Goal: Task Accomplishment & Management: Use online tool/utility

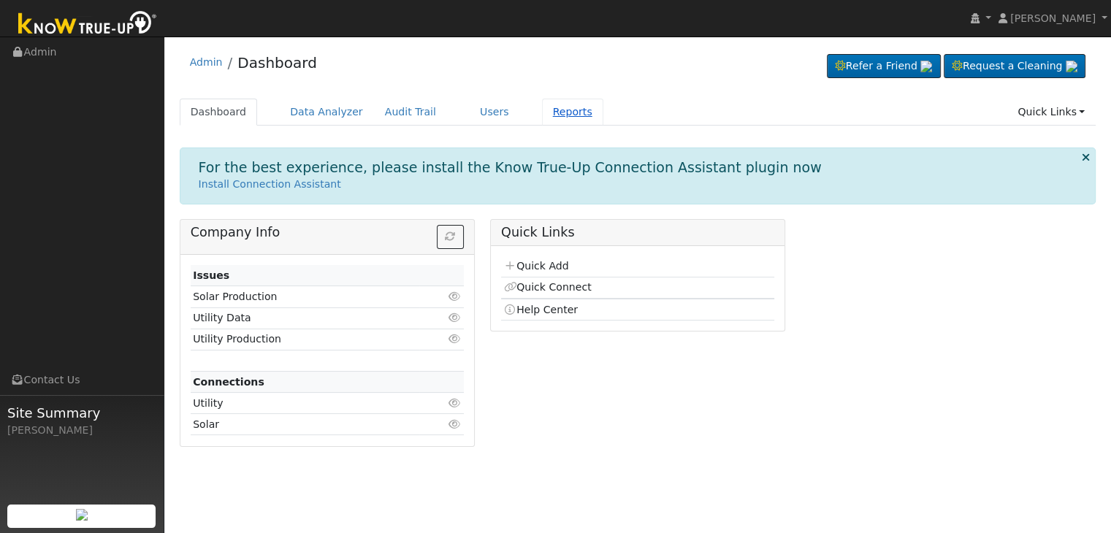
click at [542, 116] on link "Reports" at bounding box center [572, 112] width 61 height 27
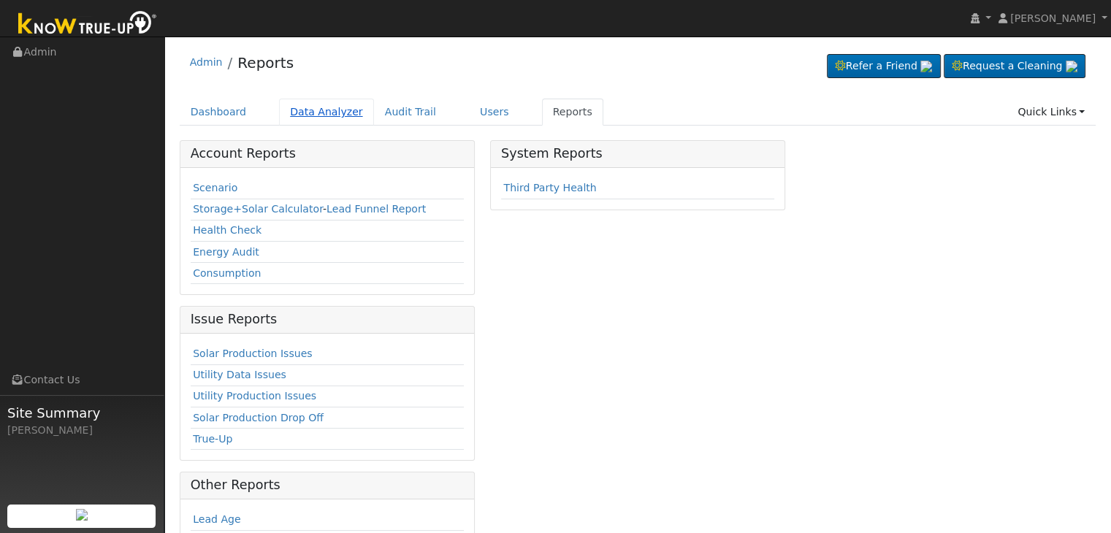
click at [303, 115] on link "Data Analyzer" at bounding box center [326, 112] width 95 height 27
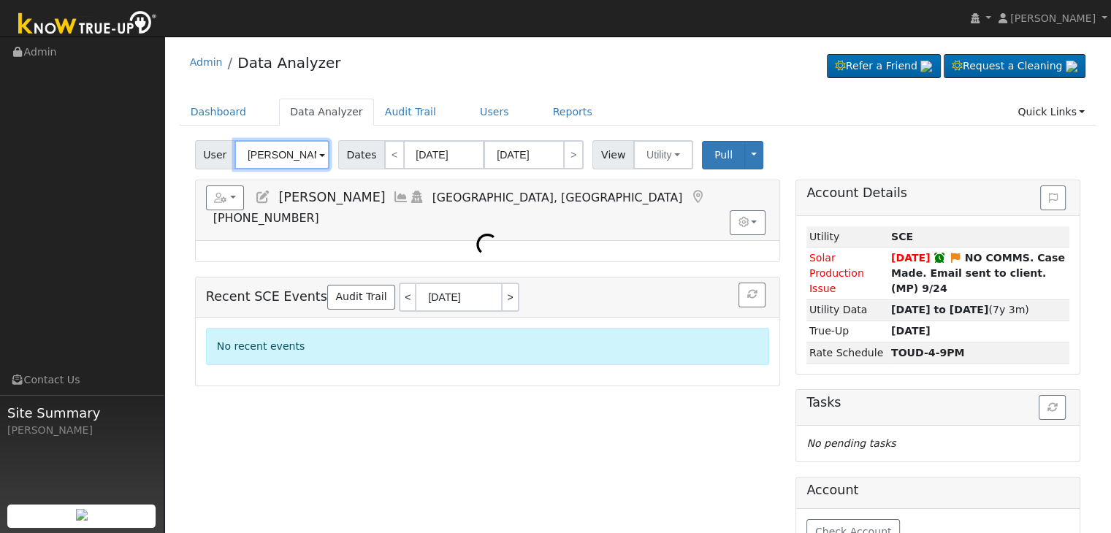
click at [256, 155] on input "Steve Ptomey" at bounding box center [281, 154] width 95 height 29
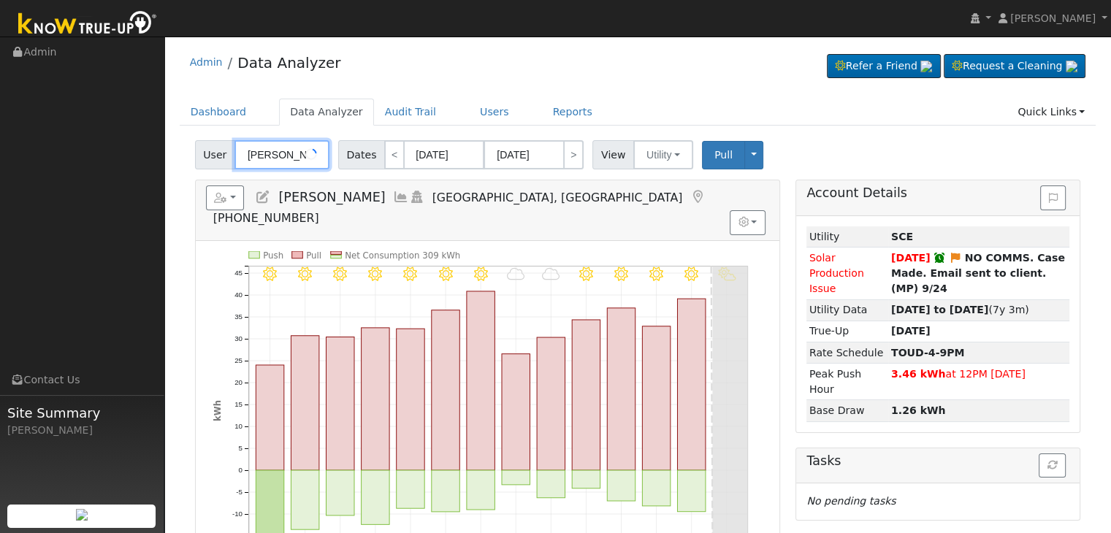
click at [256, 155] on input "Steve Ptomey" at bounding box center [281, 154] width 95 height 29
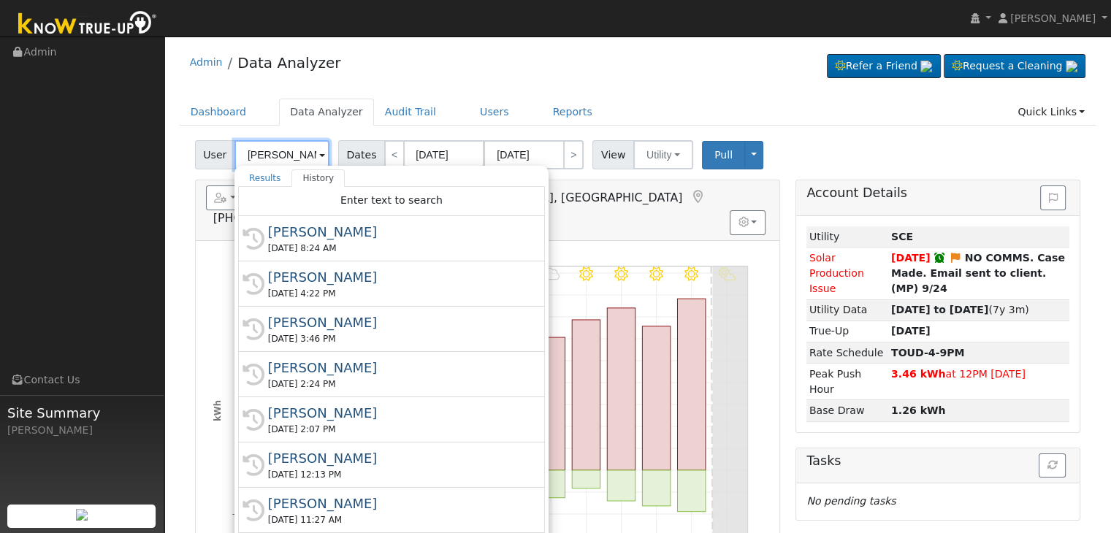
paste input "Romualdo Ortiz"
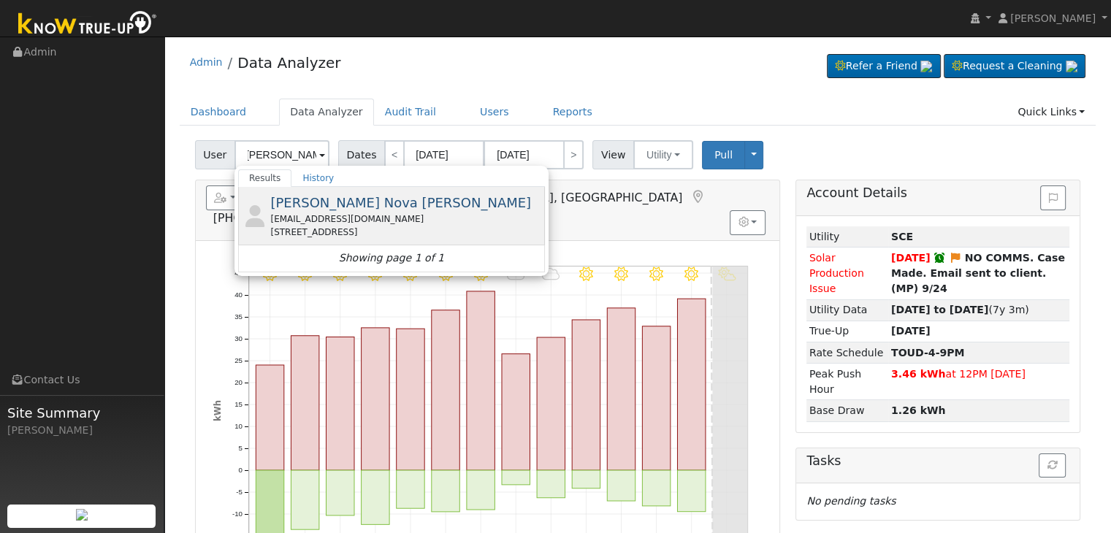
click at [336, 223] on div "Rnova4085@gmail.com" at bounding box center [405, 218] width 271 height 13
type input "Romualdo Nova Ortiz"
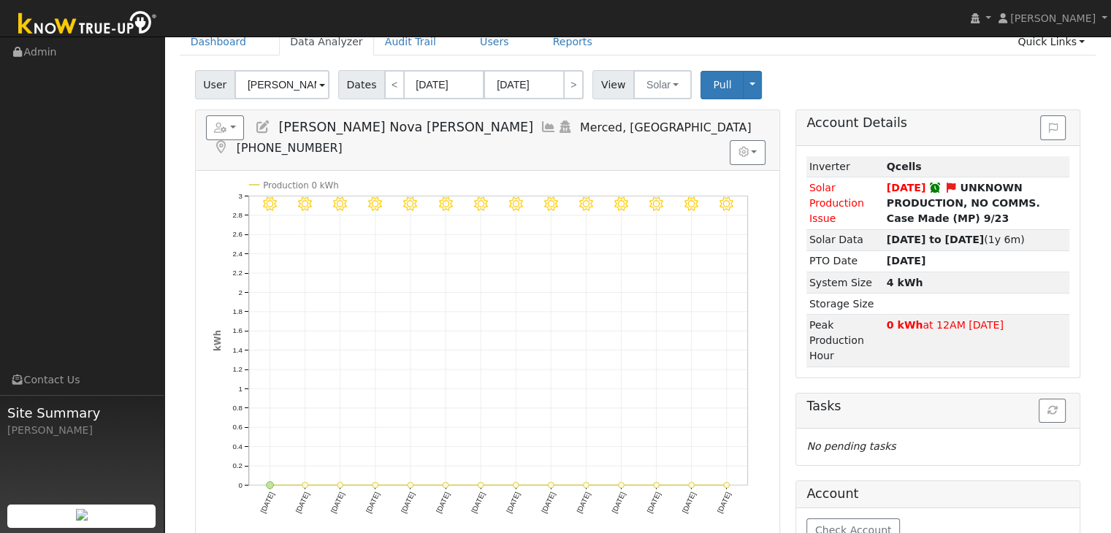
scroll to position [73, 0]
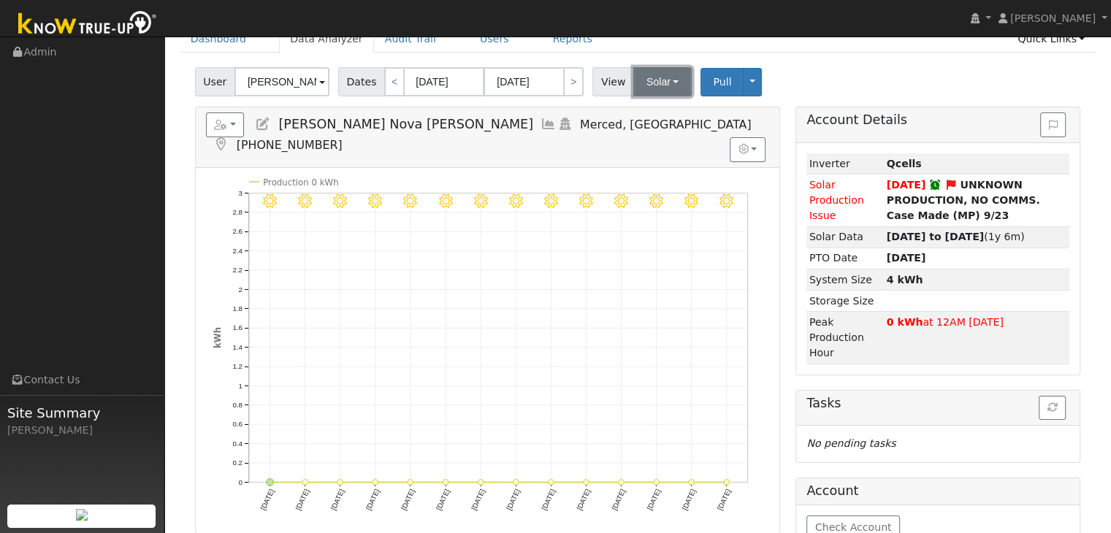
click at [646, 79] on button "Solar" at bounding box center [662, 81] width 58 height 29
click at [646, 109] on link "Utility" at bounding box center [680, 114] width 101 height 20
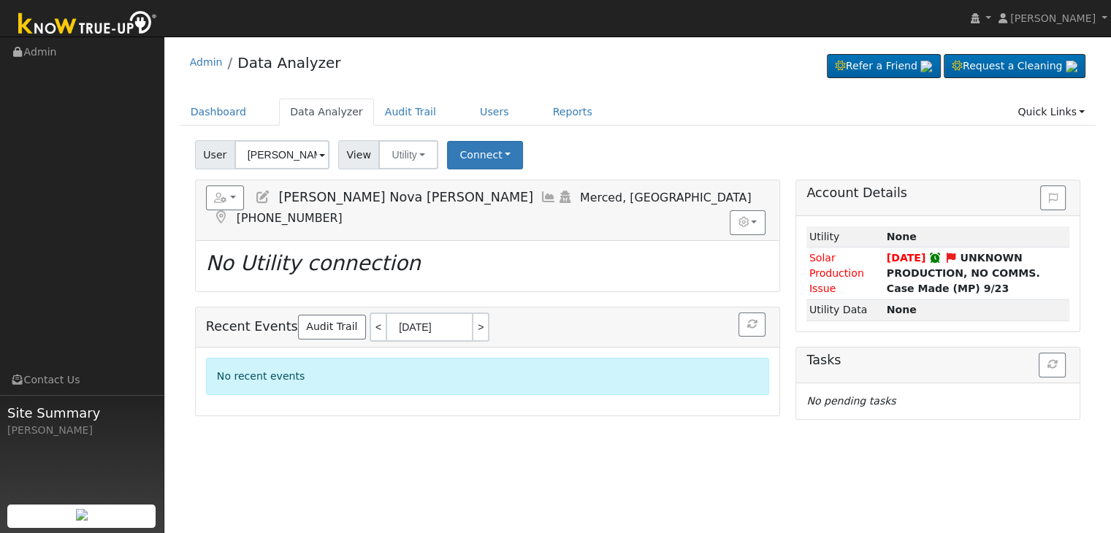
scroll to position [0, 0]
click at [678, 104] on ul "Dashboard Data Analyzer Audit Trail Users Reports Quick Links Quick Add Quick C…" at bounding box center [638, 112] width 916 height 27
click at [542, 106] on link "Reports" at bounding box center [572, 112] width 61 height 27
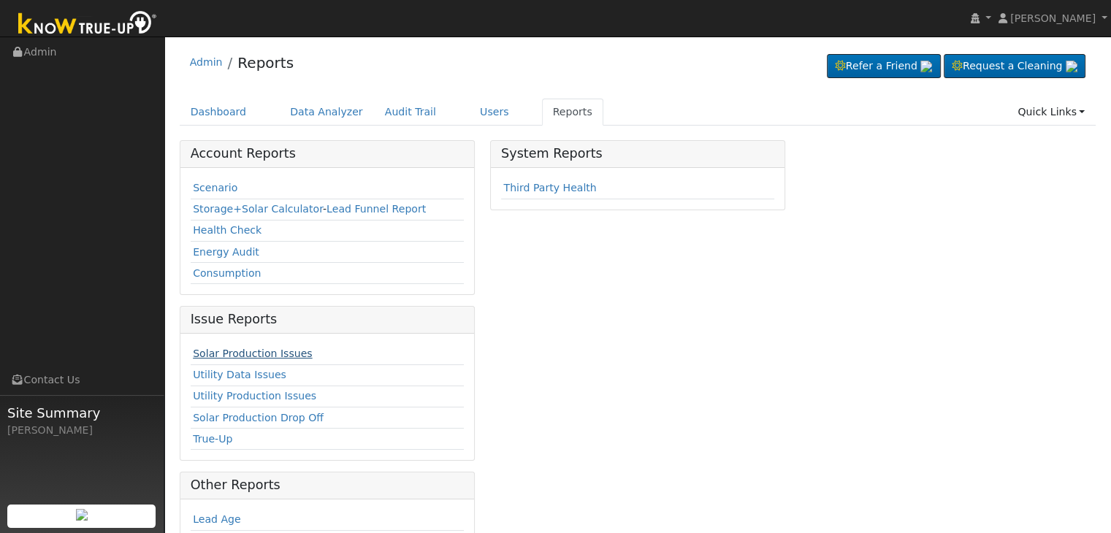
click at [248, 351] on link "Solar Production Issues" at bounding box center [252, 354] width 119 height 12
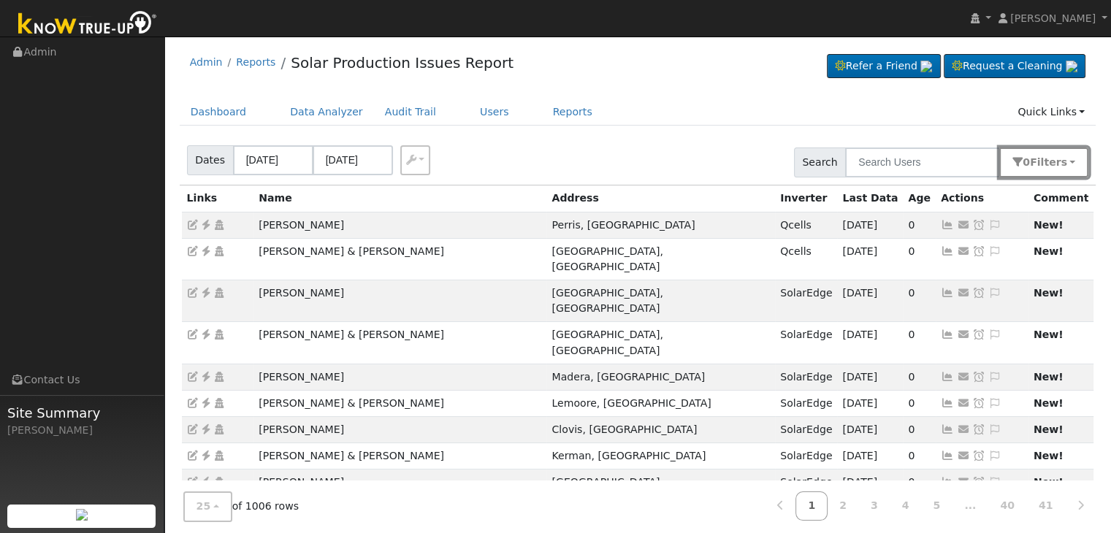
click at [1055, 175] on button "0 Filter s" at bounding box center [1043, 163] width 89 height 30
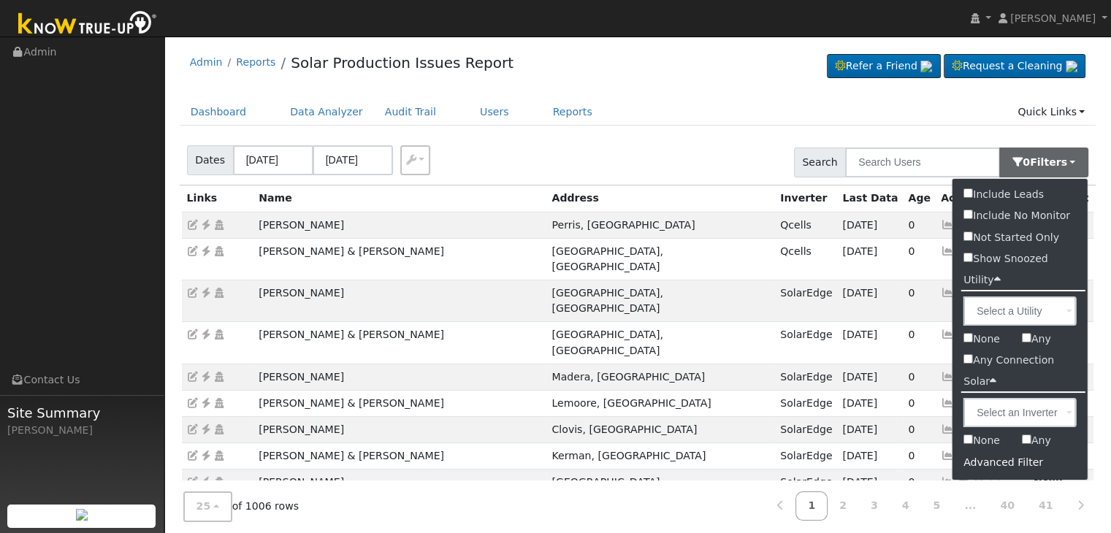
click at [1005, 460] on div "Advanced Filter" at bounding box center [1019, 462] width 135 height 23
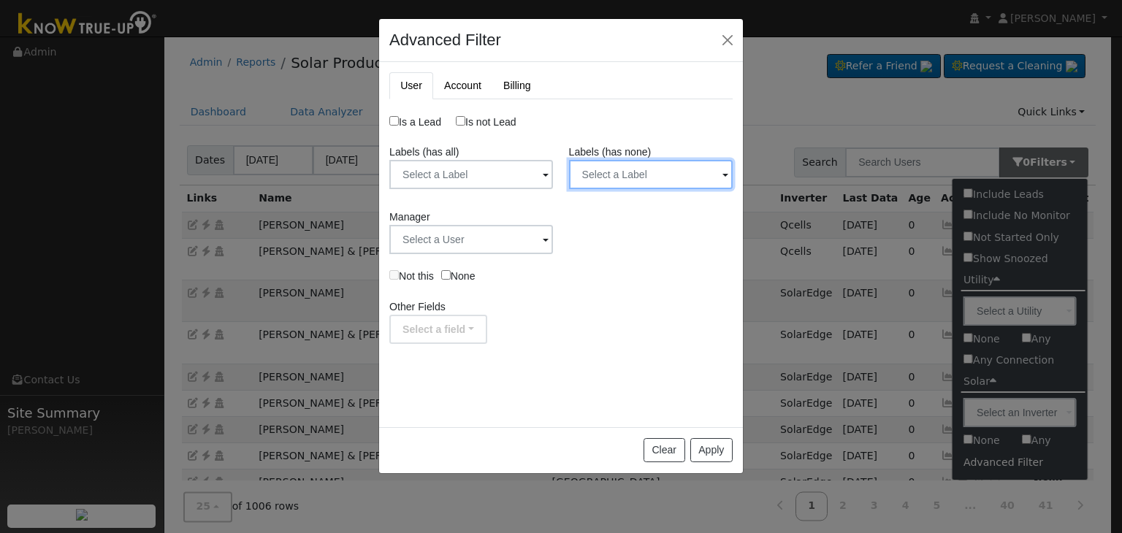
click at [626, 181] on input "text" at bounding box center [651, 174] width 164 height 29
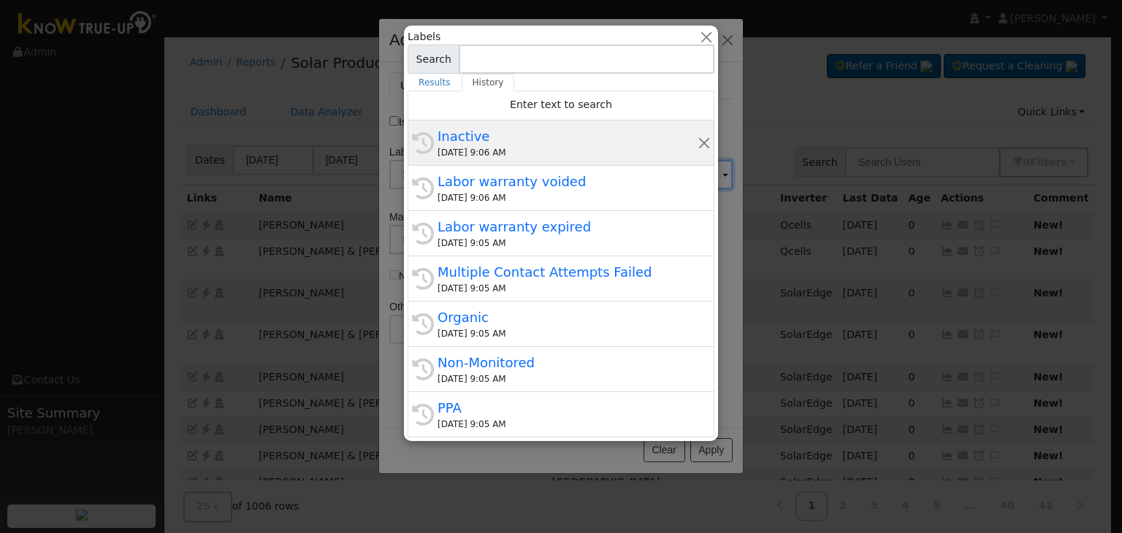
click at [532, 146] on div "09/24/2025 9:06 AM" at bounding box center [567, 152] width 260 height 13
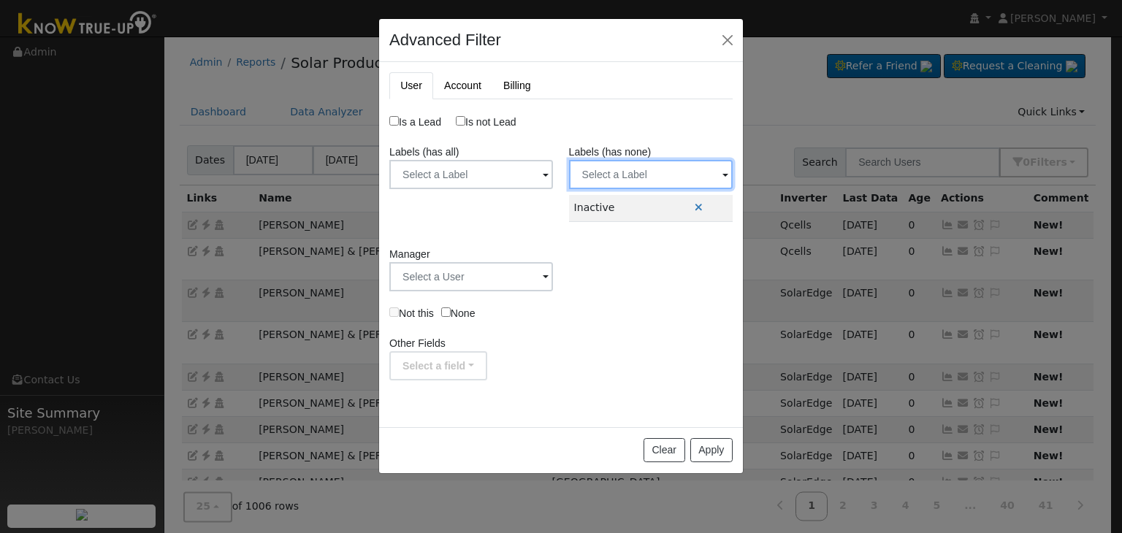
click at [624, 181] on input "text" at bounding box center [651, 174] width 164 height 29
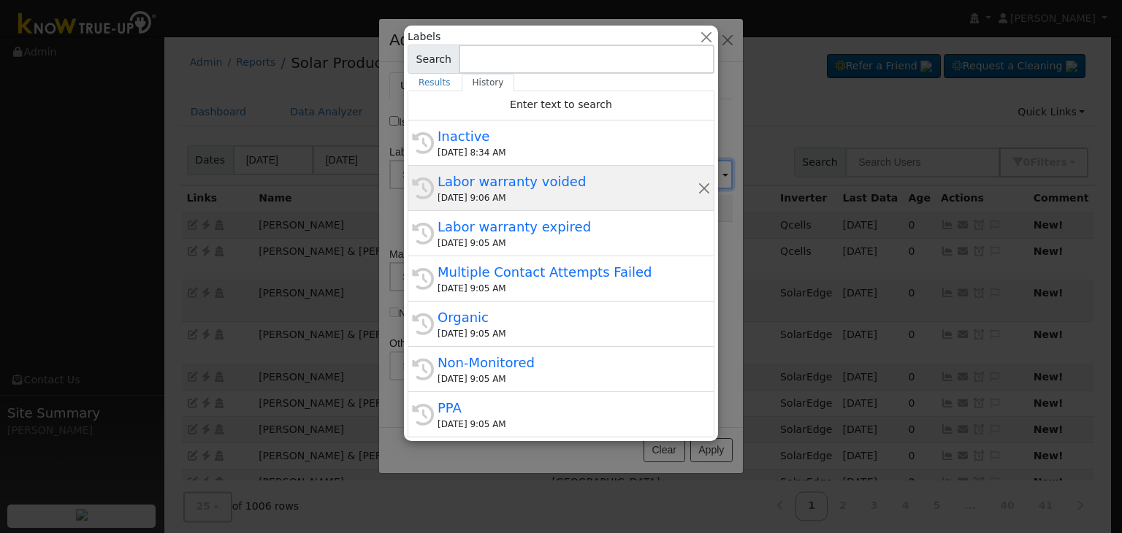
click at [515, 193] on div "09/24/2025 9:06 AM" at bounding box center [567, 197] width 260 height 13
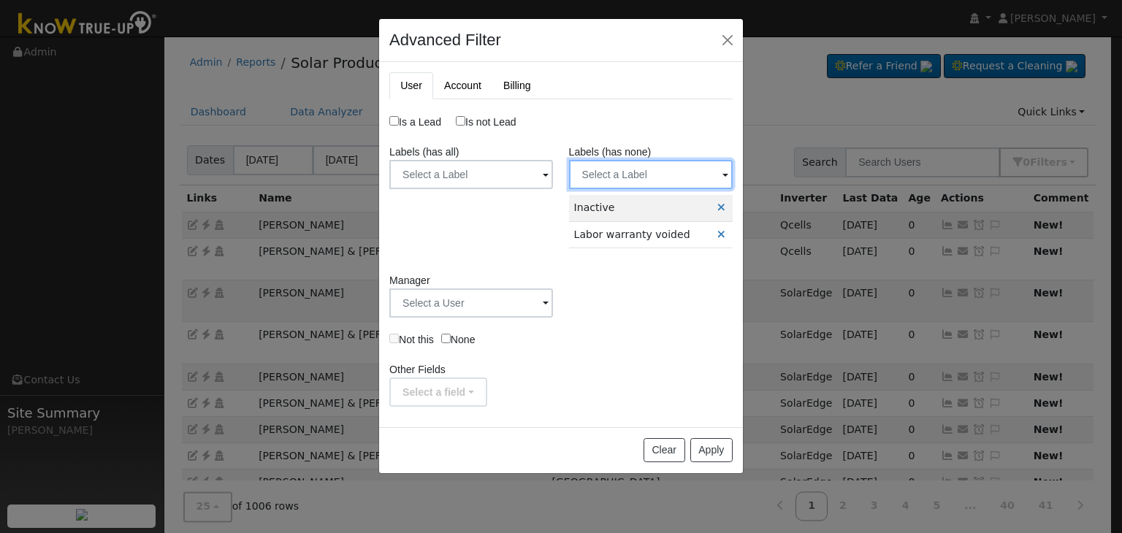
click at [619, 182] on input "text" at bounding box center [651, 174] width 164 height 29
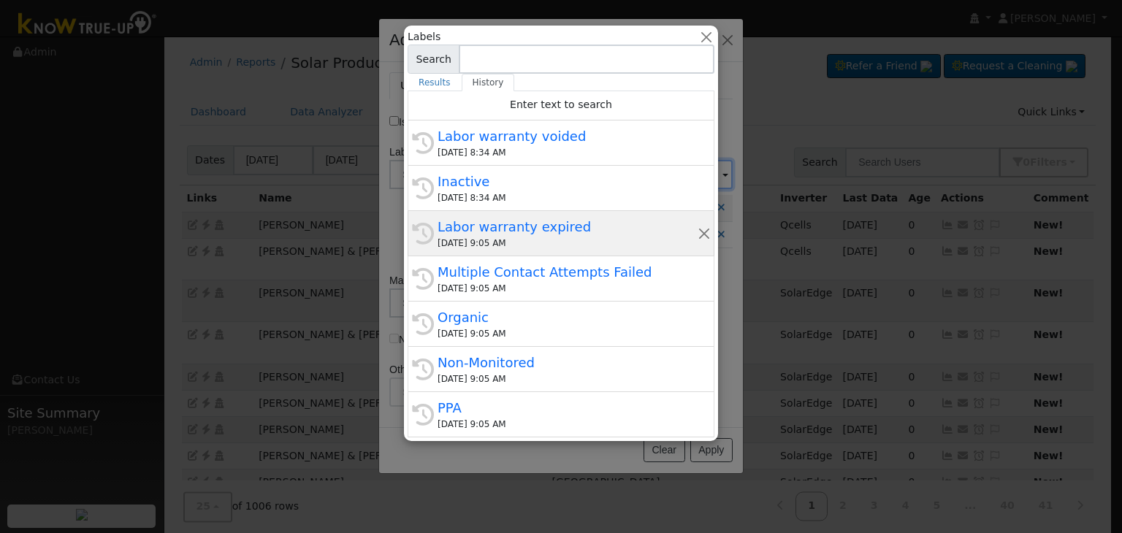
click at [494, 243] on div "09/24/2025 9:05 AM" at bounding box center [567, 243] width 260 height 13
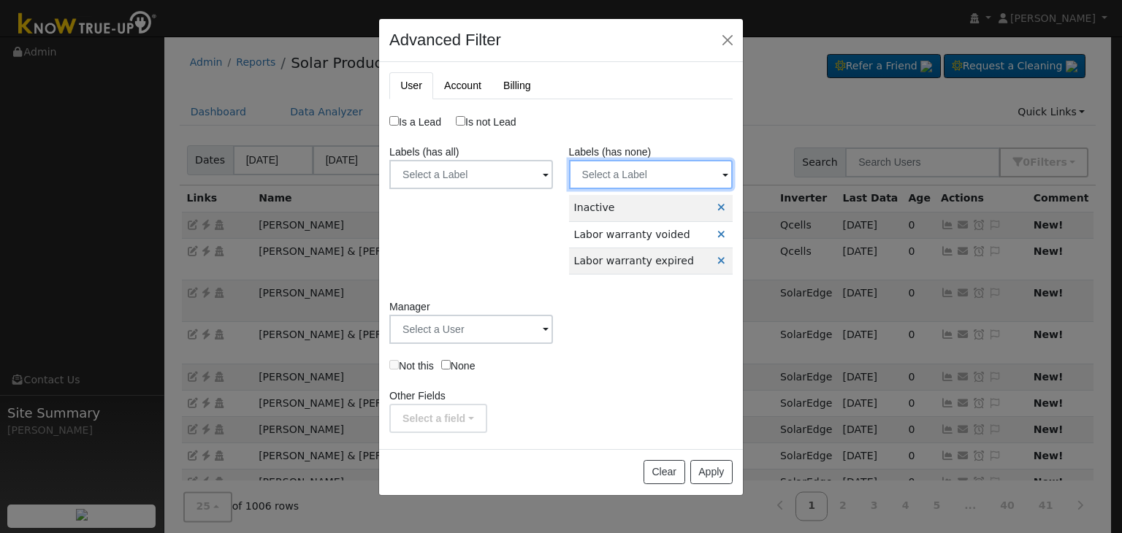
click at [616, 182] on input "text" at bounding box center [651, 174] width 164 height 29
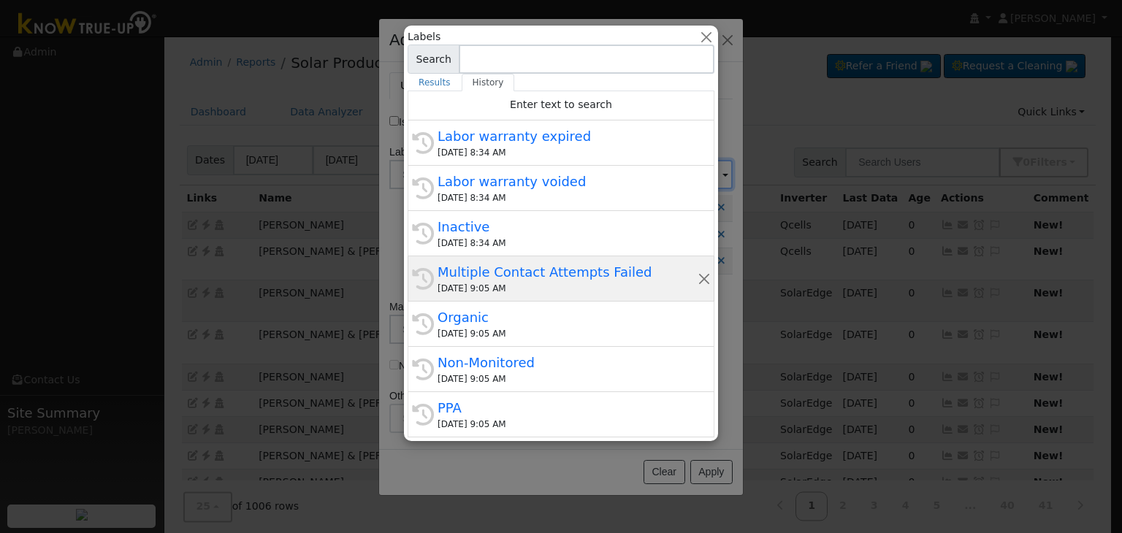
click at [485, 279] on div "Multiple Contact Attempts Failed" at bounding box center [567, 272] width 260 height 20
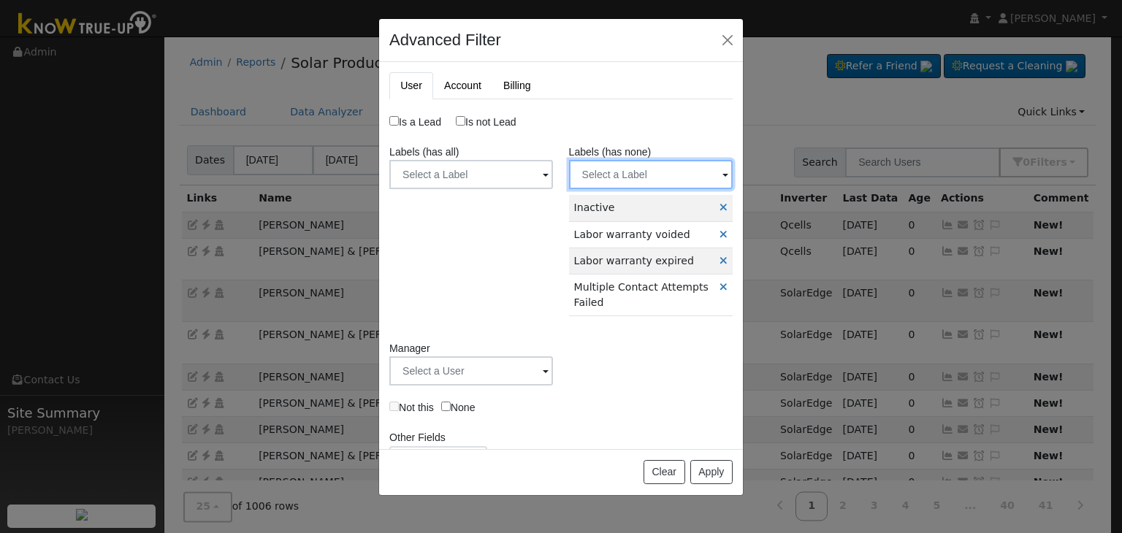
click at [619, 175] on input "text" at bounding box center [651, 174] width 164 height 29
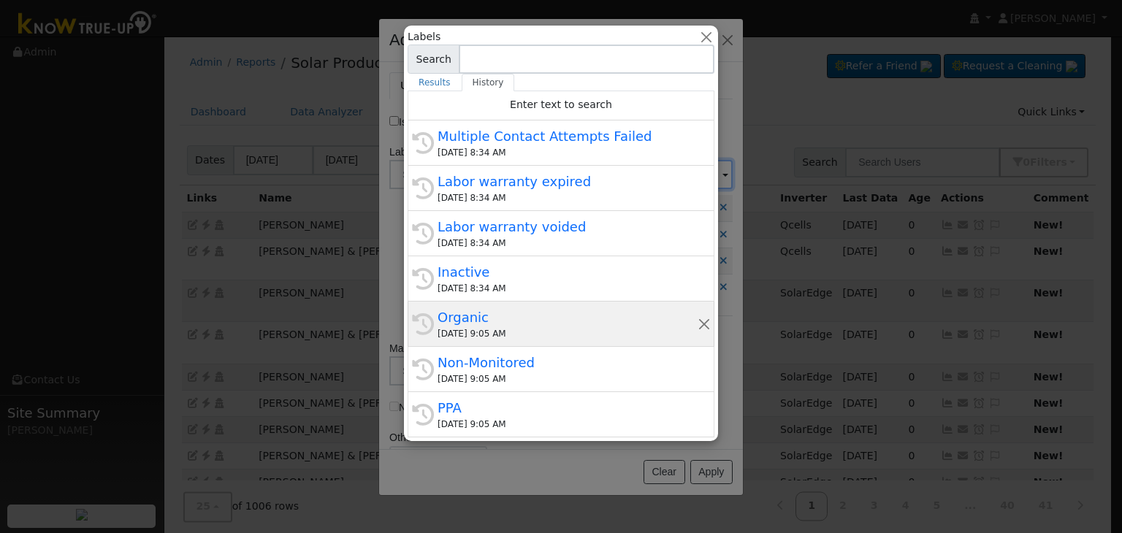
click at [487, 322] on div "Organic" at bounding box center [567, 317] width 260 height 20
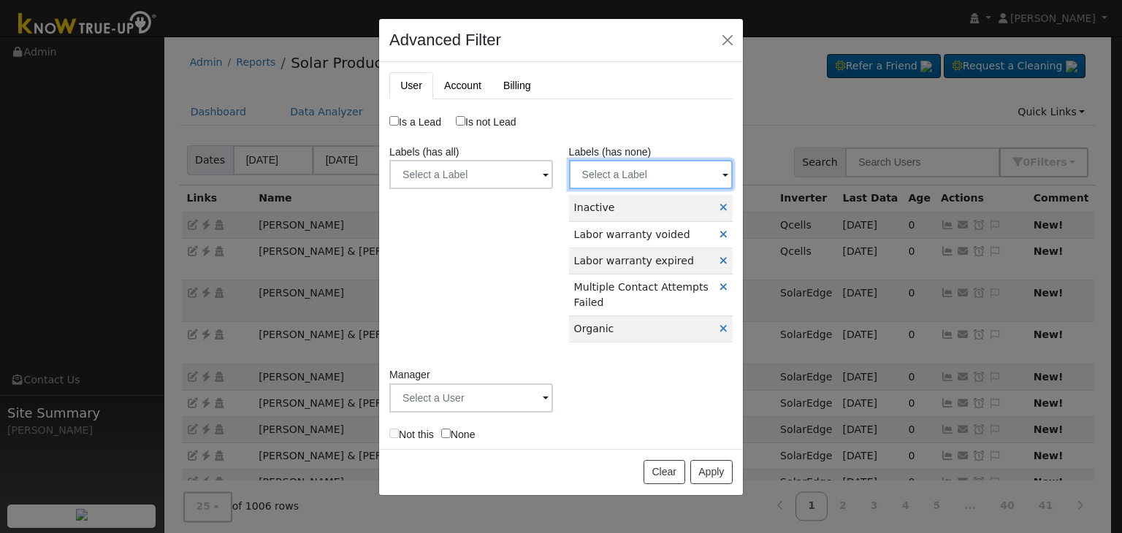
click at [627, 180] on input "text" at bounding box center [651, 174] width 164 height 29
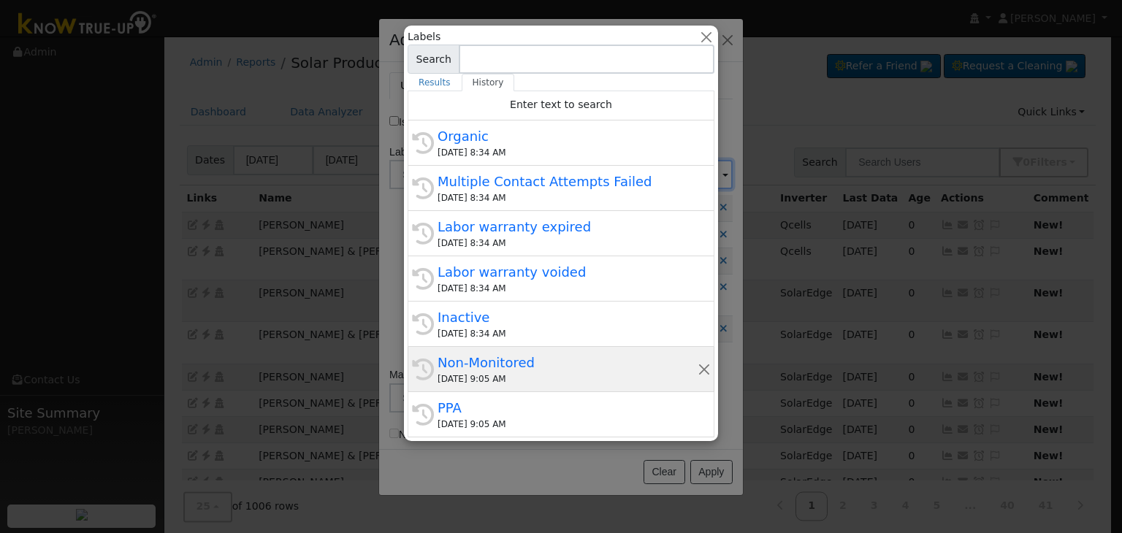
click at [494, 372] on div "09/24/2025 9:05 AM" at bounding box center [567, 378] width 260 height 13
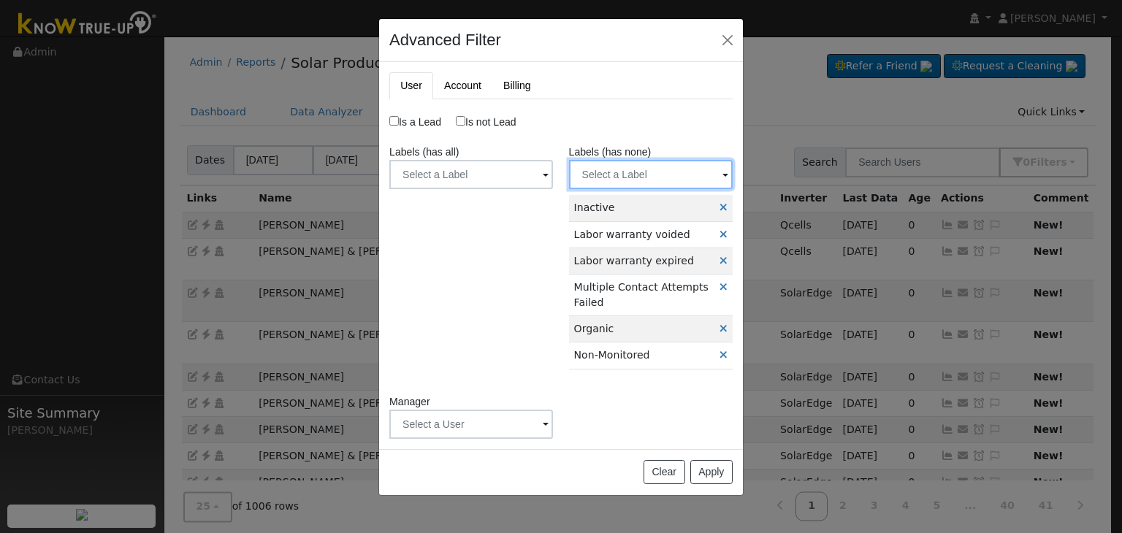
click at [639, 175] on input "text" at bounding box center [651, 174] width 164 height 29
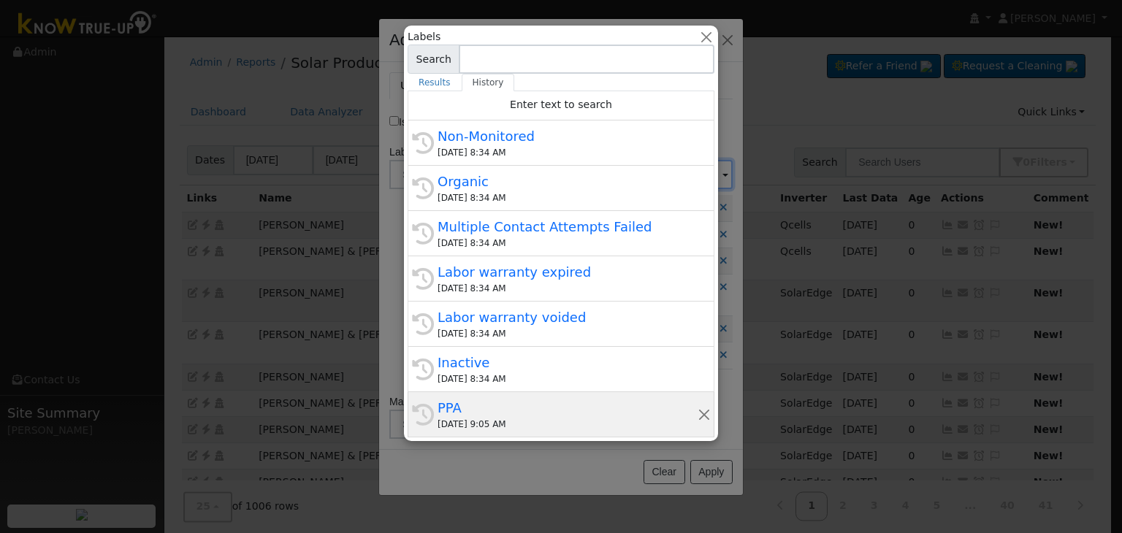
click at [499, 427] on div "09/24/2025 9:05 AM" at bounding box center [567, 424] width 260 height 13
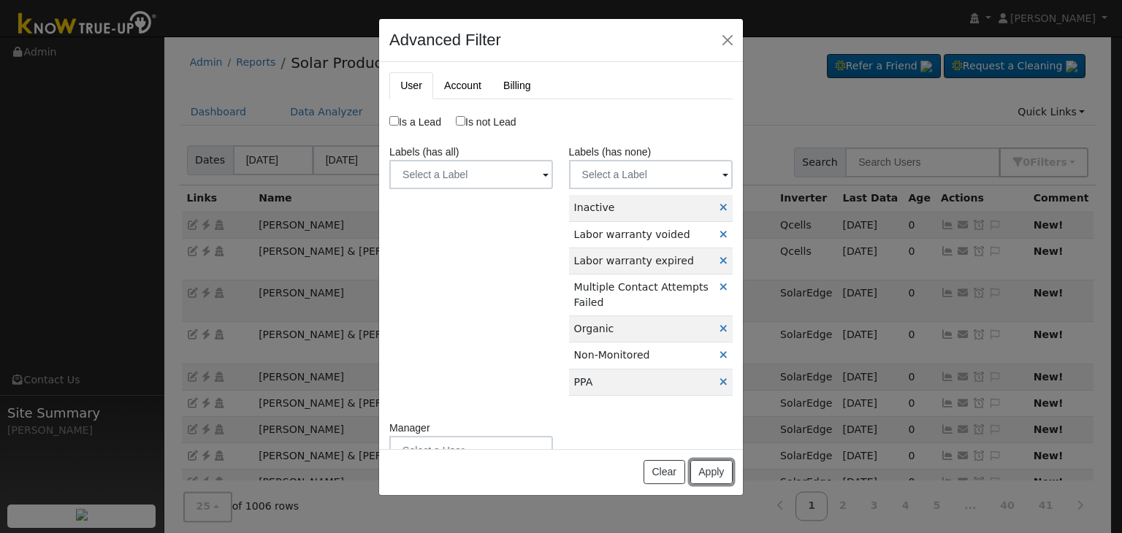
click at [713, 479] on button "Apply" at bounding box center [711, 472] width 42 height 25
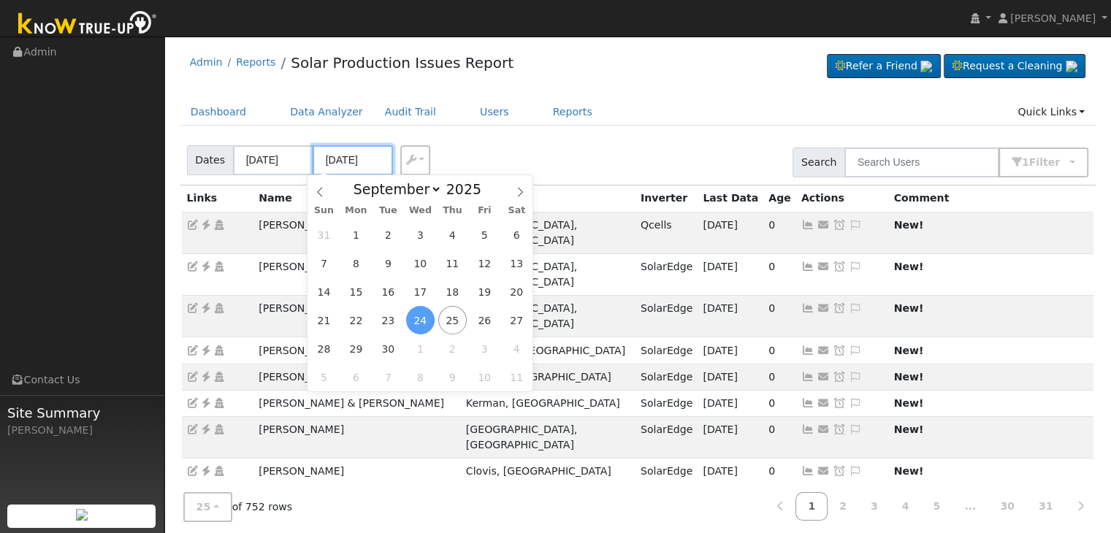
click at [349, 151] on input "09/24/2025" at bounding box center [353, 160] width 80 height 30
click at [447, 318] on span "25" at bounding box center [452, 320] width 28 height 28
type input "[DATE]"
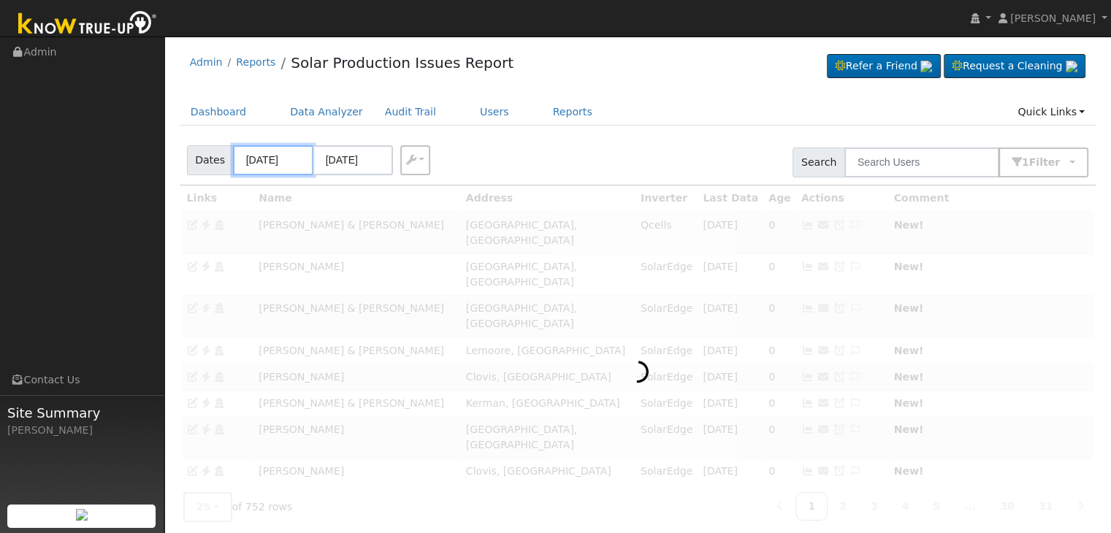
click at [272, 153] on input "09/21/2025" at bounding box center [273, 160] width 80 height 30
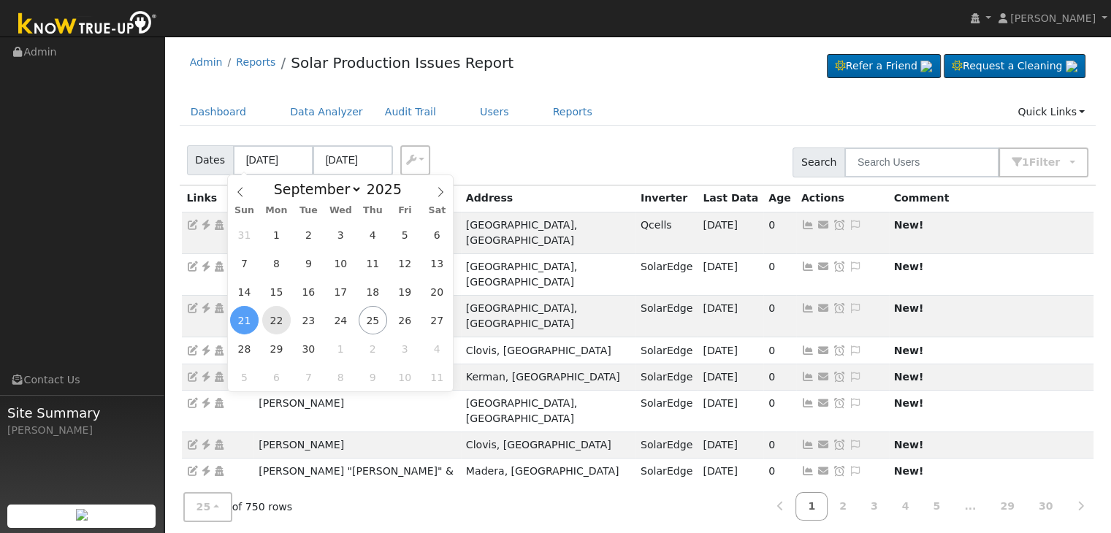
click at [283, 319] on span "22" at bounding box center [276, 320] width 28 height 28
type input "09/22/2025"
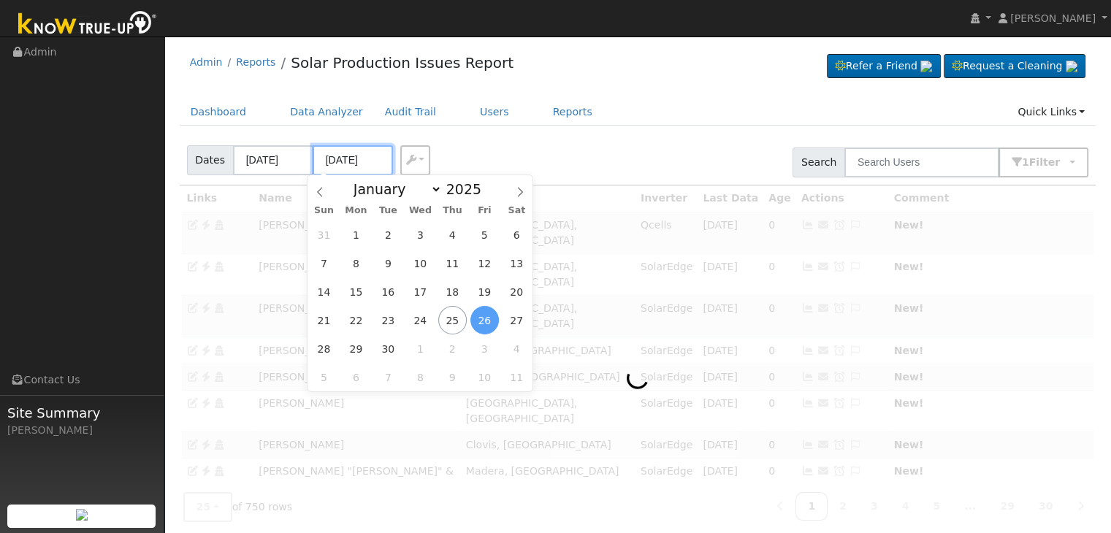
click at [330, 157] on input "09/26/2025" at bounding box center [353, 160] width 80 height 30
click at [447, 318] on span "25" at bounding box center [452, 320] width 28 height 28
type input "[DATE]"
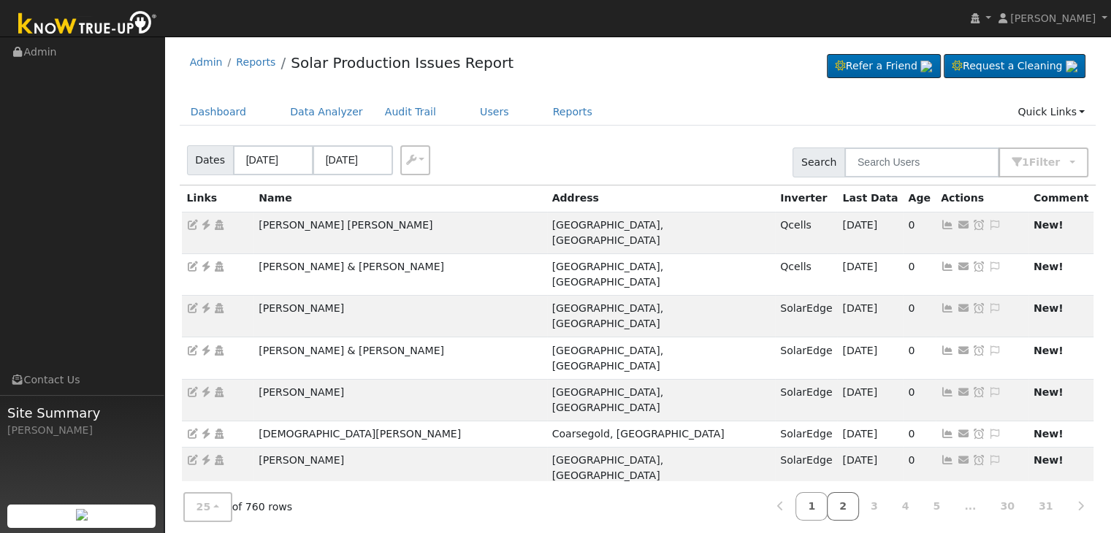
click at [857, 509] on link "2" at bounding box center [843, 506] width 32 height 28
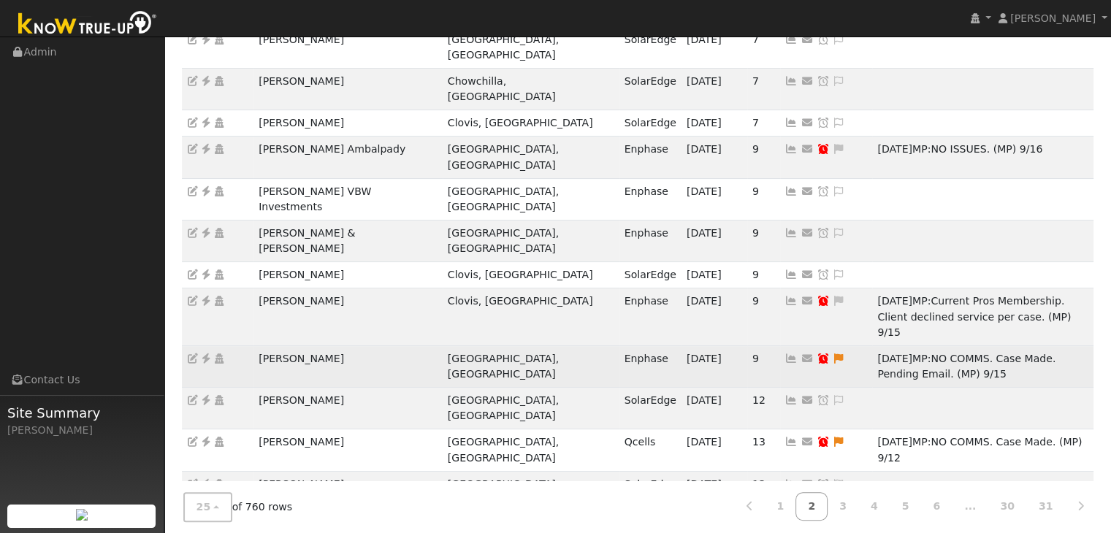
scroll to position [483, 0]
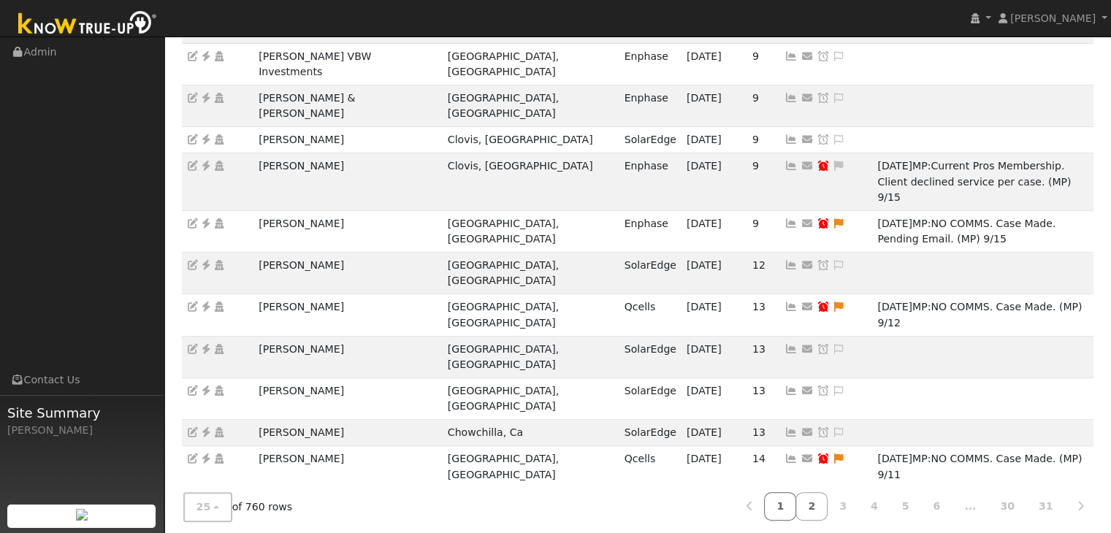
click at [796, 504] on link "1" at bounding box center [780, 506] width 32 height 28
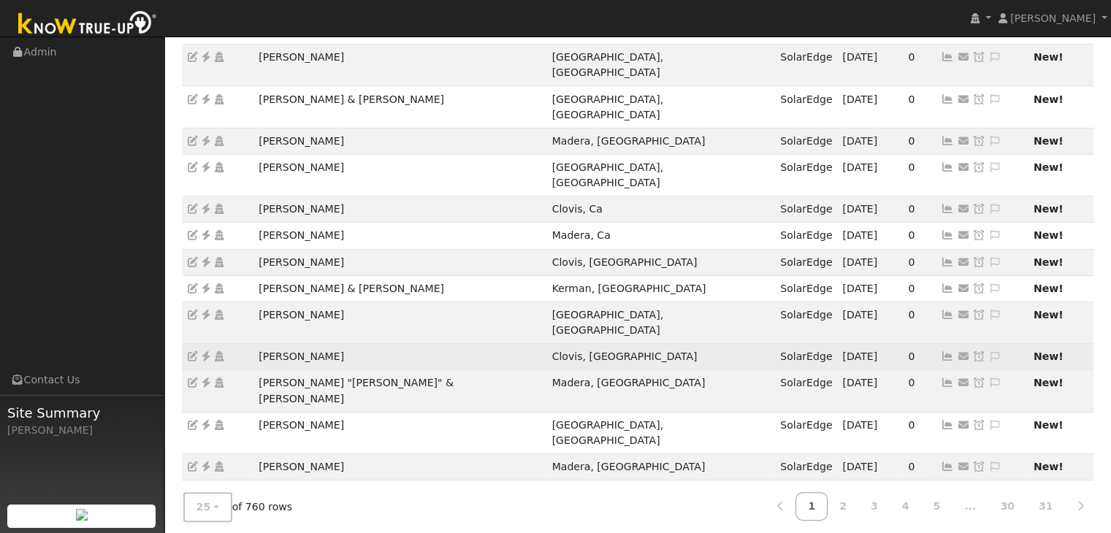
scroll to position [0, 0]
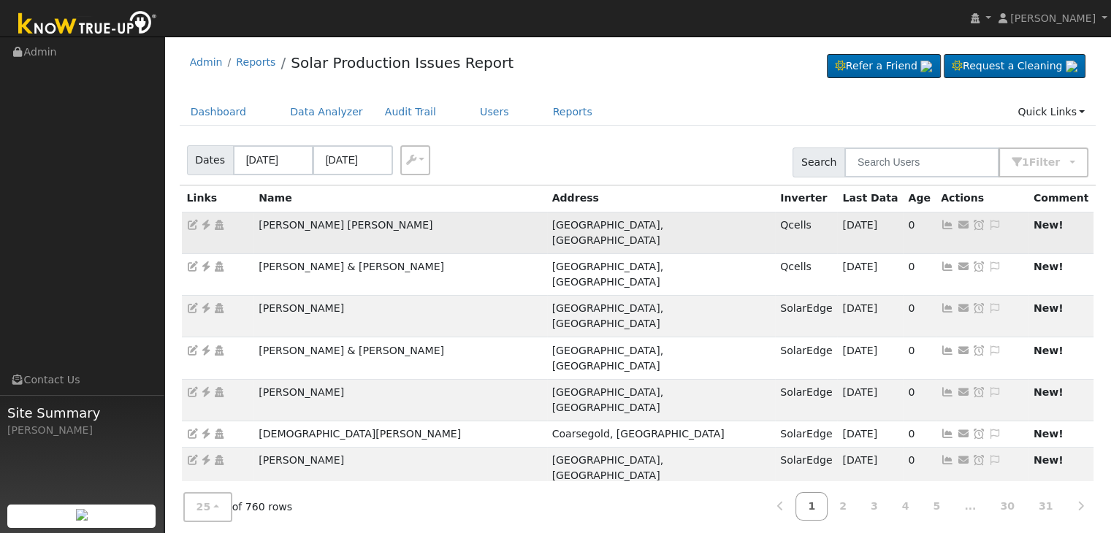
drag, startPoint x: 261, startPoint y: 226, endPoint x: 421, endPoint y: 228, distance: 159.2
click at [421, 228] on td "Norma Angelica Birrueta Ramos" at bounding box center [399, 233] width 293 height 42
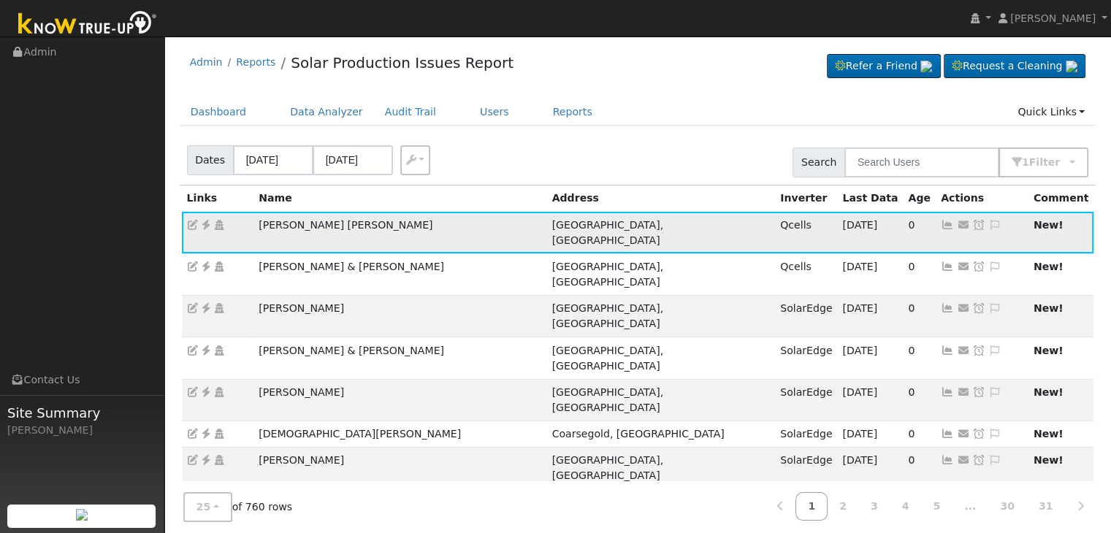
copy td "Norma Angelica Birrueta Ramos"
click at [204, 222] on icon at bounding box center [205, 225] width 13 height 10
click at [988, 222] on icon at bounding box center [994, 225] width 13 height 10
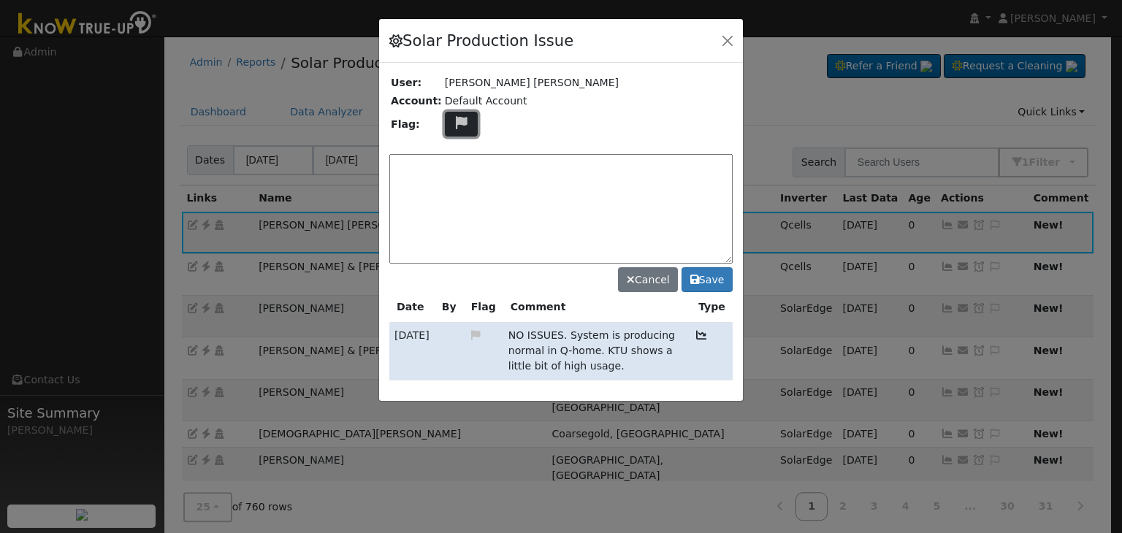
click at [464, 131] on button at bounding box center [462, 125] width 34 height 26
click at [454, 187] on icon at bounding box center [460, 192] width 17 height 13
click at [453, 172] on textarea at bounding box center [560, 209] width 343 height 110
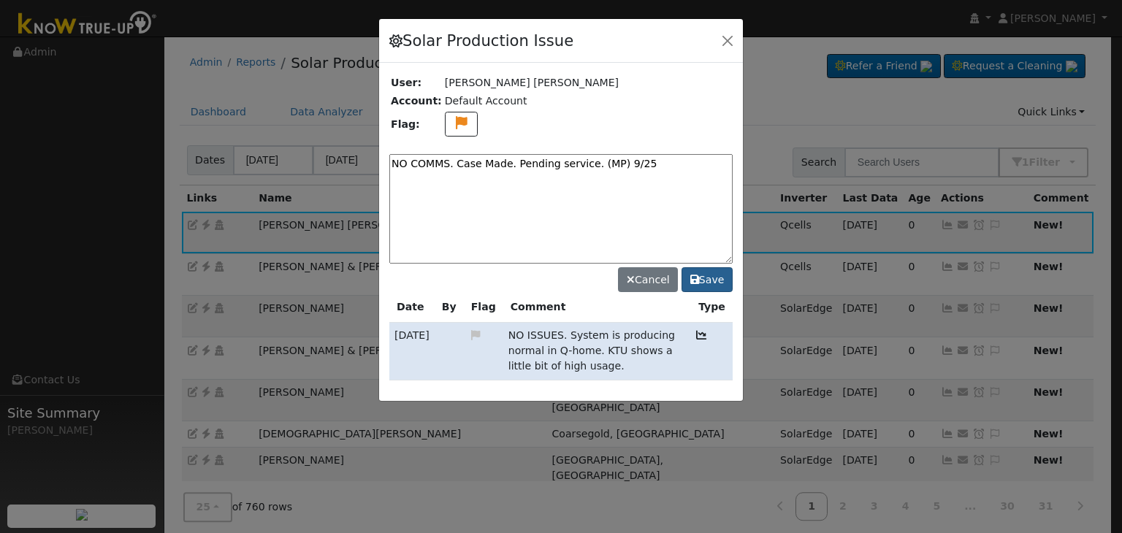
type textarea "NO COMMS. Case Made. Pending service. (MP) 9/25"
click at [700, 281] on button "Save" at bounding box center [706, 279] width 51 height 25
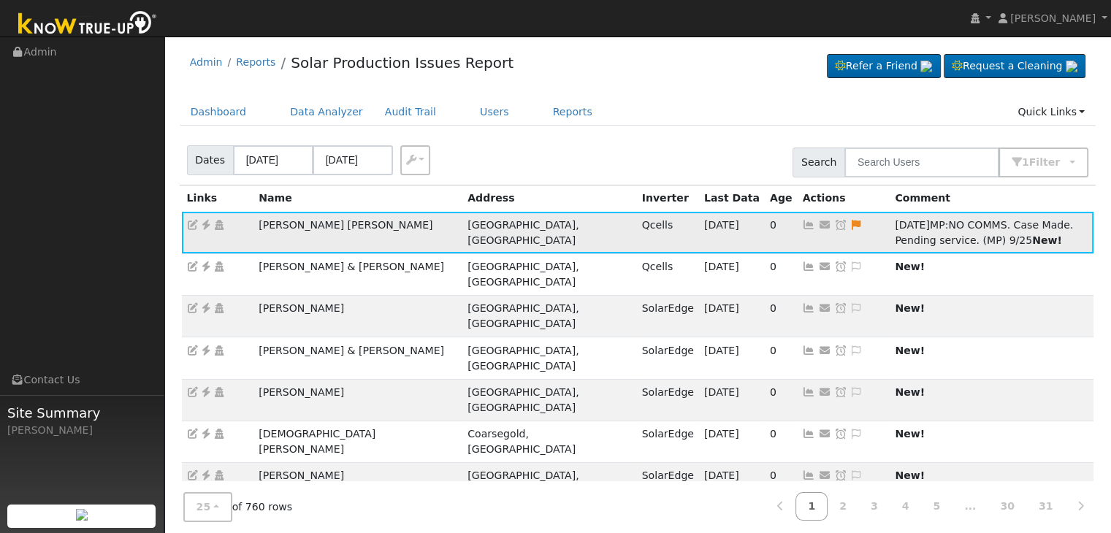
click at [834, 226] on icon at bounding box center [840, 225] width 13 height 10
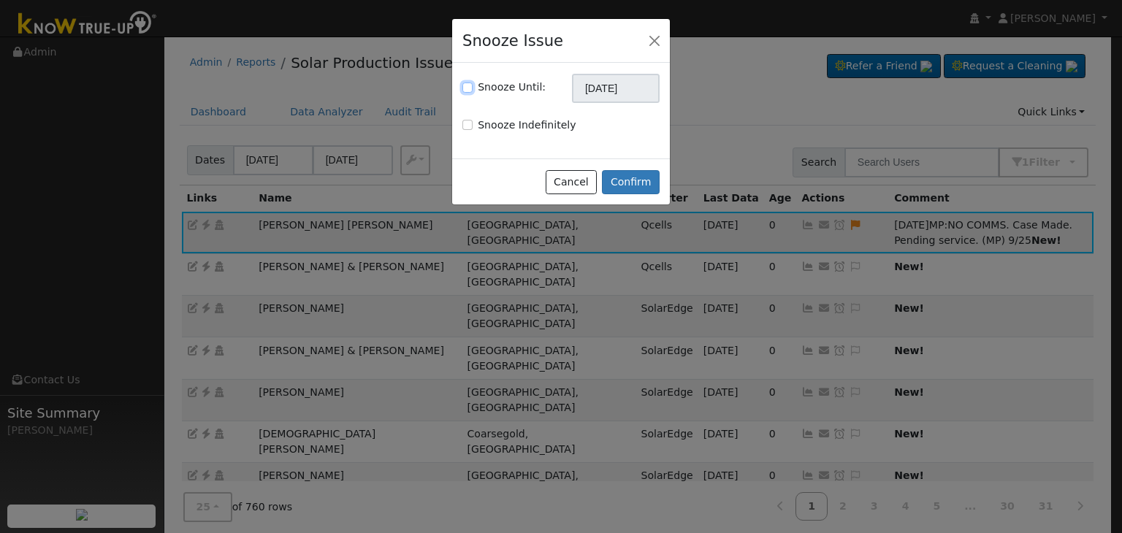
click at [467, 91] on input "Snooze Until:" at bounding box center [467, 88] width 10 height 10
checkbox input "true"
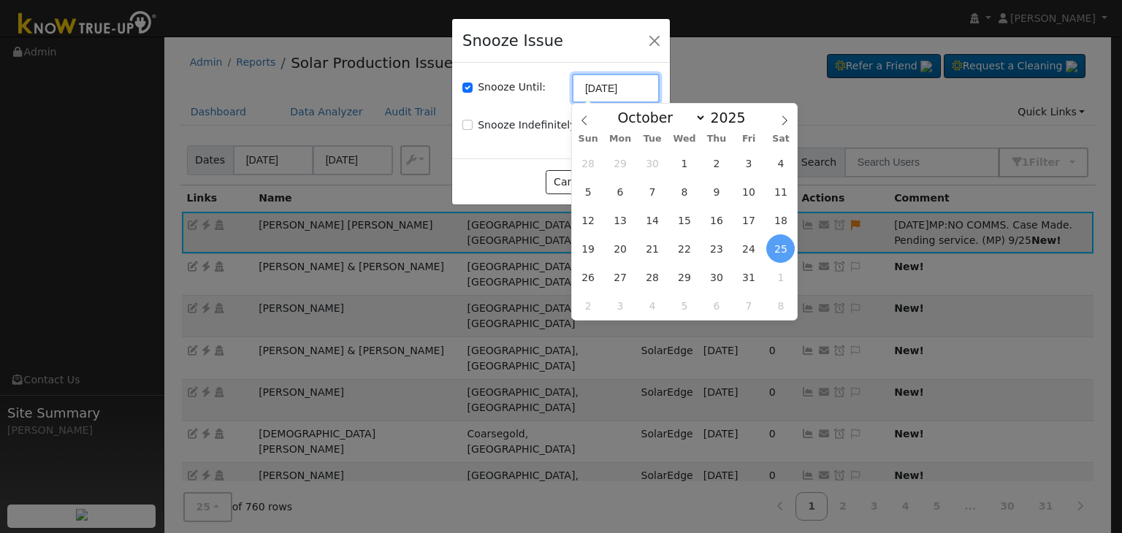
click at [617, 86] on input "[DATE]" at bounding box center [616, 88] width 88 height 29
click at [580, 120] on icon at bounding box center [584, 120] width 10 height 10
select select "8"
click at [716, 291] on span "9" at bounding box center [716, 305] width 28 height 28
type input "10/09/2025"
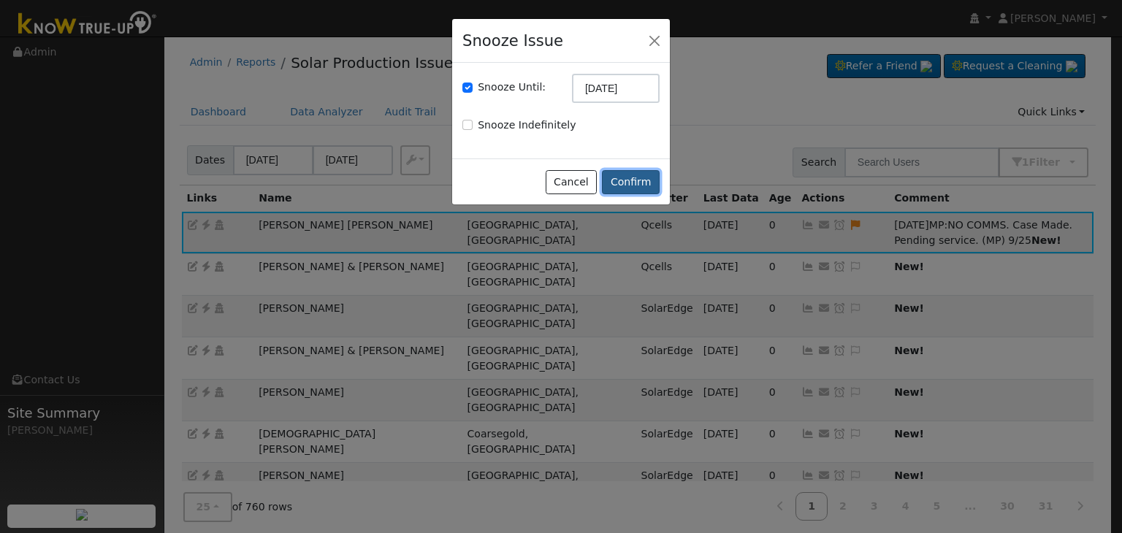
click at [632, 182] on button "Confirm" at bounding box center [631, 182] width 58 height 25
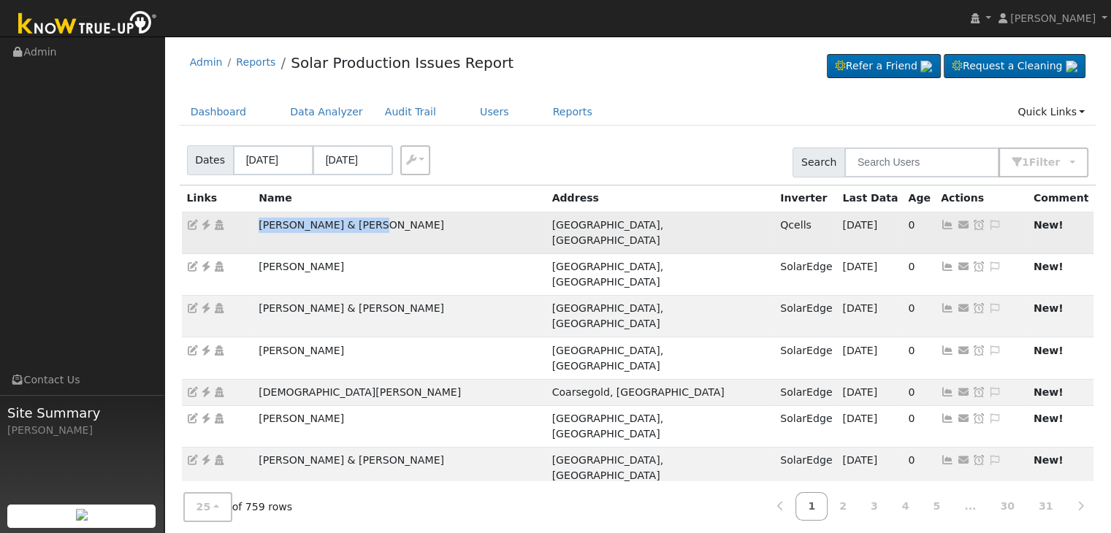
drag, startPoint x: 256, startPoint y: 221, endPoint x: 382, endPoint y: 224, distance: 126.4
click at [380, 224] on td "Armando & Kellee Ruiz" at bounding box center [399, 233] width 293 height 42
copy td "Armando & Kellee Ruiz"
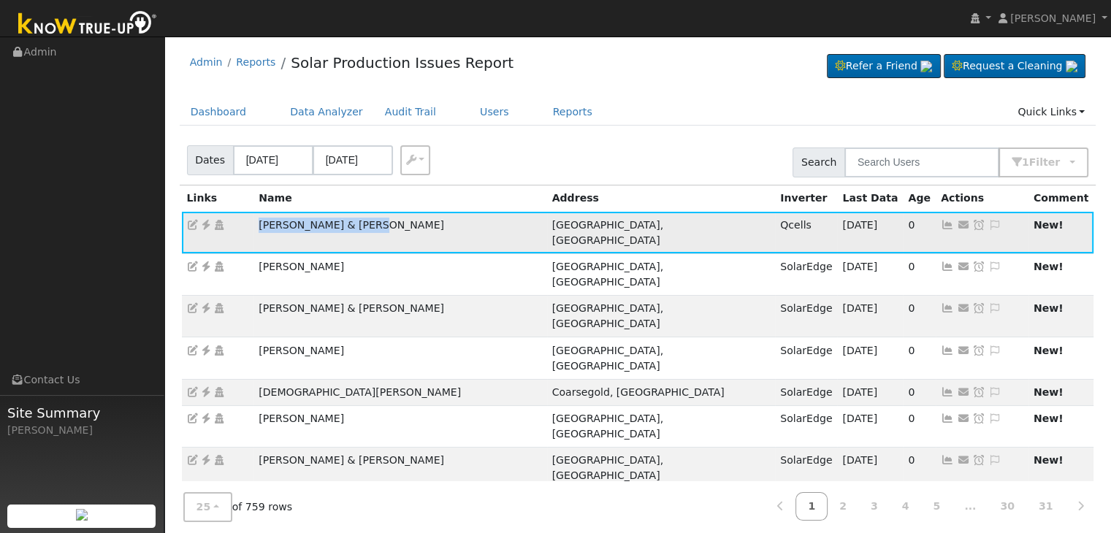
click at [204, 226] on icon at bounding box center [205, 225] width 13 height 10
click at [988, 221] on icon at bounding box center [994, 225] width 13 height 10
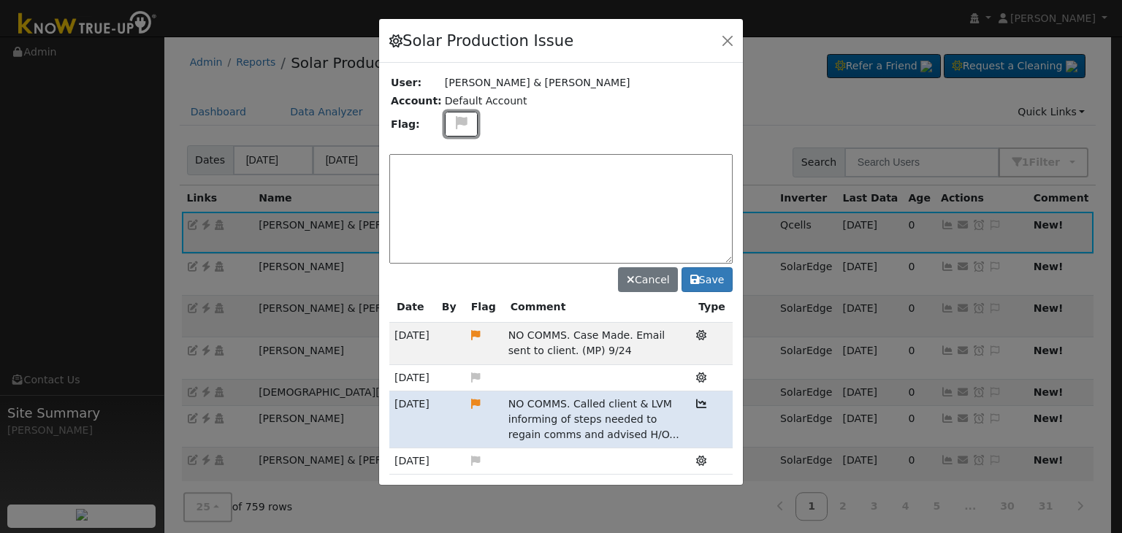
click at [459, 125] on icon at bounding box center [461, 122] width 17 height 13
click at [456, 181] on div at bounding box center [460, 227] width 31 height 160
click at [452, 174] on icon at bounding box center [460, 176] width 17 height 13
click at [453, 122] on icon at bounding box center [461, 122] width 17 height 13
click at [452, 186] on icon at bounding box center [460, 192] width 17 height 13
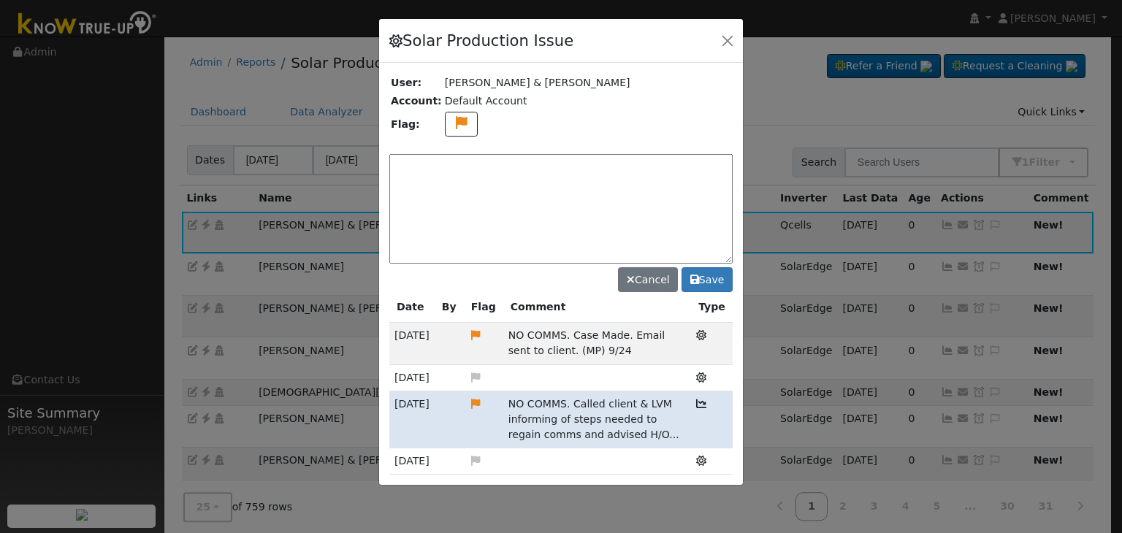
click at [447, 164] on textarea at bounding box center [560, 209] width 343 height 110
type textarea "NO COMMS. Pending with client. (MP) 9/25"
click at [707, 280] on button "Save" at bounding box center [706, 279] width 51 height 25
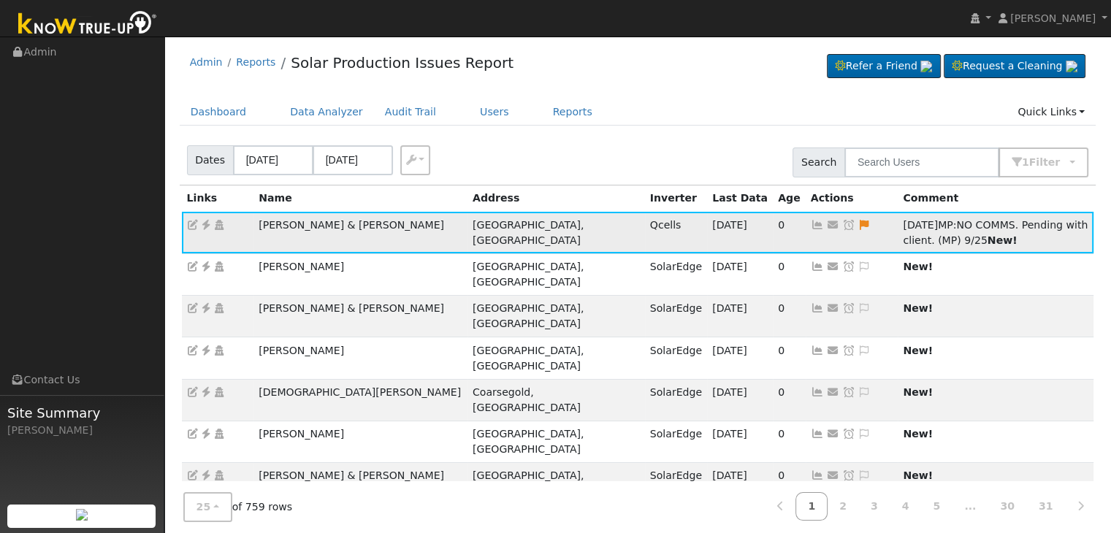
click at [842, 226] on icon at bounding box center [848, 225] width 13 height 10
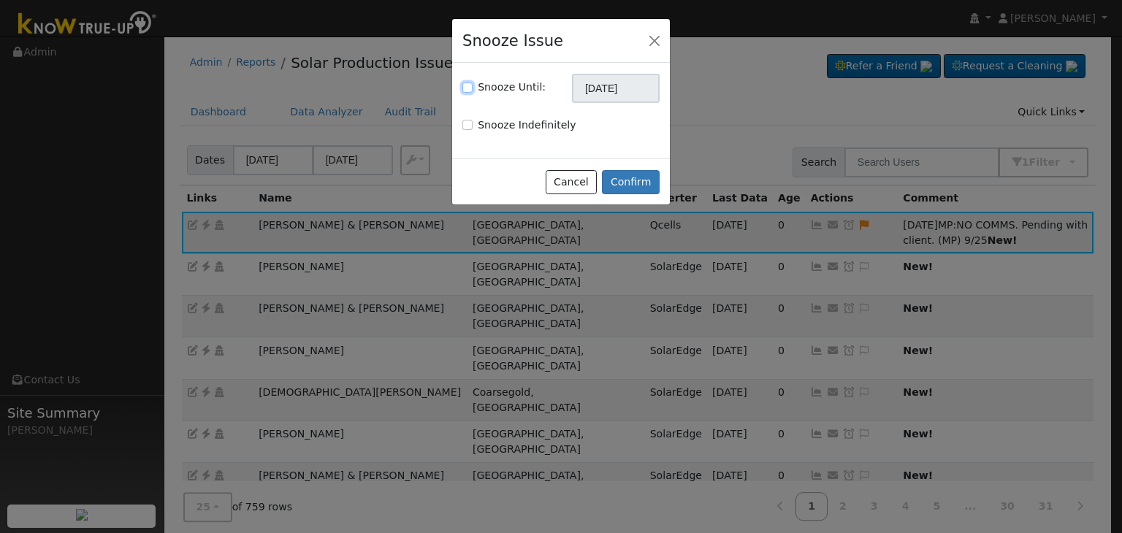
click at [469, 88] on input "Snooze Until:" at bounding box center [467, 88] width 10 height 10
checkbox input "true"
click at [594, 90] on input "[DATE]" at bounding box center [616, 88] width 88 height 29
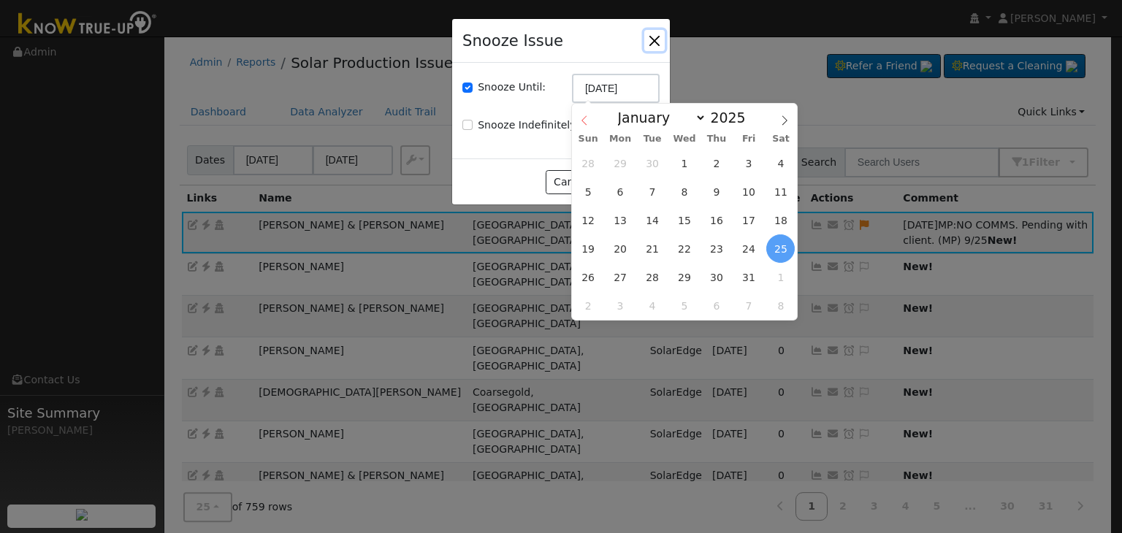
click at [575, 123] on span at bounding box center [584, 116] width 25 height 25
select select "8"
click at [718, 268] on span "2" at bounding box center [716, 277] width 28 height 28
type input "10/02/2025"
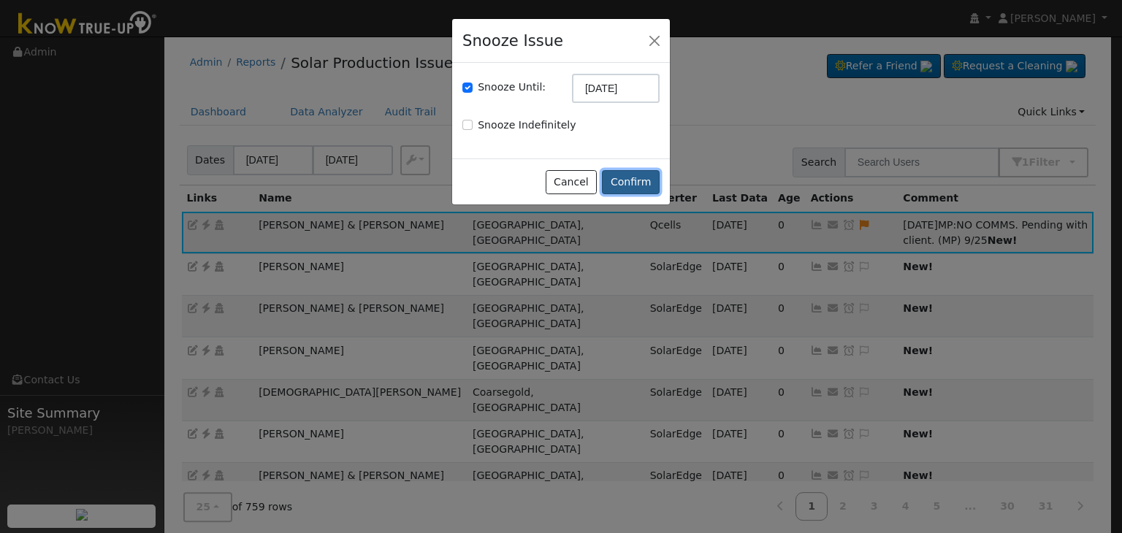
click at [632, 182] on button "Confirm" at bounding box center [631, 182] width 58 height 25
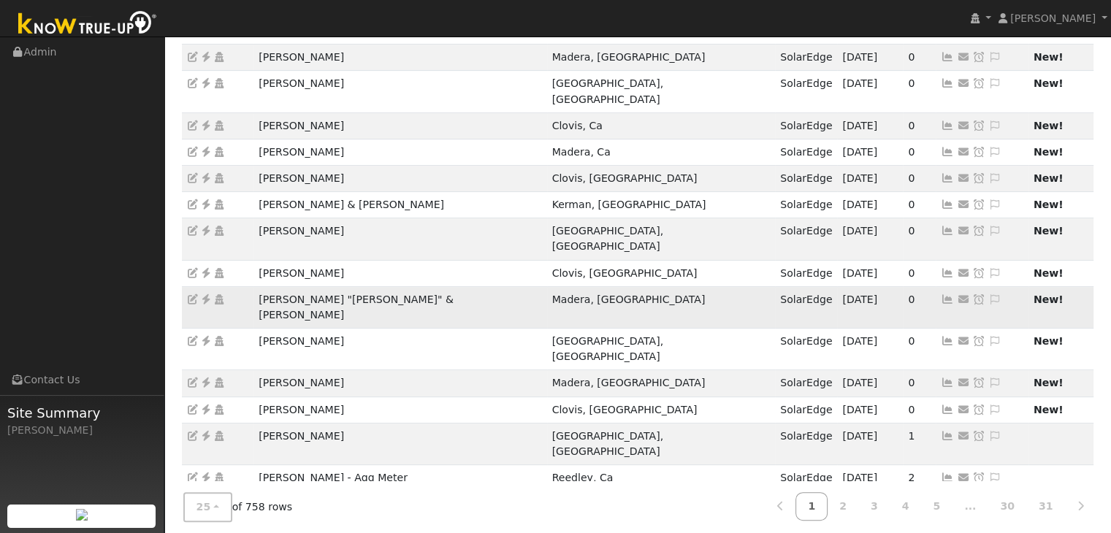
scroll to position [406, 0]
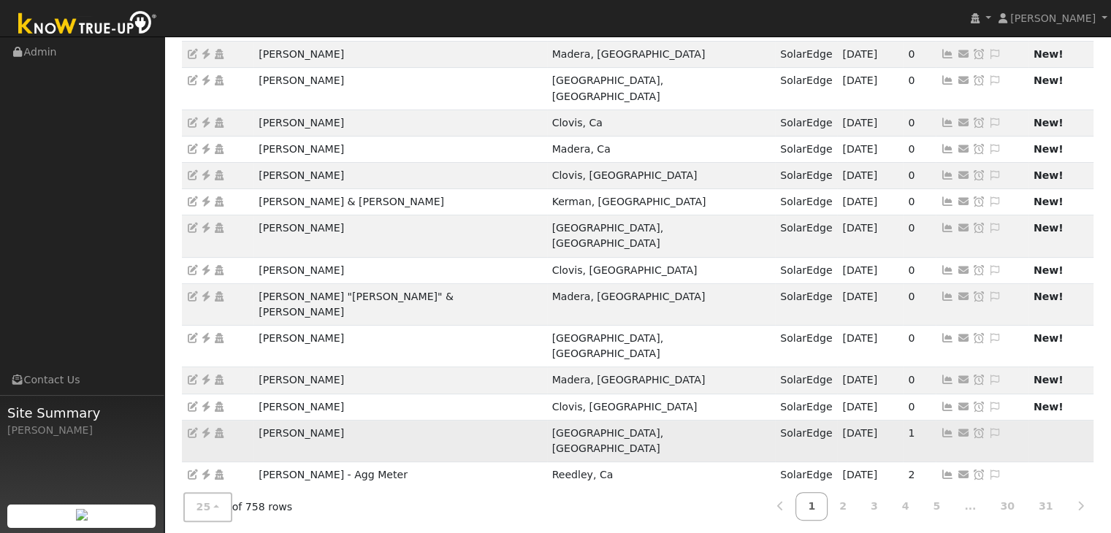
drag, startPoint x: 251, startPoint y: 291, endPoint x: 348, endPoint y: 280, distance: 96.9
click at [348, 420] on tr "Eraan Hermosilla Fresno, CA SolarEdge 09/24/25 1 Send Email... Copy a Link Rese…" at bounding box center [638, 441] width 912 height 42
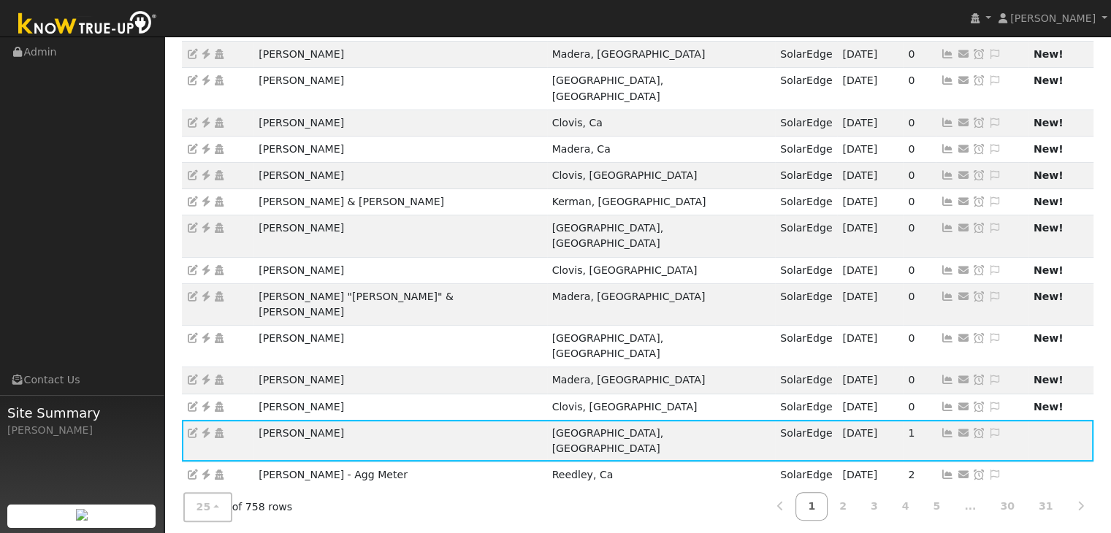
copy tr "Eraan Hermosilla"
click at [206, 428] on icon at bounding box center [205, 433] width 13 height 10
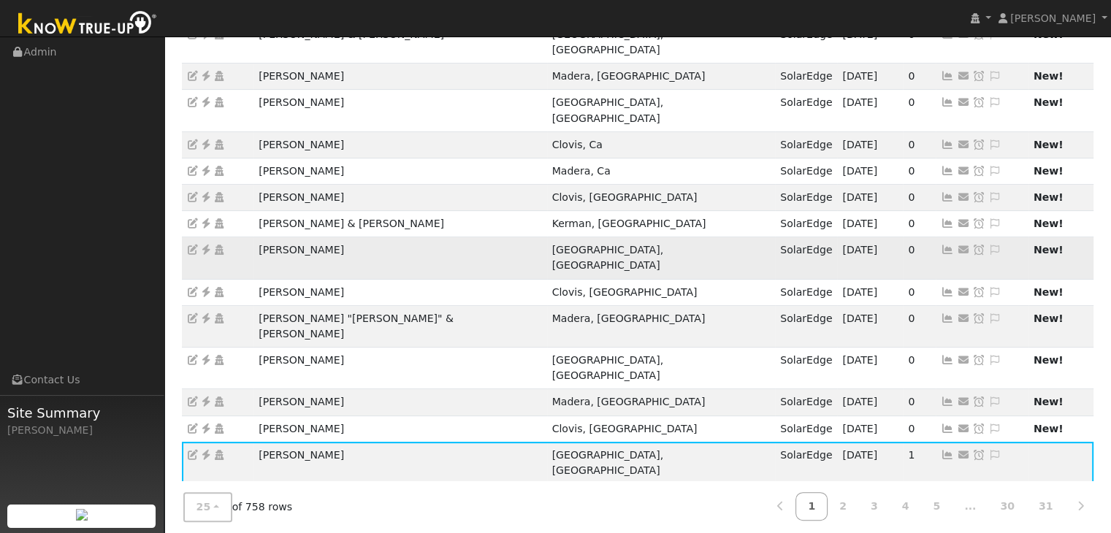
scroll to position [394, 0]
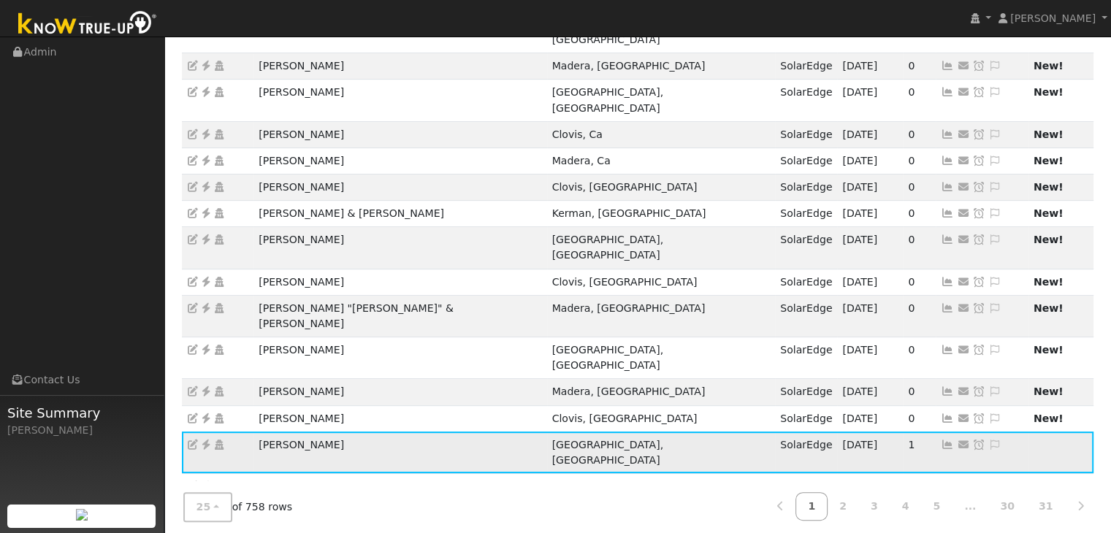
click at [988, 440] on icon at bounding box center [994, 445] width 13 height 10
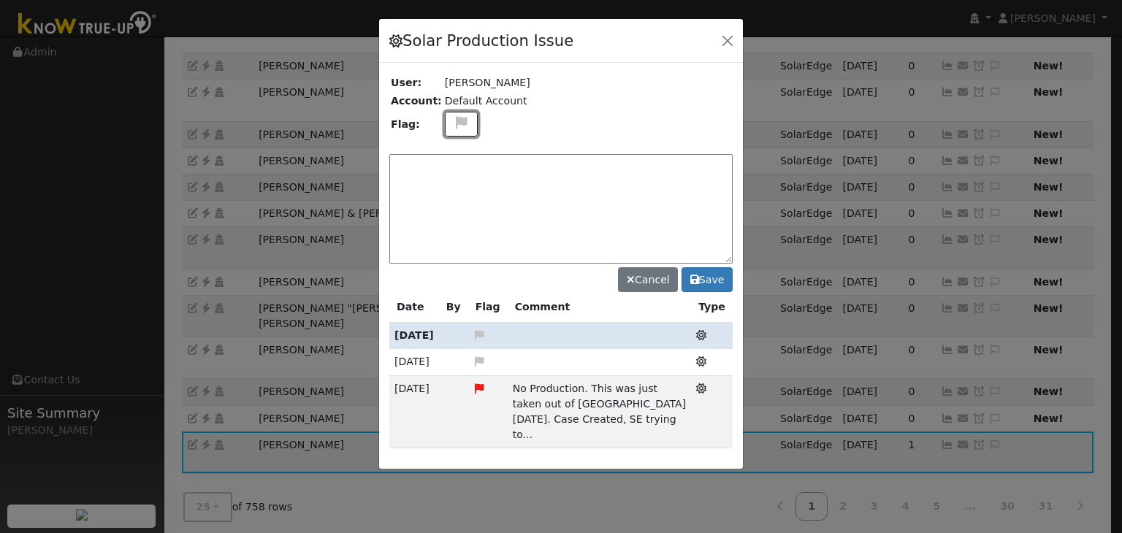
click at [453, 120] on icon at bounding box center [461, 122] width 17 height 13
click at [452, 190] on icon at bounding box center [460, 192] width 17 height 13
click at [467, 188] on textarea at bounding box center [560, 209] width 343 height 110
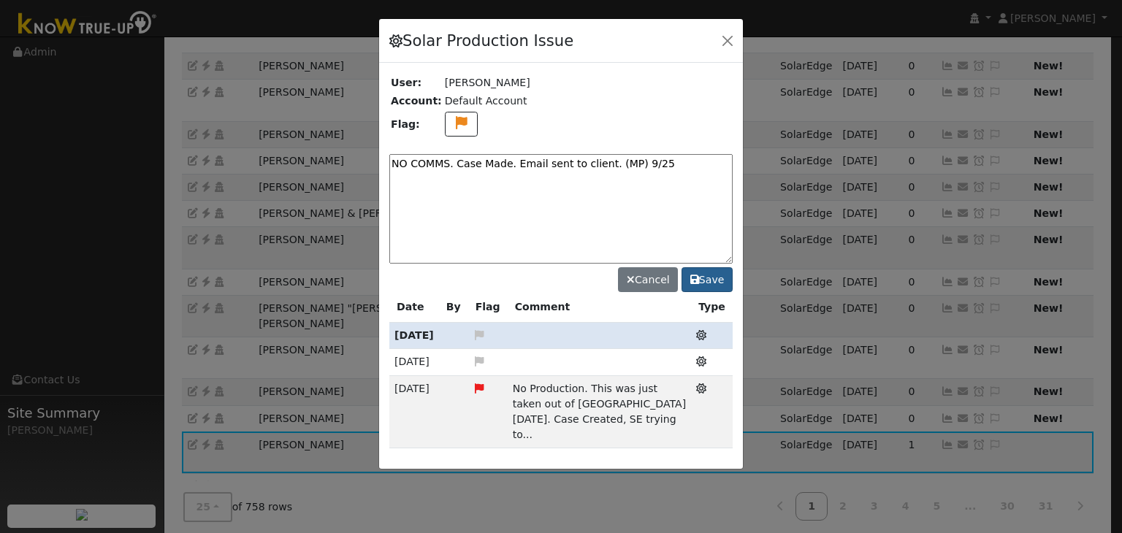
type textarea "NO COMMS. Case Made. Email sent to client. (MP) 9/25"
click at [710, 285] on button "Save" at bounding box center [706, 279] width 51 height 25
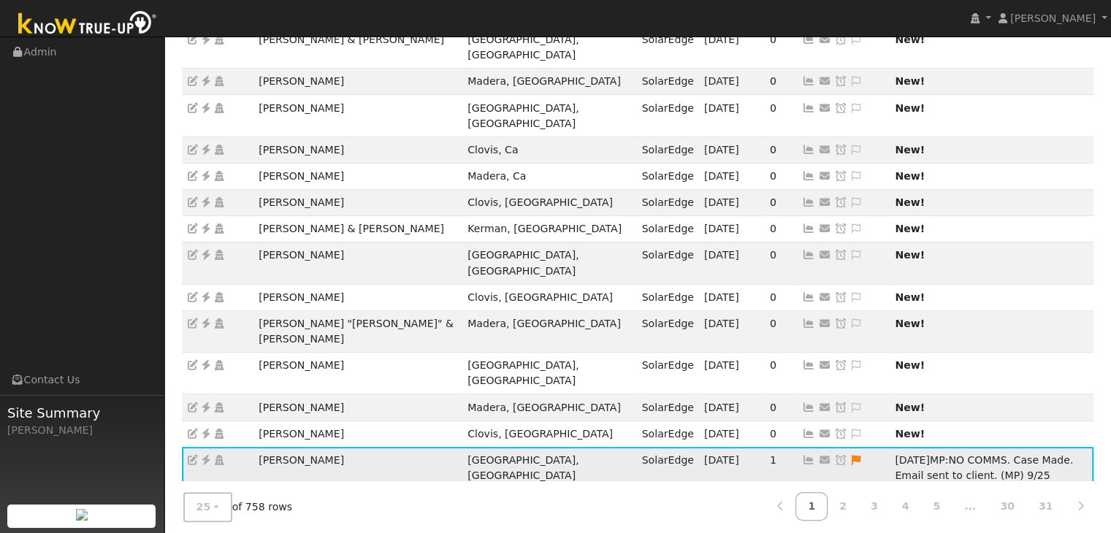
click at [834, 455] on icon at bounding box center [840, 460] width 13 height 10
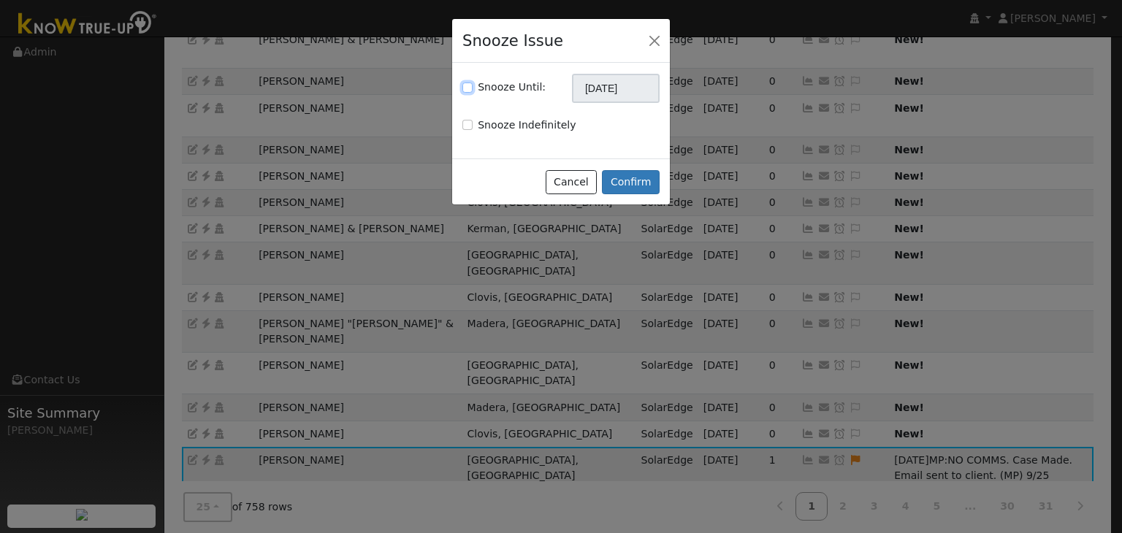
click at [471, 85] on input "Snooze Until:" at bounding box center [467, 88] width 10 height 10
checkbox input "true"
click at [594, 94] on input "[DATE]" at bounding box center [616, 88] width 88 height 29
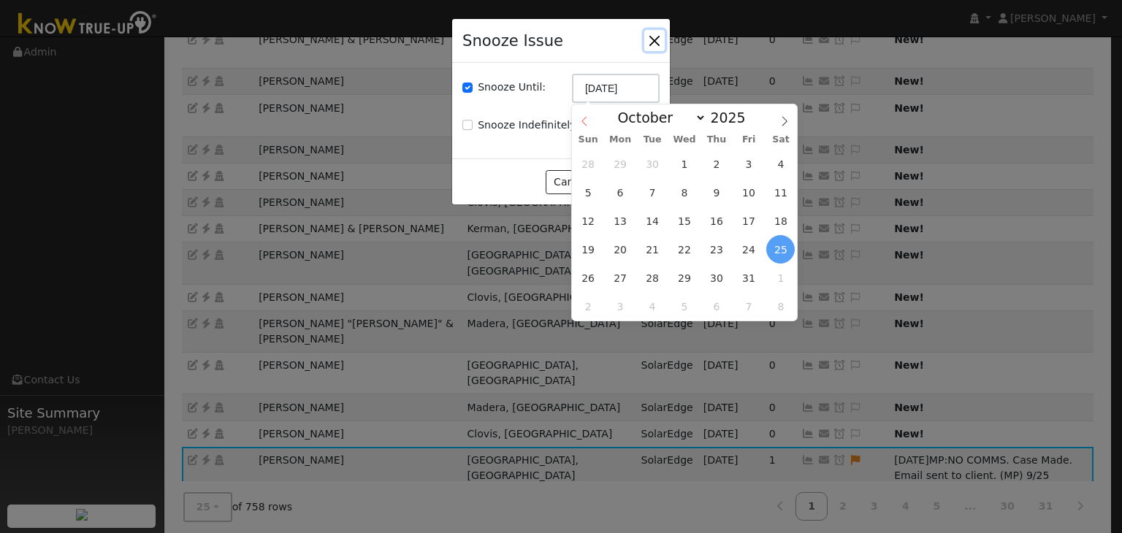
click at [581, 123] on icon at bounding box center [584, 121] width 10 height 10
select select "8"
click at [720, 277] on span "2" at bounding box center [716, 278] width 28 height 28
type input "10/02/2025"
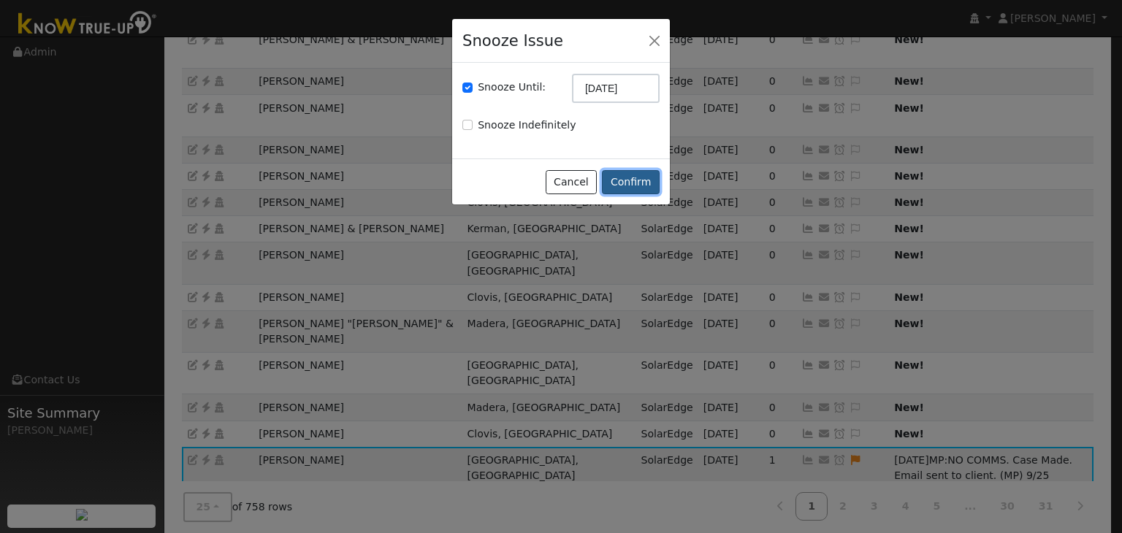
click at [643, 183] on button "Confirm" at bounding box center [631, 182] width 58 height 25
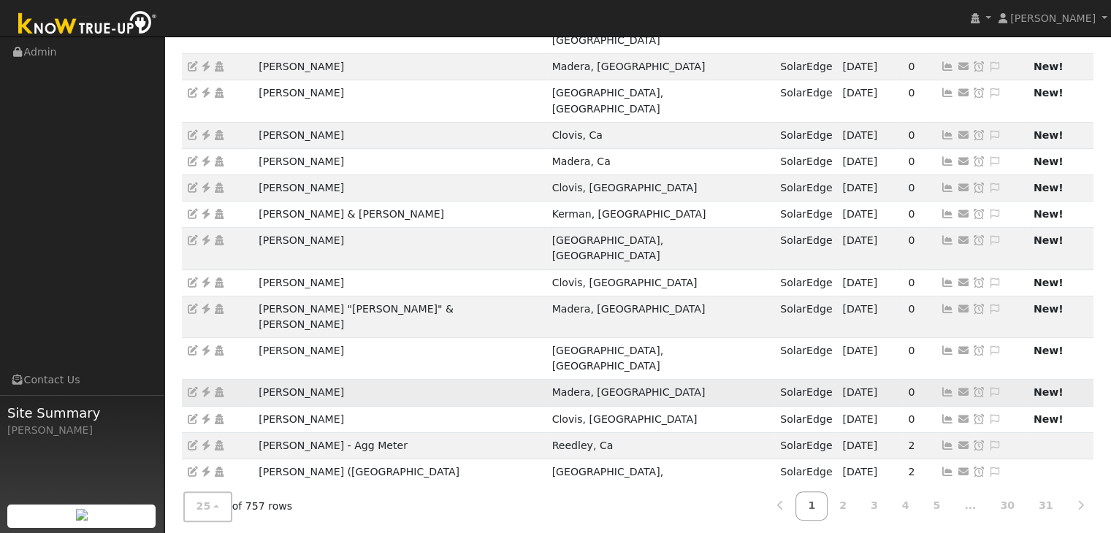
scroll to position [406, 0]
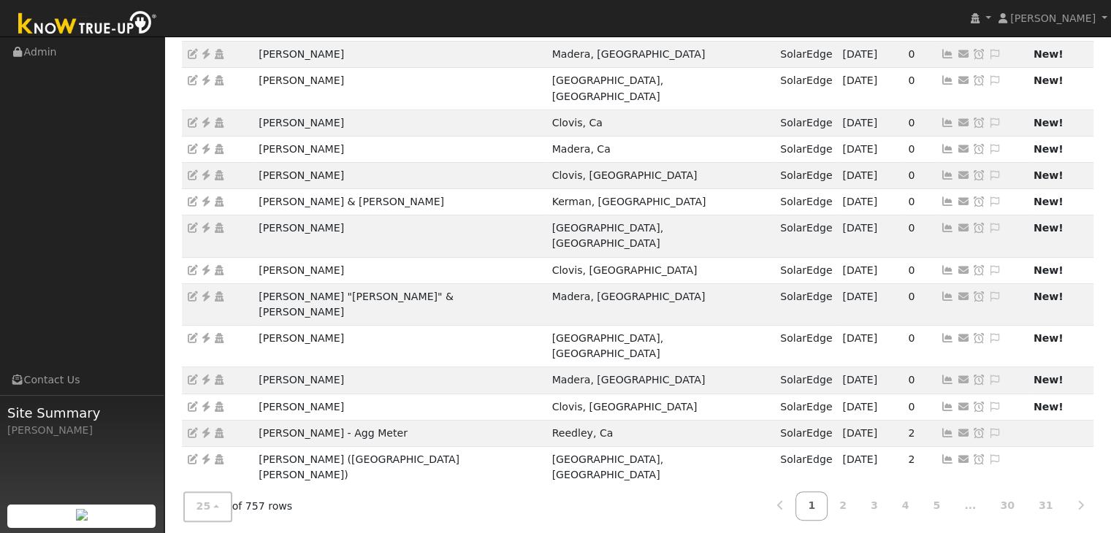
drag, startPoint x: 250, startPoint y: 348, endPoint x: 337, endPoint y: 352, distance: 87.0
click at [336, 489] on tr "Richard Flores Fresno, CA SolarEdge 09/24/25 5 Send Email... Copy a Link Reset …" at bounding box center [638, 510] width 912 height 42
copy tr "Richard Flores"
click at [207, 496] on icon at bounding box center [205, 501] width 13 height 10
drag, startPoint x: 253, startPoint y: 369, endPoint x: 369, endPoint y: 370, distance: 115.4
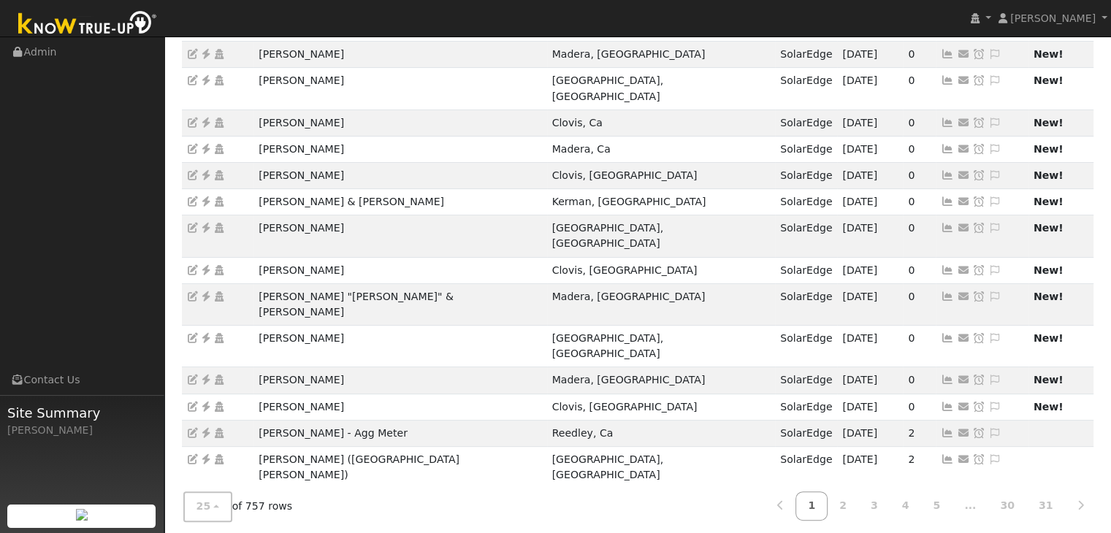
copy td "Katherine Waselkov"
click at [206, 532] on icon at bounding box center [205, 542] width 13 height 10
click at [988, 532] on icon at bounding box center [994, 542] width 13 height 10
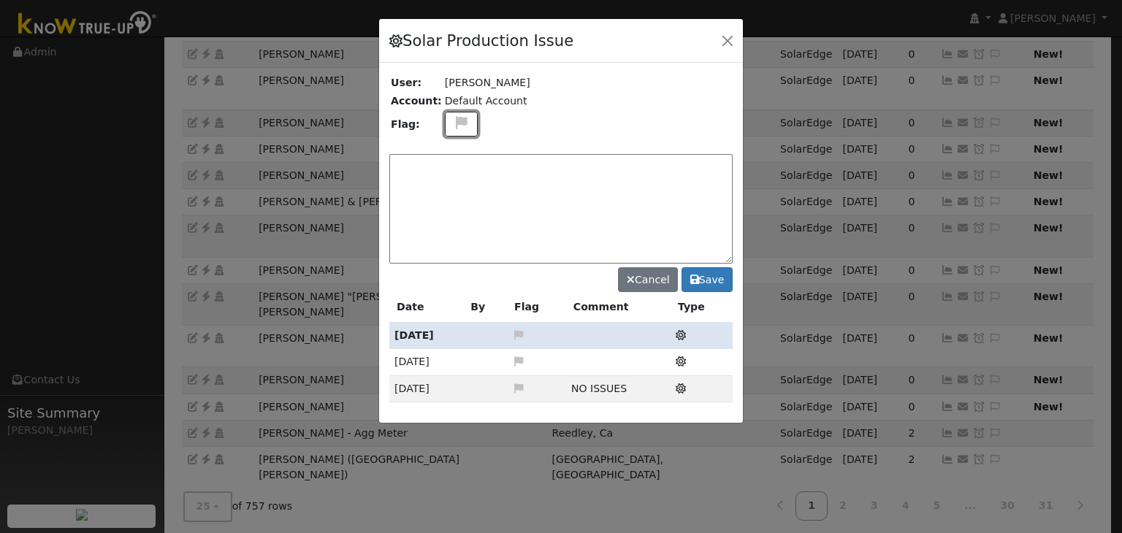
click at [456, 125] on icon at bounding box center [461, 122] width 17 height 13
click at [454, 170] on icon at bounding box center [460, 176] width 17 height 13
click at [454, 169] on textarea at bounding box center [560, 209] width 343 height 110
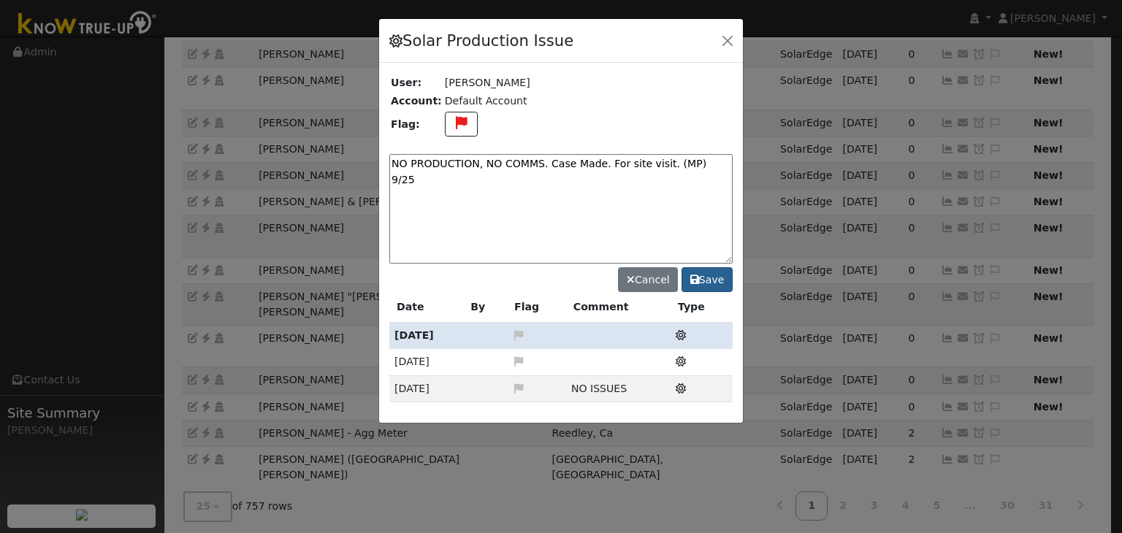
type textarea "NO PRODUCTION, NO COMMS. Case Made. For site visit. (MP) 9/25"
drag, startPoint x: 712, startPoint y: 278, endPoint x: 697, endPoint y: 261, distance: 23.3
click at [713, 279] on button "Save" at bounding box center [706, 279] width 51 height 25
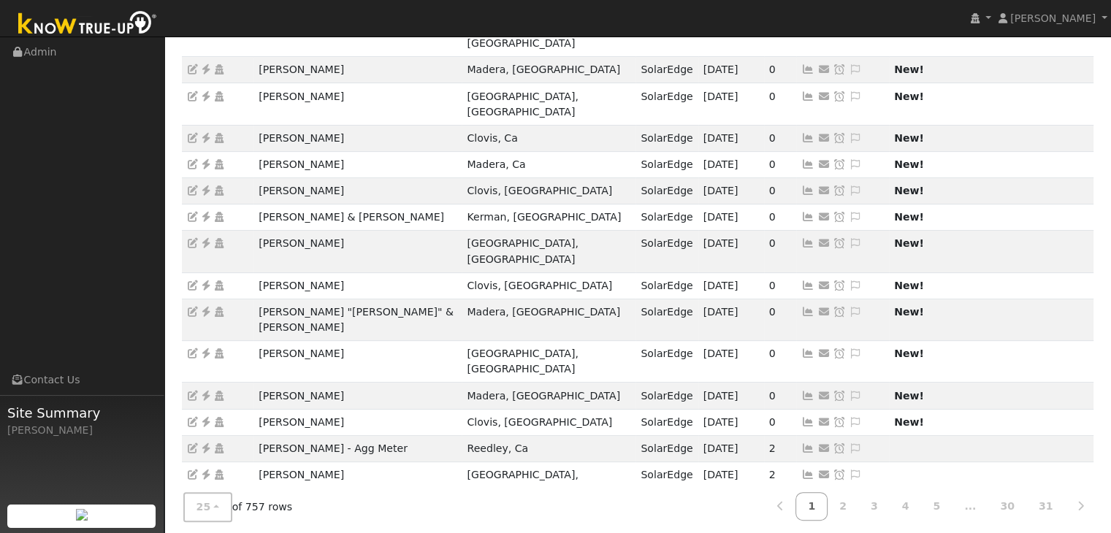
drag, startPoint x: 689, startPoint y: 365, endPoint x: 614, endPoint y: 342, distance: 78.5
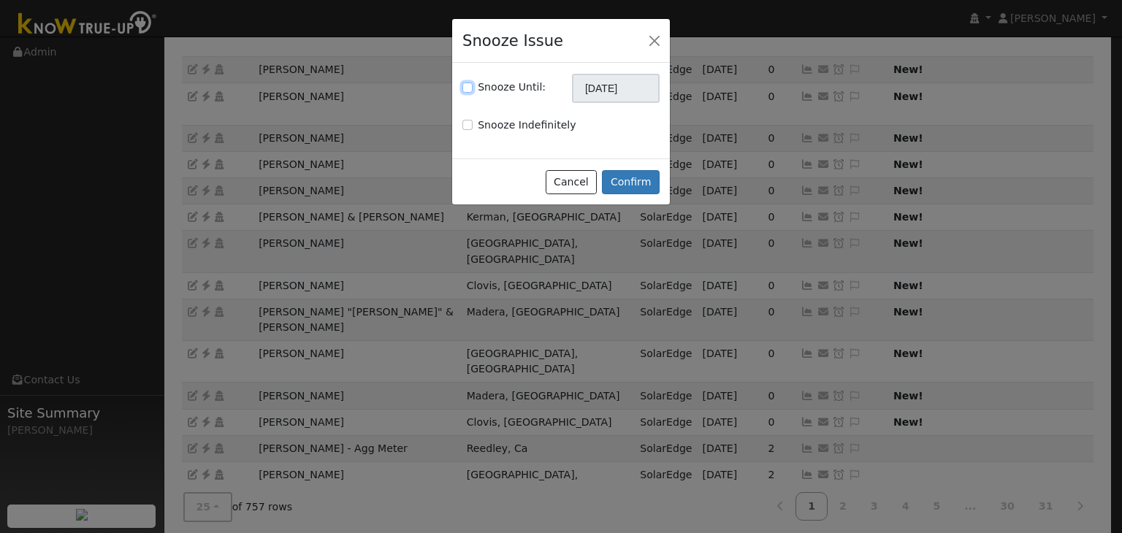
click at [465, 87] on input "Snooze Until:" at bounding box center [467, 88] width 10 height 10
checkbox input "true"
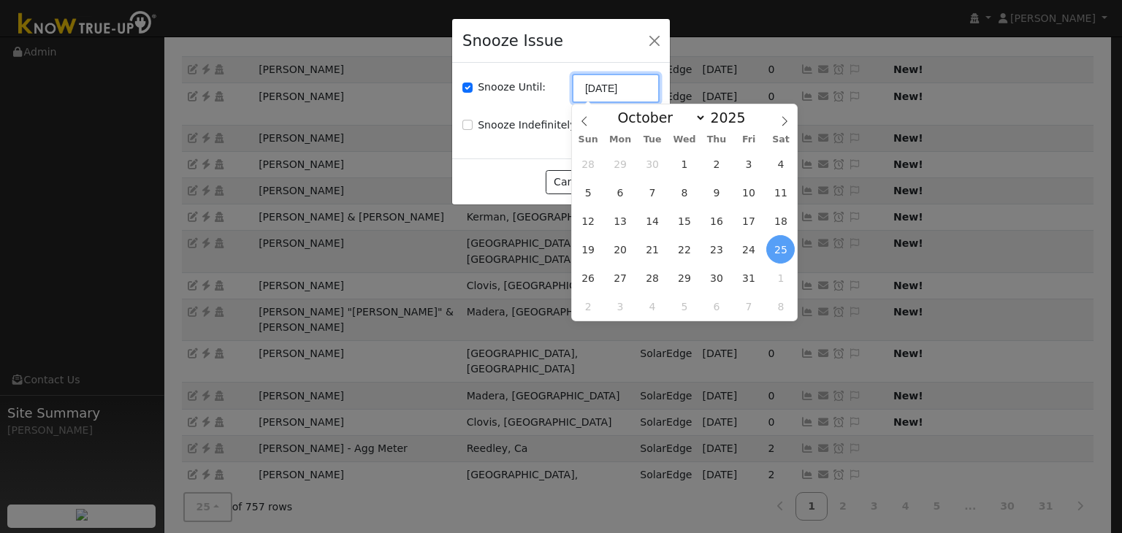
click at [600, 88] on input "[DATE]" at bounding box center [616, 88] width 88 height 29
click at [585, 125] on icon at bounding box center [583, 120] width 5 height 9
select select "8"
click at [724, 299] on span "9" at bounding box center [716, 306] width 28 height 28
type input "10/09/2025"
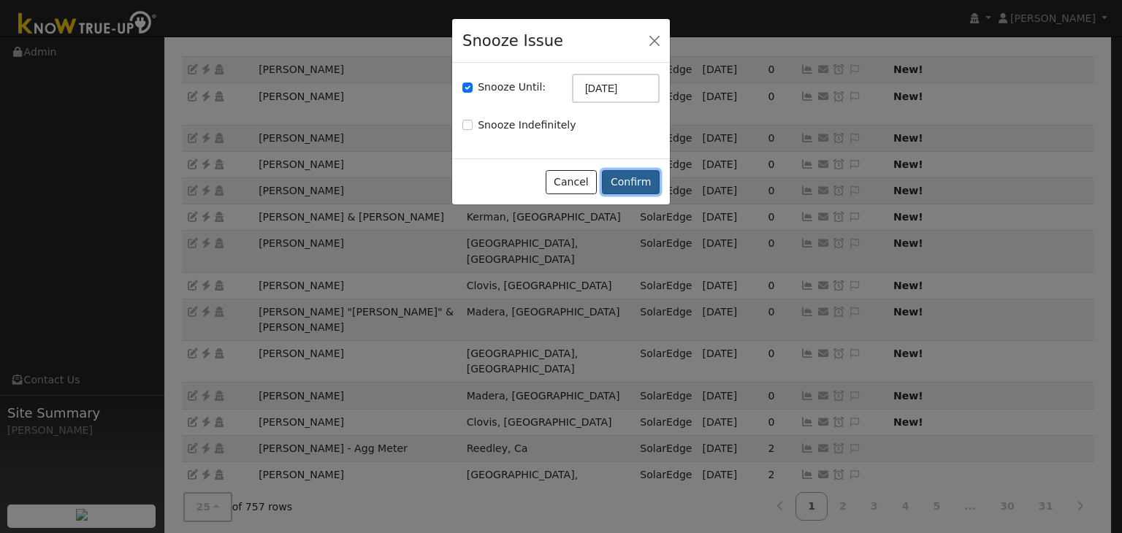
click at [629, 181] on button "Confirm" at bounding box center [631, 182] width 58 height 25
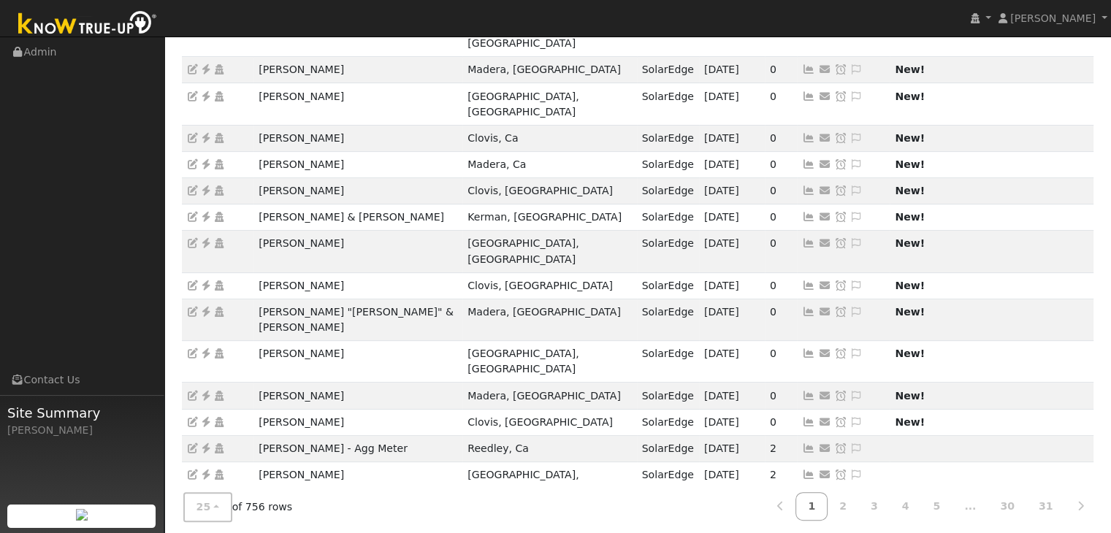
drag, startPoint x: 258, startPoint y: 367, endPoint x: 351, endPoint y: 367, distance: 92.7
copy td "Danielle Trathen"
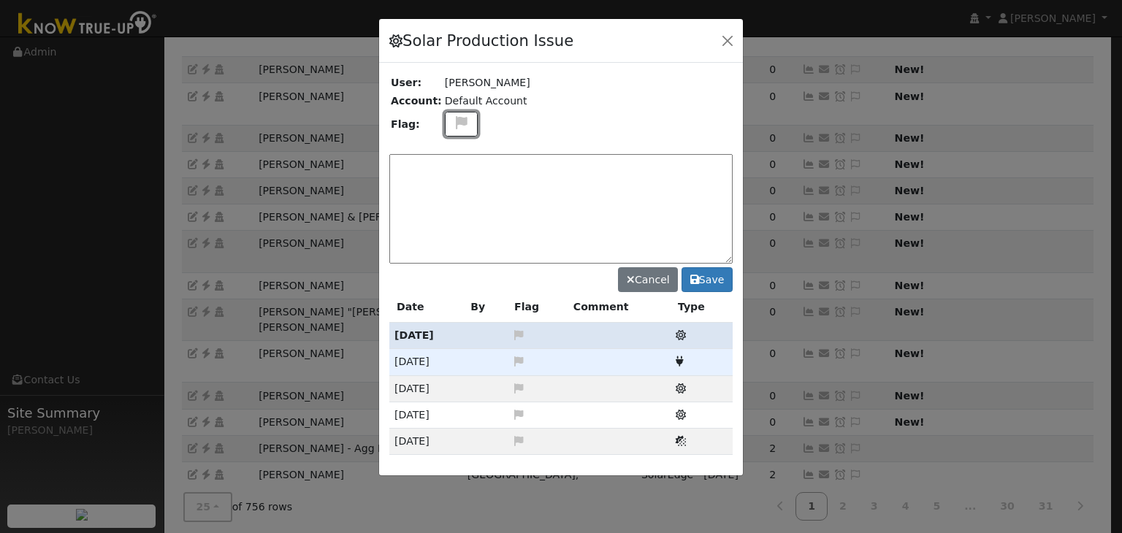
click at [453, 122] on icon at bounding box center [461, 122] width 17 height 13
click at [453, 173] on icon at bounding box center [460, 176] width 17 height 13
click at [453, 173] on textarea at bounding box center [560, 209] width 343 height 110
click at [521, 168] on textarea at bounding box center [560, 209] width 343 height 110
paste textarea "UNKNOWN PRODUCTION, NO COMMS"
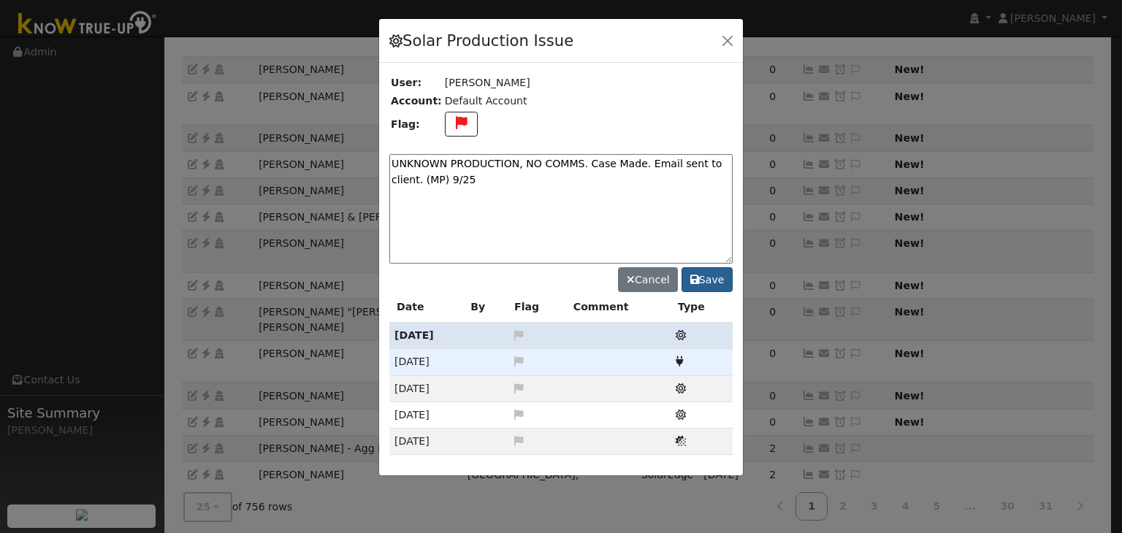
type textarea "UNKNOWN PRODUCTION, NO COMMS. Case Made. Email sent to client. (MP) 9/25"
click at [711, 280] on button "Save" at bounding box center [706, 279] width 51 height 25
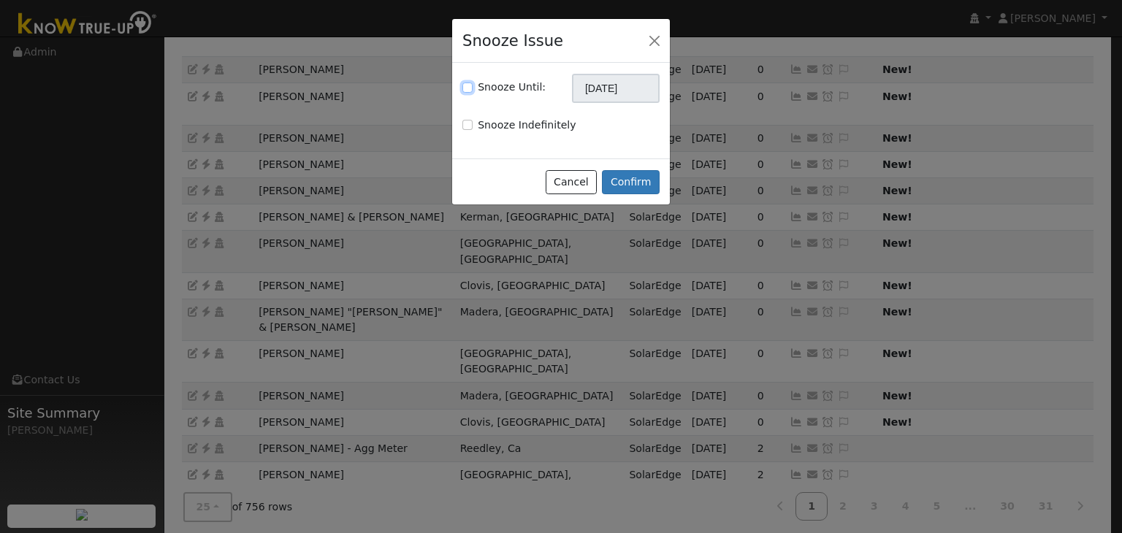
click at [465, 85] on input "Snooze Until:" at bounding box center [467, 88] width 10 height 10
checkbox input "true"
click at [597, 96] on input "[DATE]" at bounding box center [616, 88] width 88 height 29
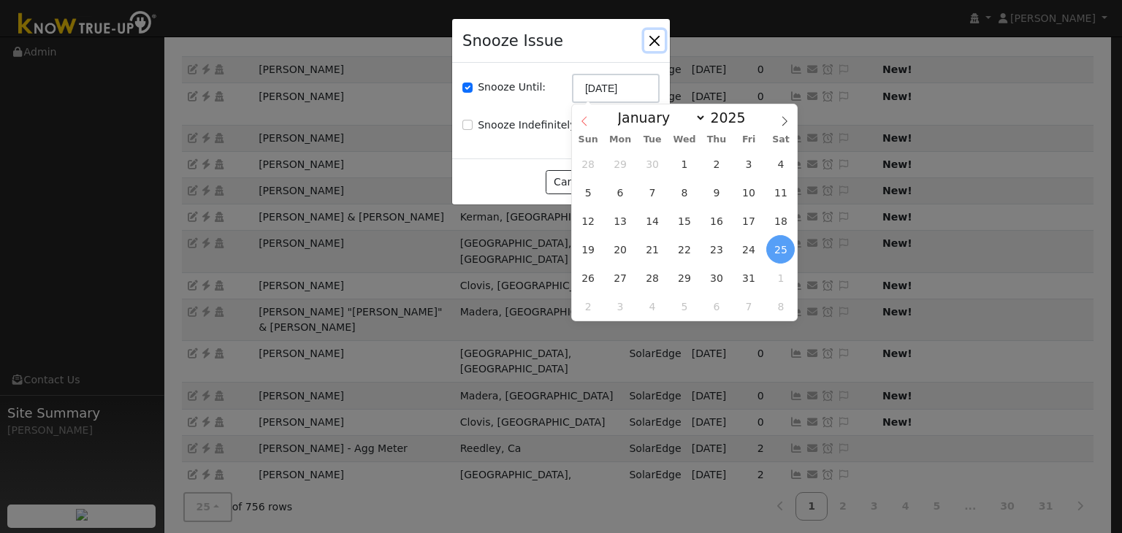
click at [584, 118] on icon at bounding box center [583, 120] width 5 height 9
select select "8"
click at [716, 280] on span "2" at bounding box center [716, 278] width 28 height 28
type input "10/02/2025"
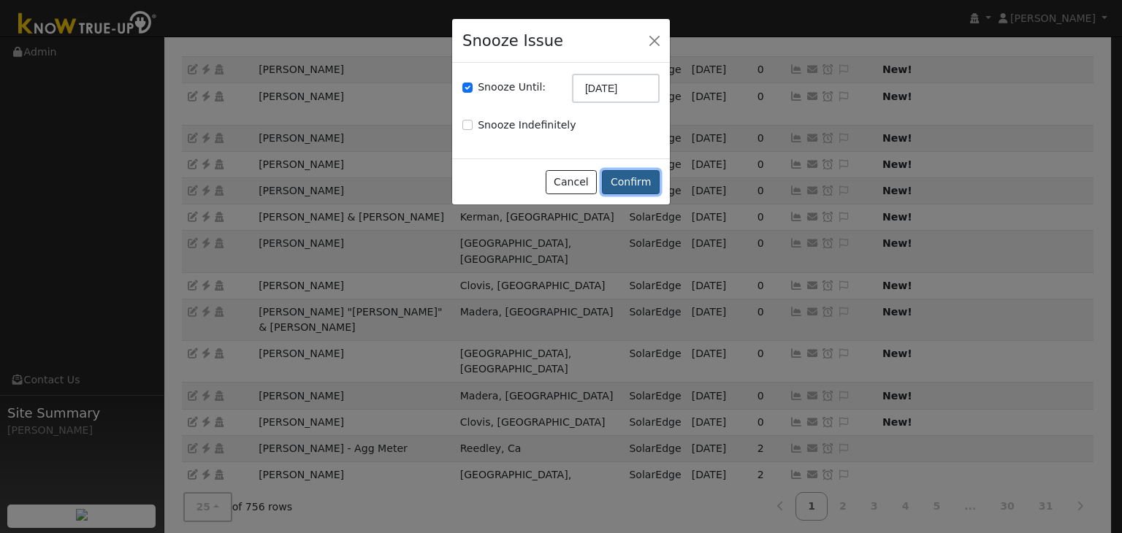
click at [635, 182] on button "Confirm" at bounding box center [631, 182] width 58 height 25
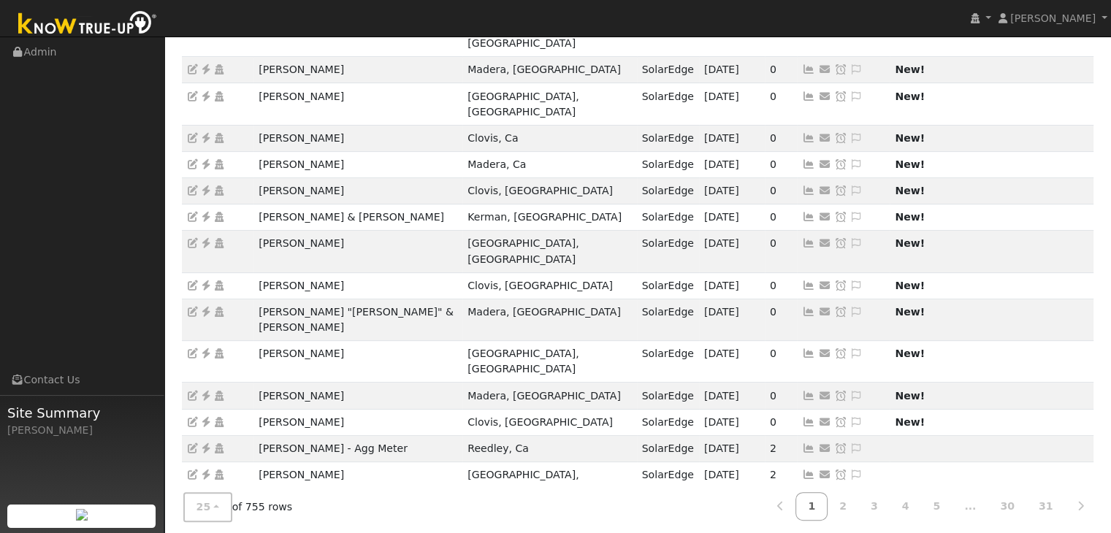
drag, startPoint x: 251, startPoint y: 365, endPoint x: 332, endPoint y: 374, distance: 81.5
copy tr "[PERSON_NAME]"
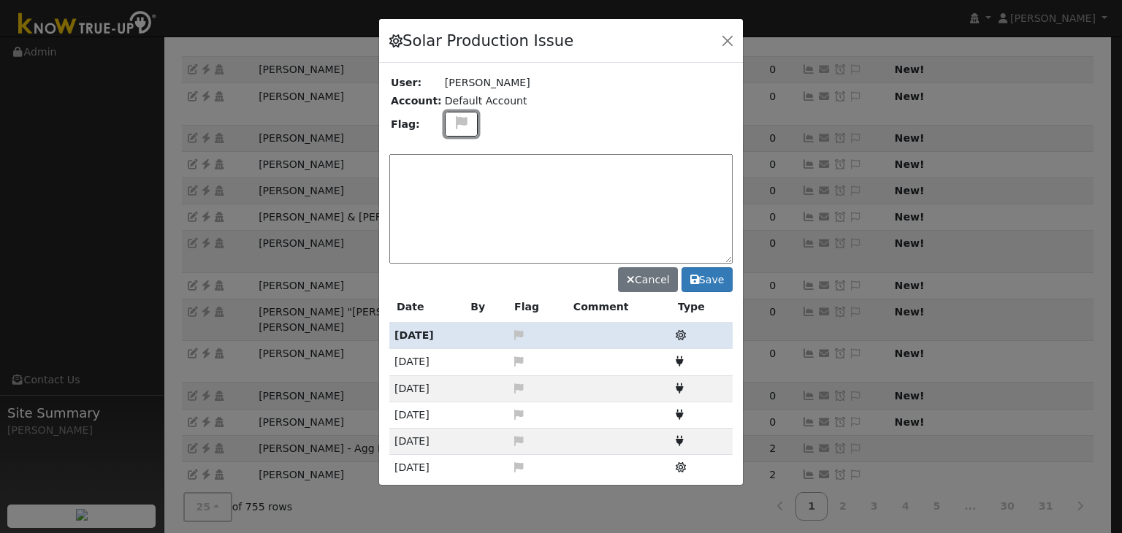
click at [454, 120] on icon at bounding box center [461, 122] width 17 height 13
click at [452, 172] on icon at bounding box center [460, 176] width 17 height 13
click at [451, 171] on textarea at bounding box center [560, 209] width 343 height 110
click at [477, 159] on textarea "NO PRODUCTION. Inverter RMA'd." at bounding box center [560, 209] width 343 height 110
click at [620, 163] on textarea "NO PRODUCTION. Case Made. Inverter RMA'd." at bounding box center [560, 209] width 343 height 110
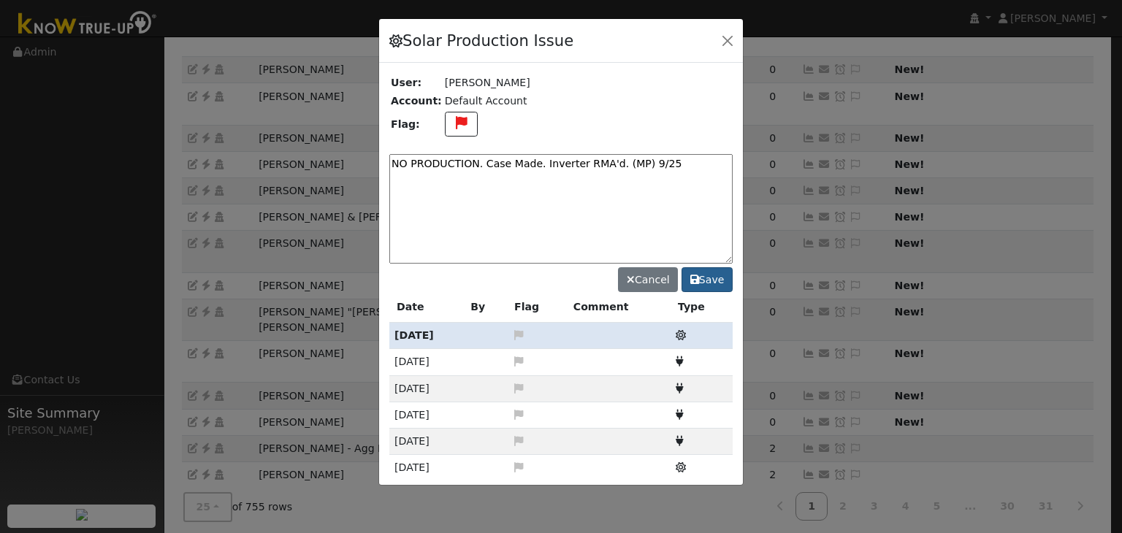
type textarea "NO PRODUCTION. Case Made. Inverter RMA'd. (MP) 9/25"
click at [711, 276] on button "Save" at bounding box center [706, 279] width 51 height 25
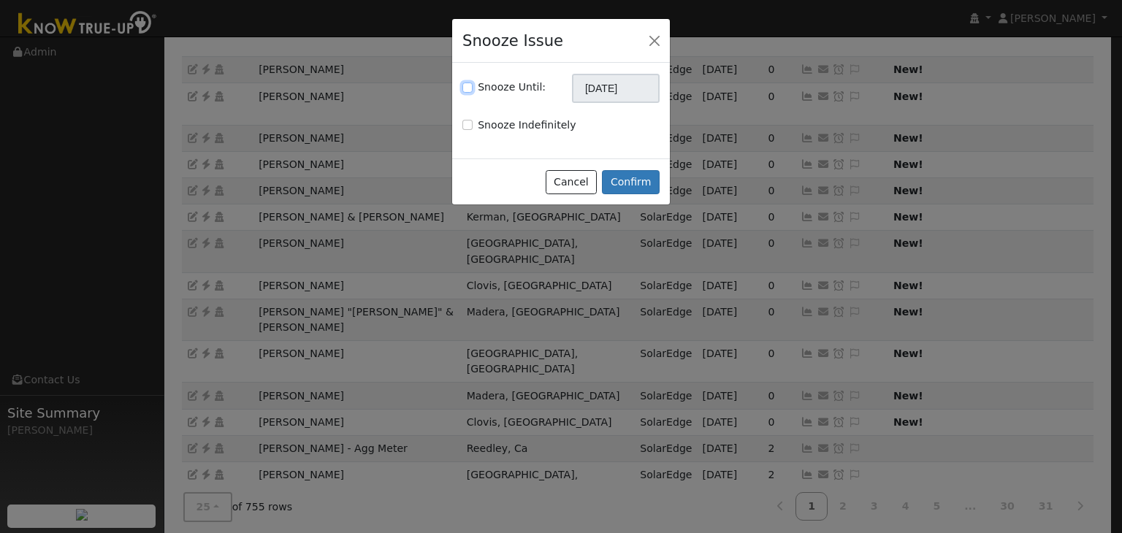
click at [469, 85] on input "Snooze Until:" at bounding box center [467, 88] width 10 height 10
checkbox input "true"
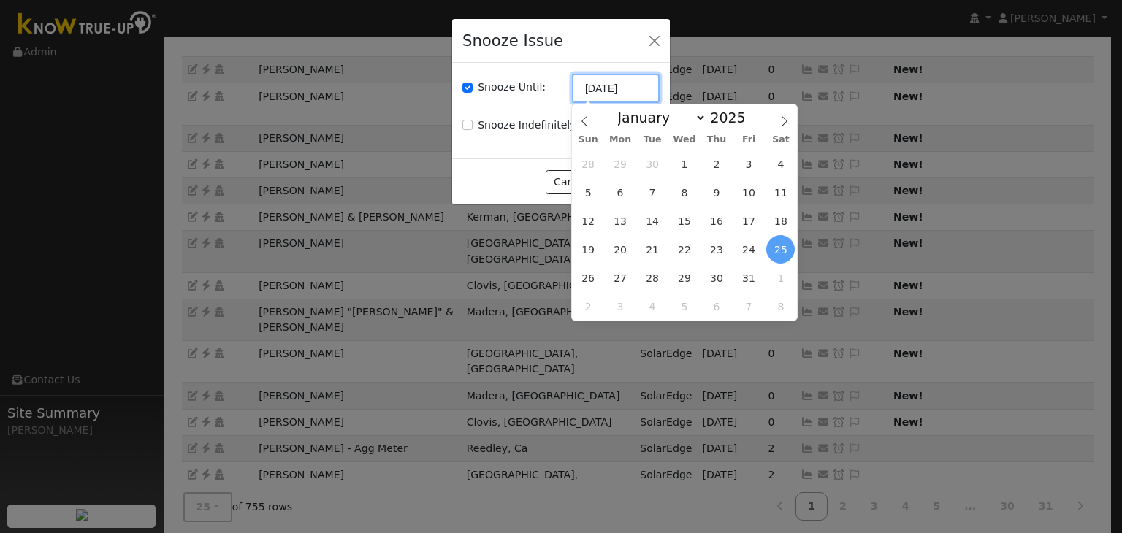
click at [608, 88] on input "[DATE]" at bounding box center [616, 88] width 88 height 29
click at [581, 120] on icon at bounding box center [583, 120] width 5 height 9
select select "8"
click at [716, 304] on span "9" at bounding box center [716, 306] width 28 height 28
type input "10/09/2025"
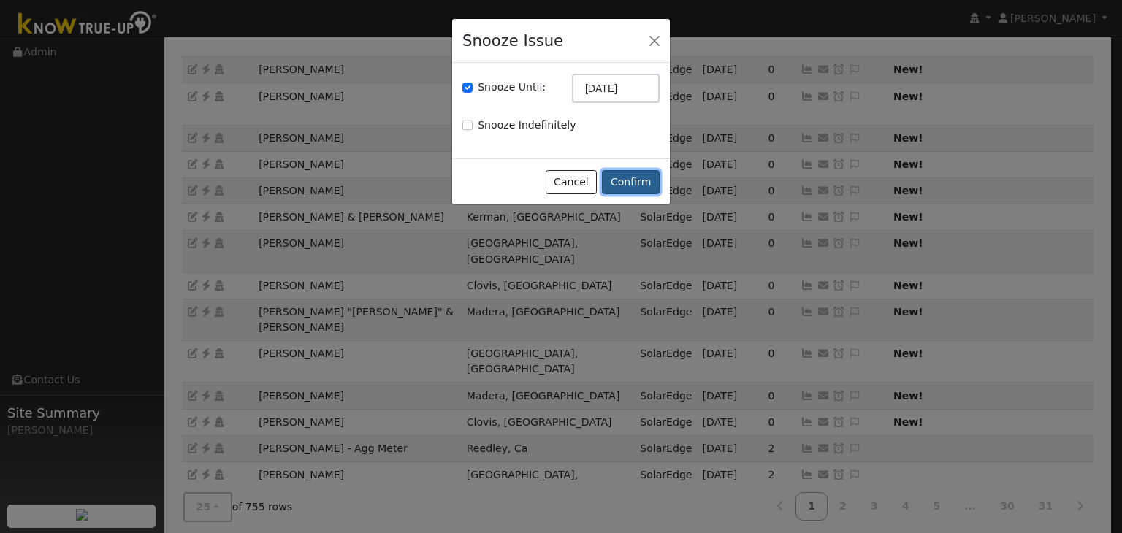
click at [635, 185] on button "Confirm" at bounding box center [631, 182] width 58 height 25
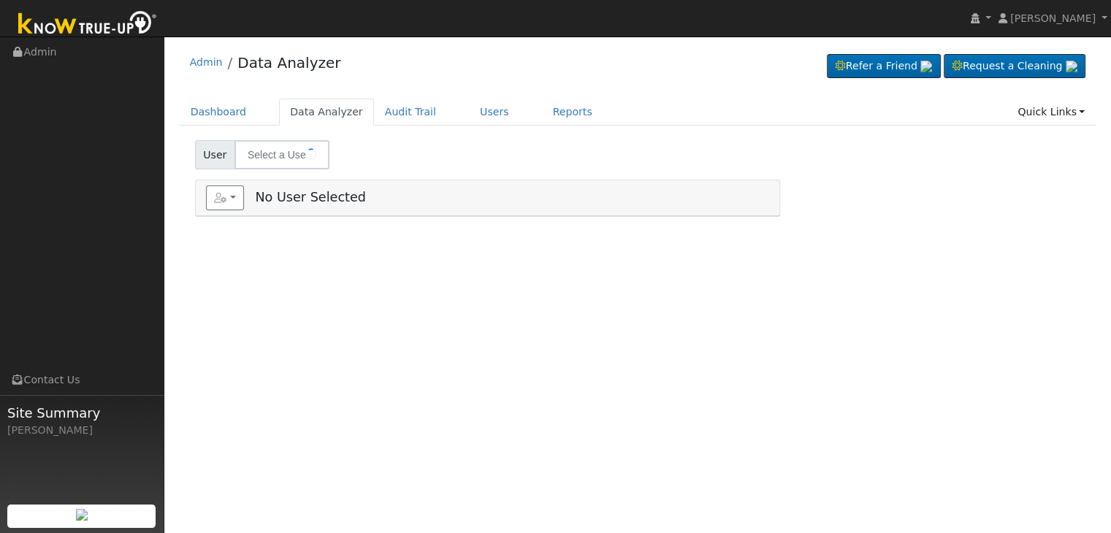
type input "[PERSON_NAME] [PERSON_NAME]"
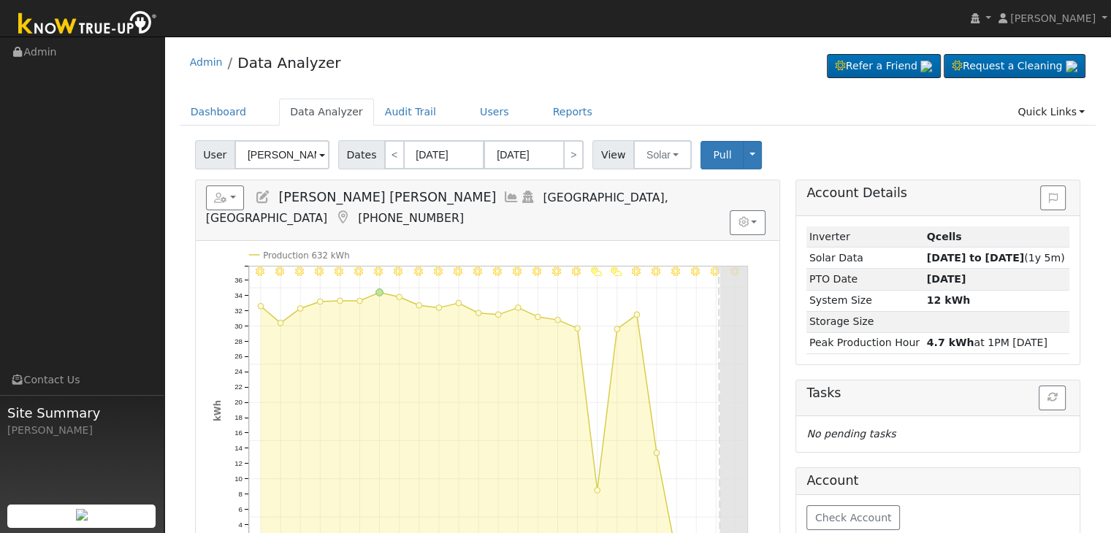
click at [351, 211] on icon at bounding box center [342, 217] width 16 height 13
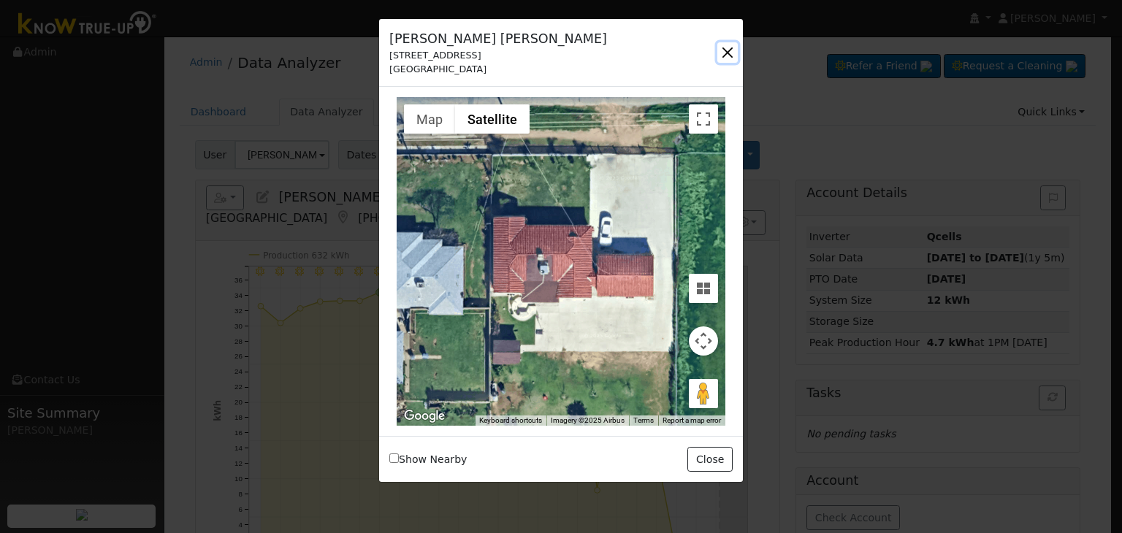
click at [726, 47] on button "button" at bounding box center [727, 52] width 20 height 20
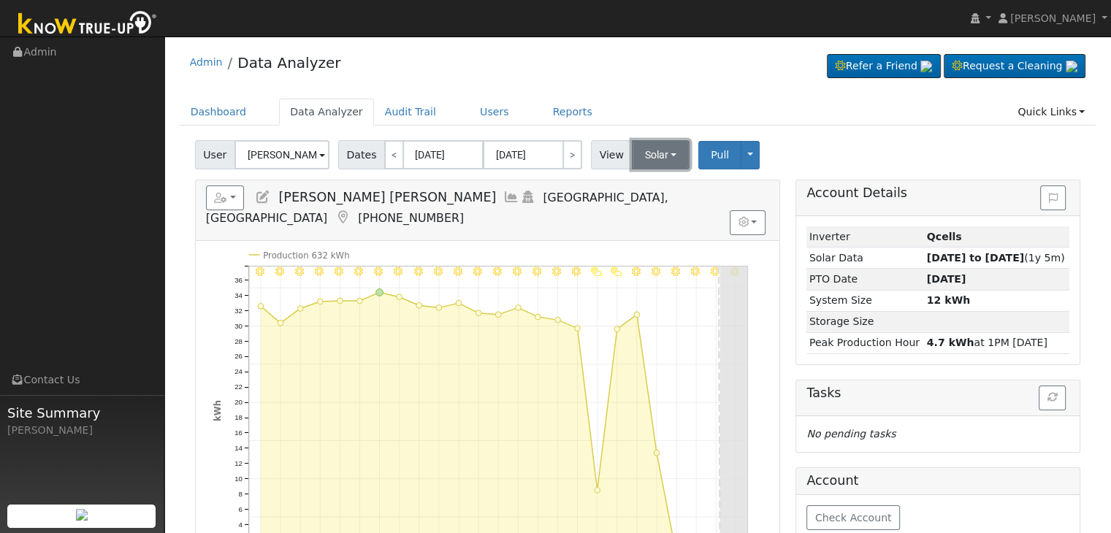
click at [648, 153] on button "Solar" at bounding box center [661, 154] width 58 height 29
click at [663, 188] on link "Utility" at bounding box center [679, 187] width 101 height 20
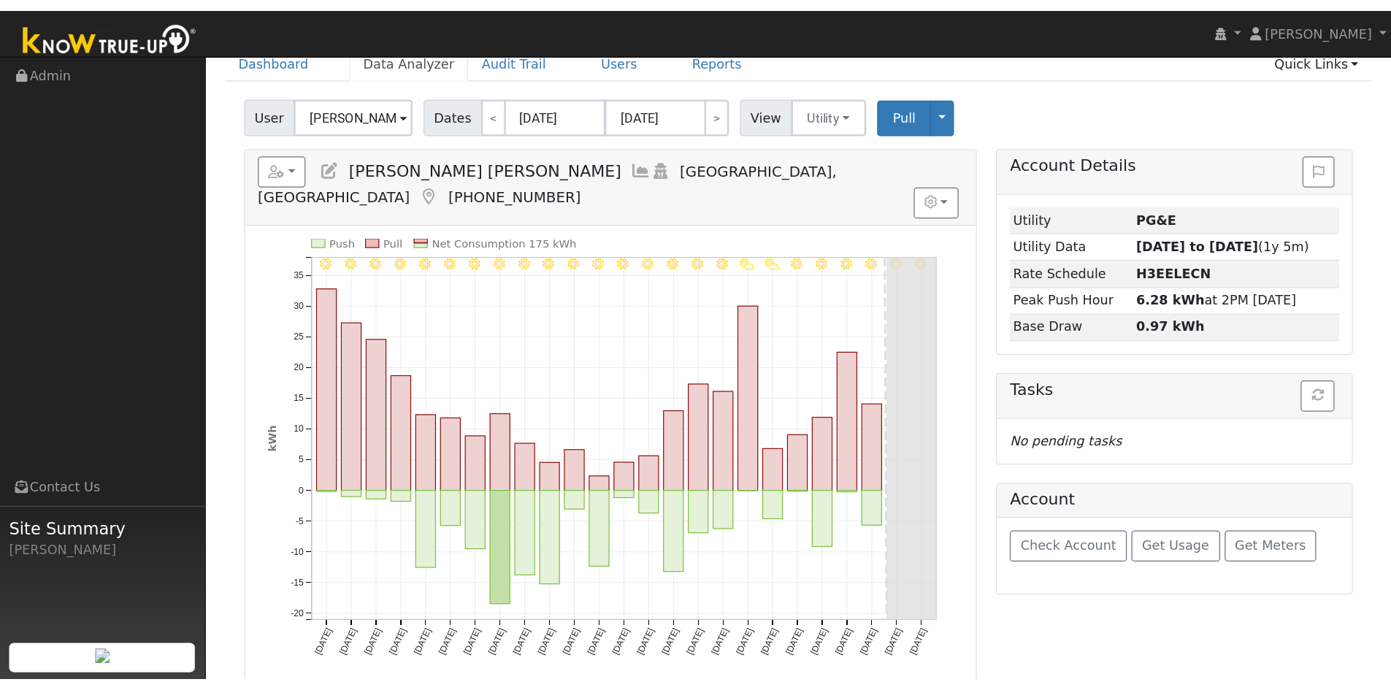
scroll to position [73, 0]
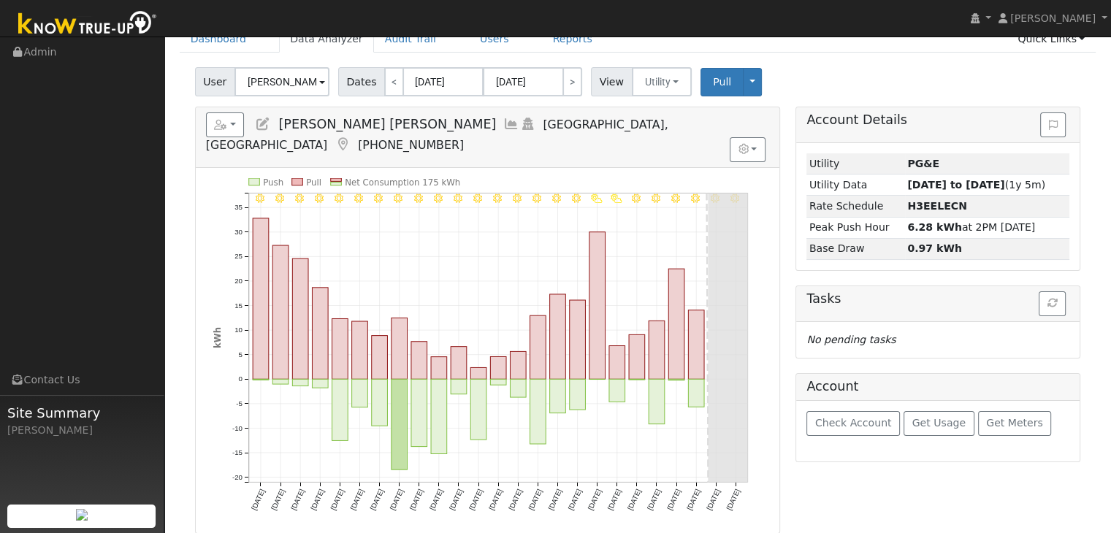
click at [748, 4] on nav "[PERSON_NAME] [PERSON_NAME] Profile My Company Help Center Terms Of Service See…" at bounding box center [555, 18] width 1111 height 37
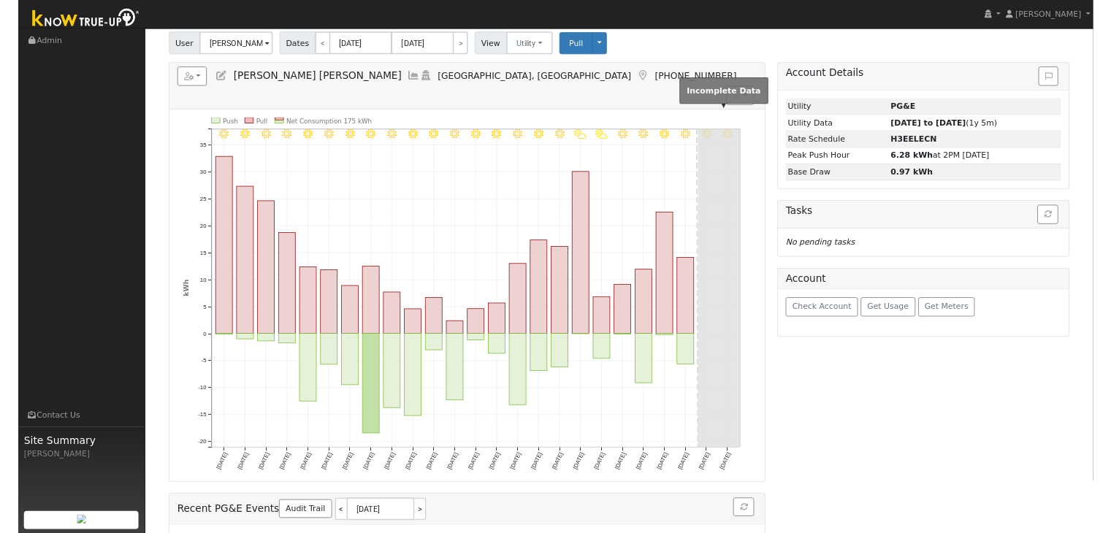
scroll to position [146, 0]
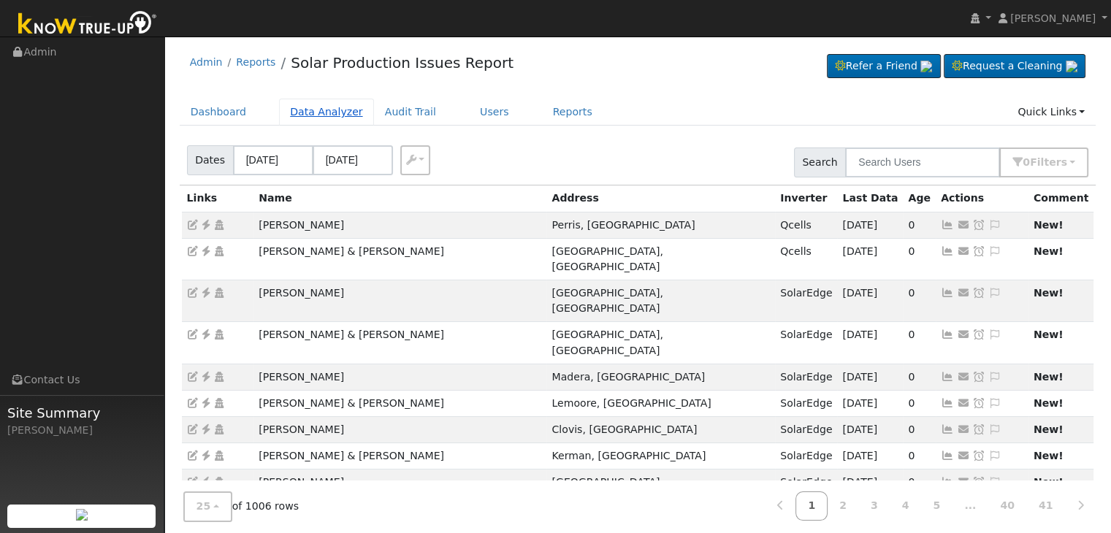
click at [316, 112] on link "Data Analyzer" at bounding box center [326, 112] width 95 height 27
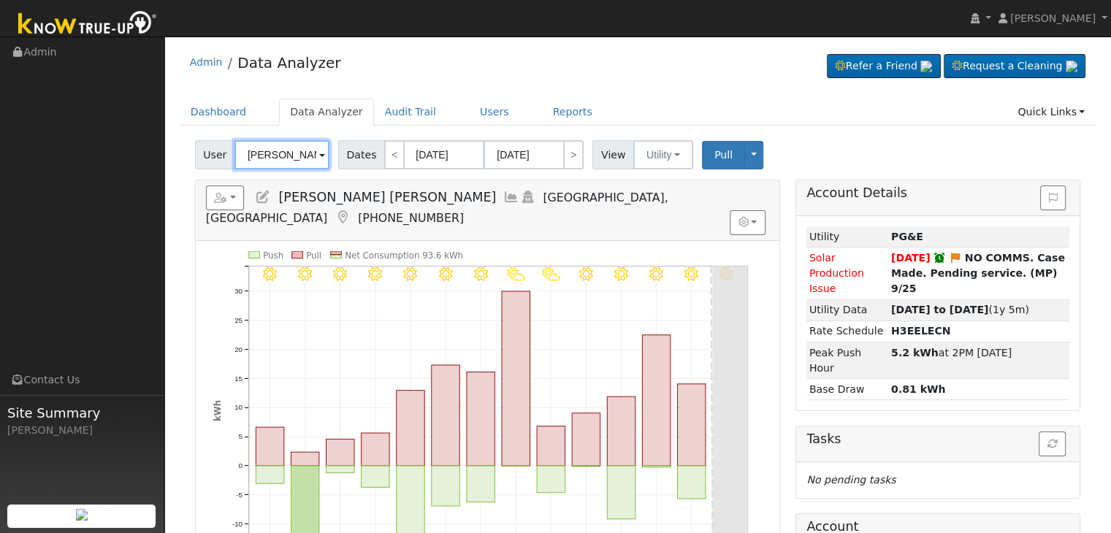
click at [280, 156] on input "[PERSON_NAME] [PERSON_NAME]" at bounding box center [281, 154] width 95 height 29
click at [280, 156] on input "Norma Angelica Birrueta Ramos" at bounding box center [281, 154] width 95 height 29
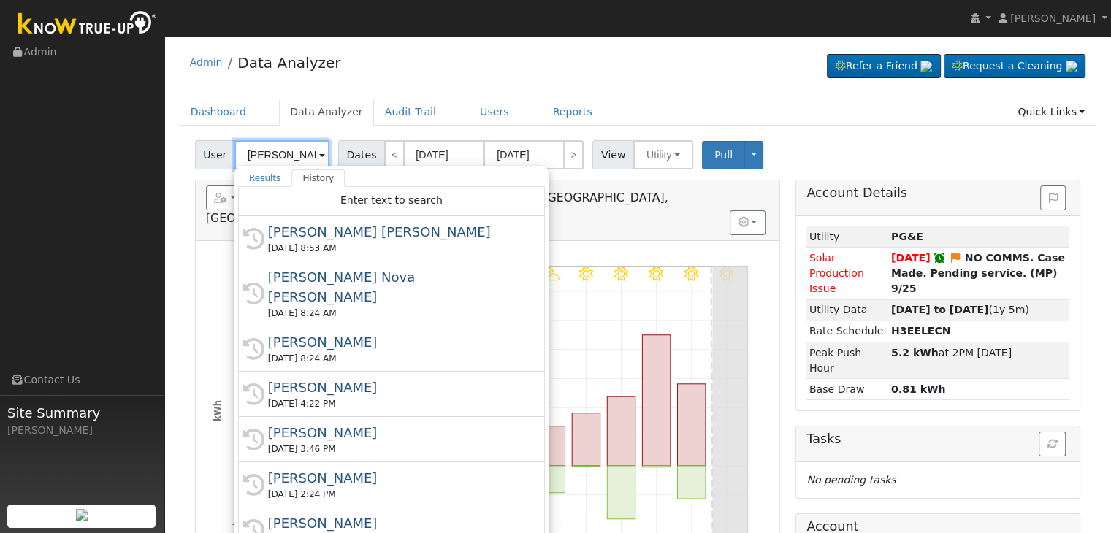
click at [280, 156] on input "Norma Angelica Birrueta Ramos" at bounding box center [281, 154] width 95 height 29
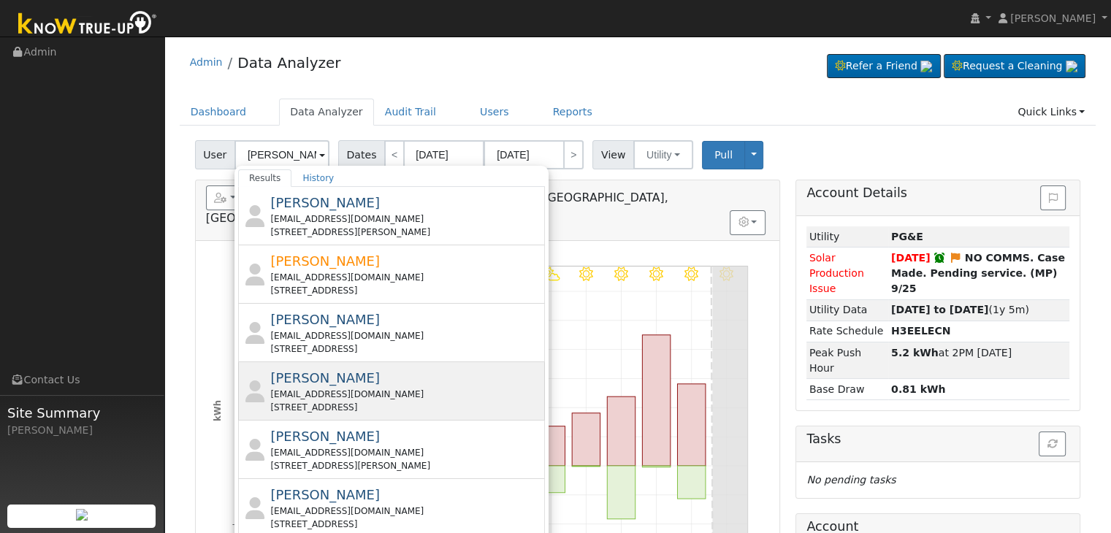
click at [386, 391] on div "01bit1nv3stigator@gmail.com" at bounding box center [405, 394] width 271 height 13
type input "Christopher Porter"
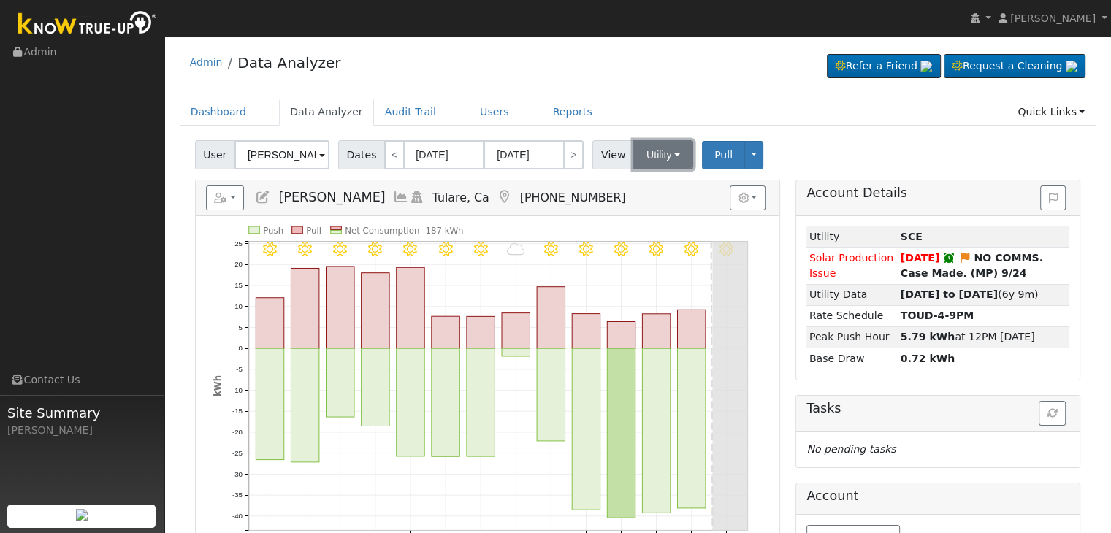
click at [651, 153] on button "Utility" at bounding box center [663, 154] width 60 height 29
click at [651, 205] on link "Solar" at bounding box center [680, 208] width 101 height 20
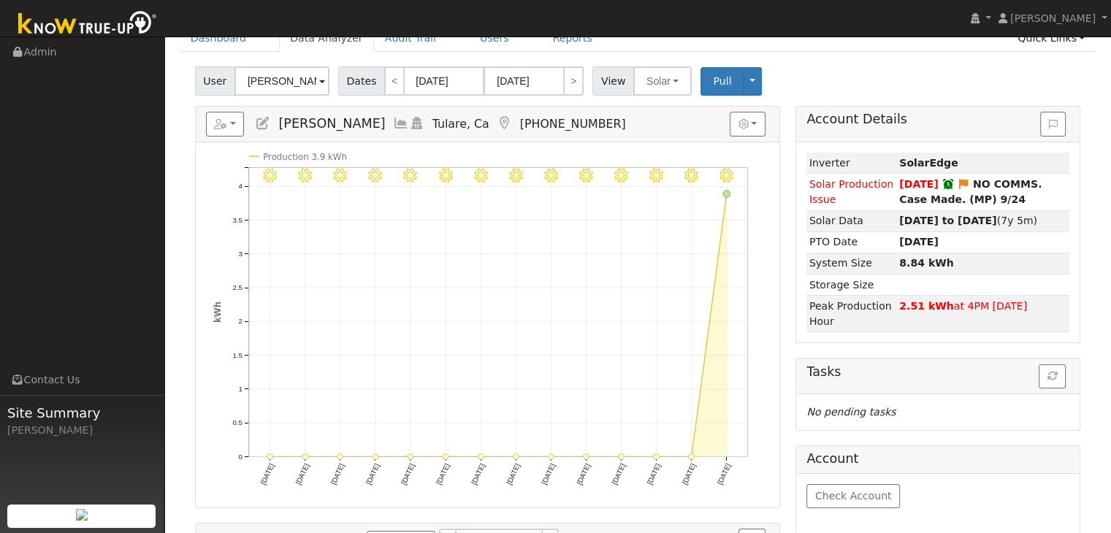
scroll to position [73, 0]
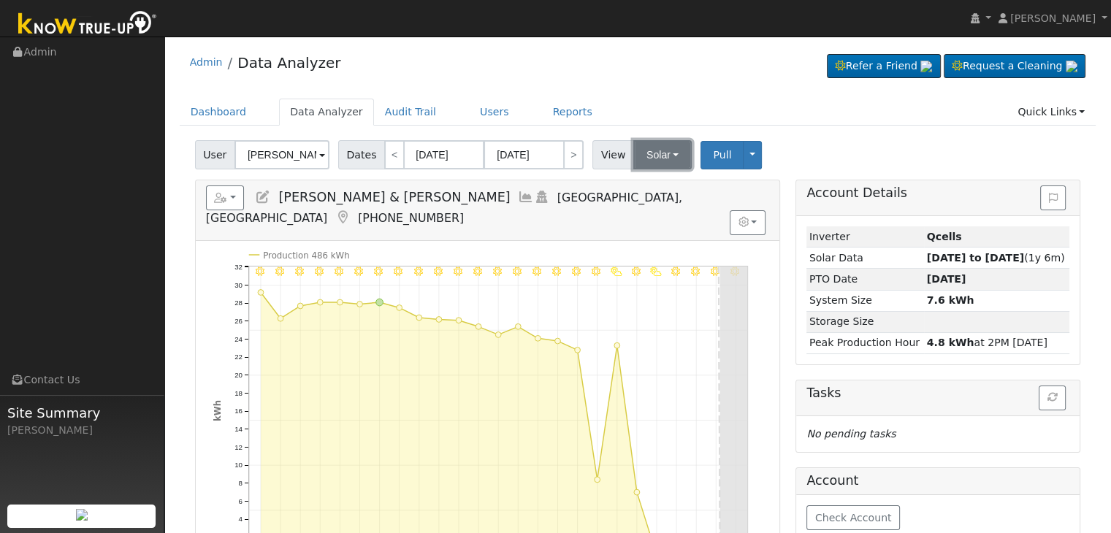
click at [648, 152] on button "Solar" at bounding box center [662, 154] width 58 height 29
click at [656, 180] on link "Utility" at bounding box center [680, 187] width 101 height 20
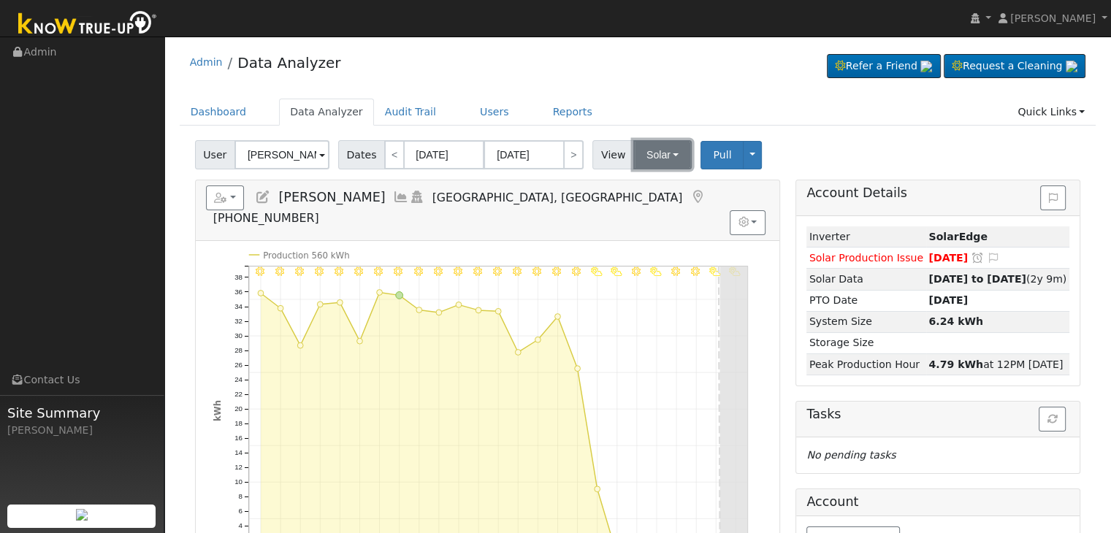
click at [646, 152] on button "Solar" at bounding box center [662, 154] width 58 height 29
click at [647, 182] on link "Utility" at bounding box center [680, 187] width 101 height 20
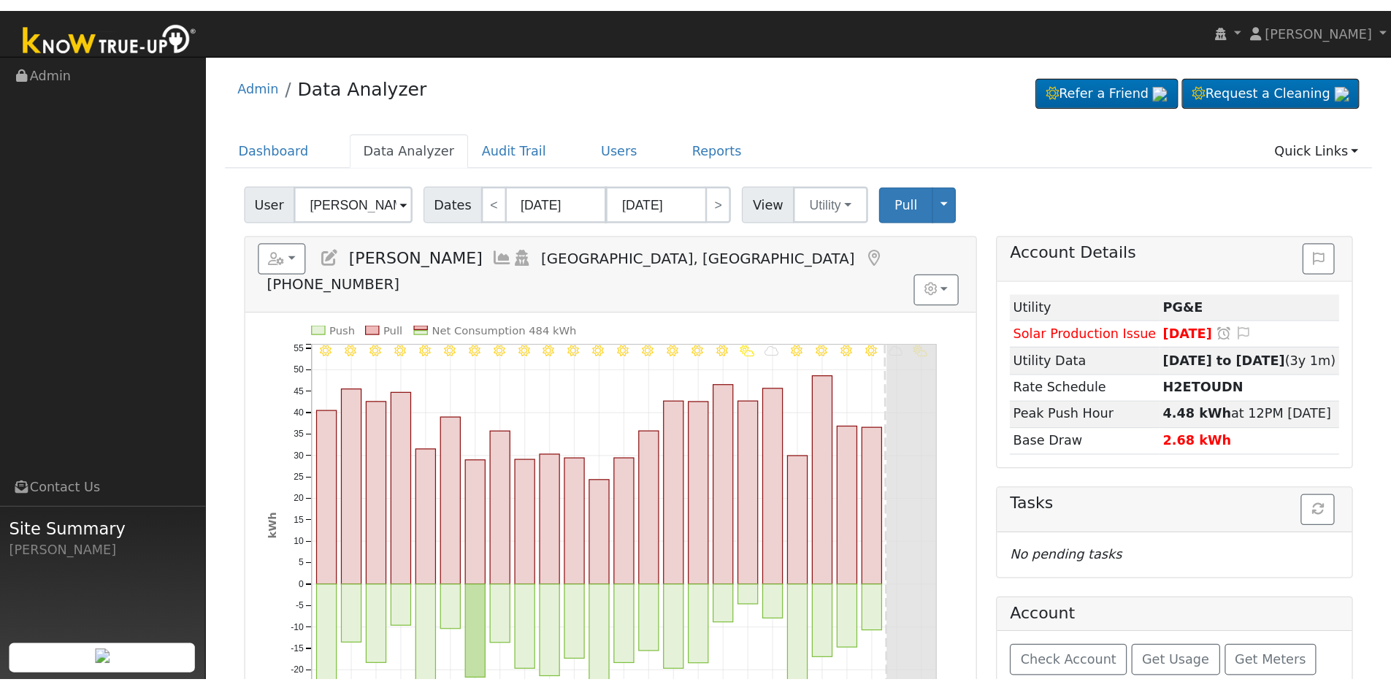
scroll to position [73, 0]
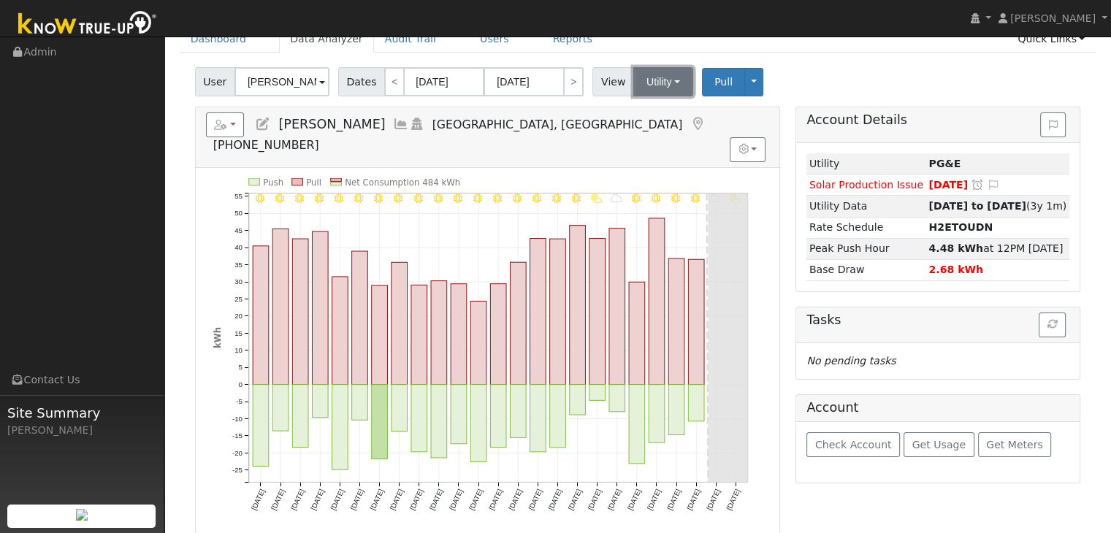
click at [633, 88] on button "Utility" at bounding box center [663, 81] width 60 height 29
click at [642, 137] on link "Solar" at bounding box center [680, 135] width 101 height 20
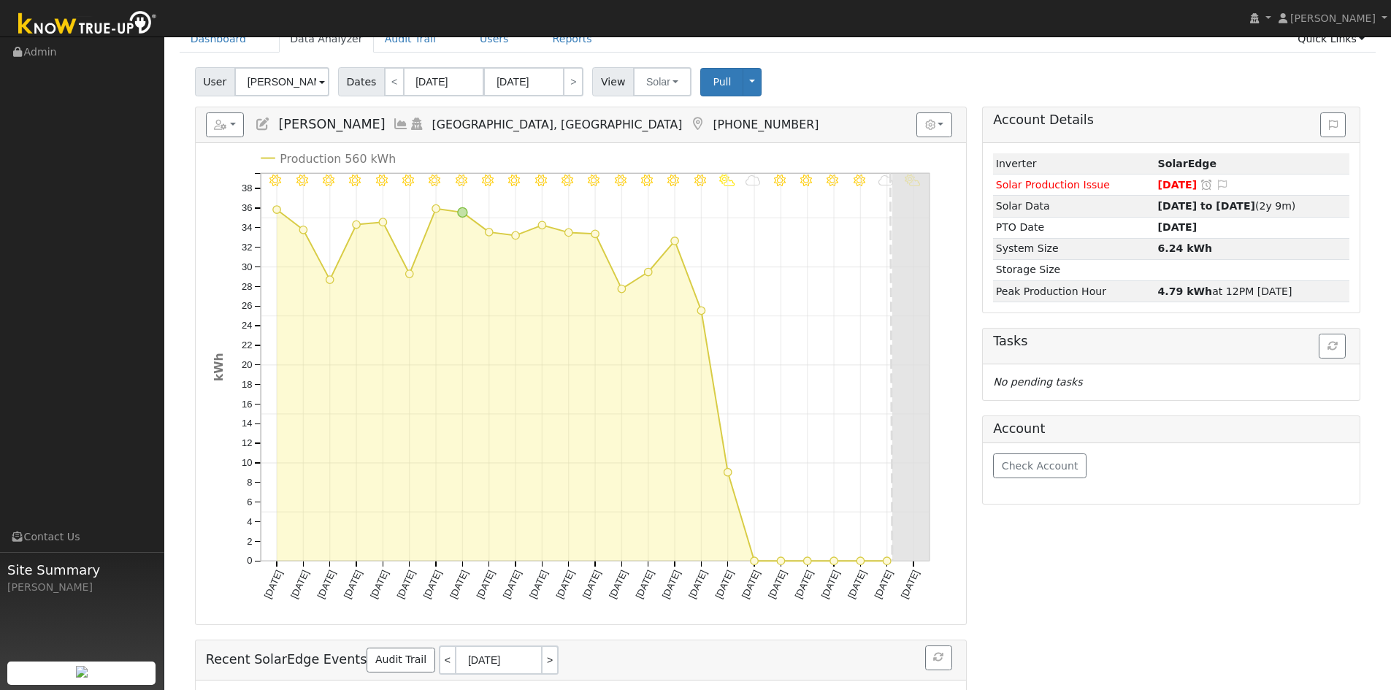
scroll to position [0, 0]
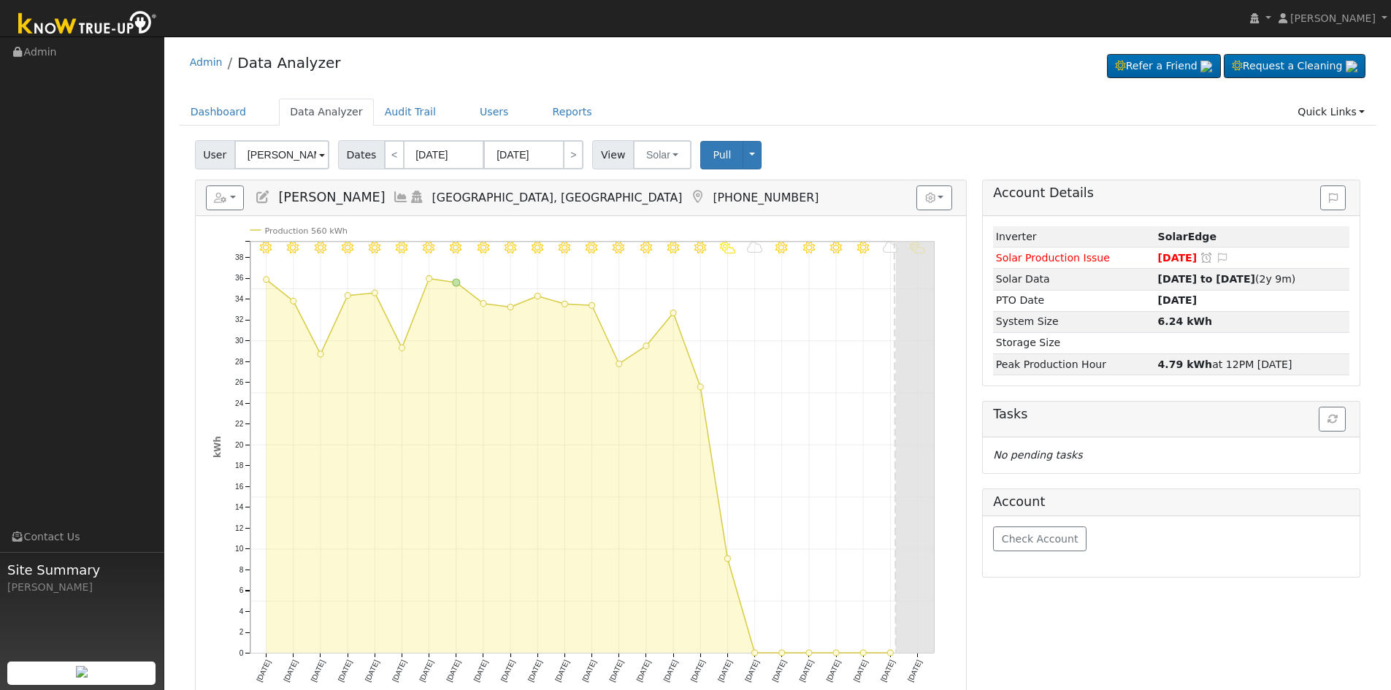
click at [646, 88] on div "Admin Data Analyzer Refer a Friend Request a Cleaning" at bounding box center [778, 66] width 1197 height 45
click at [643, 144] on button "Solar" at bounding box center [662, 154] width 58 height 29
click at [654, 195] on link "Utility" at bounding box center [681, 187] width 101 height 20
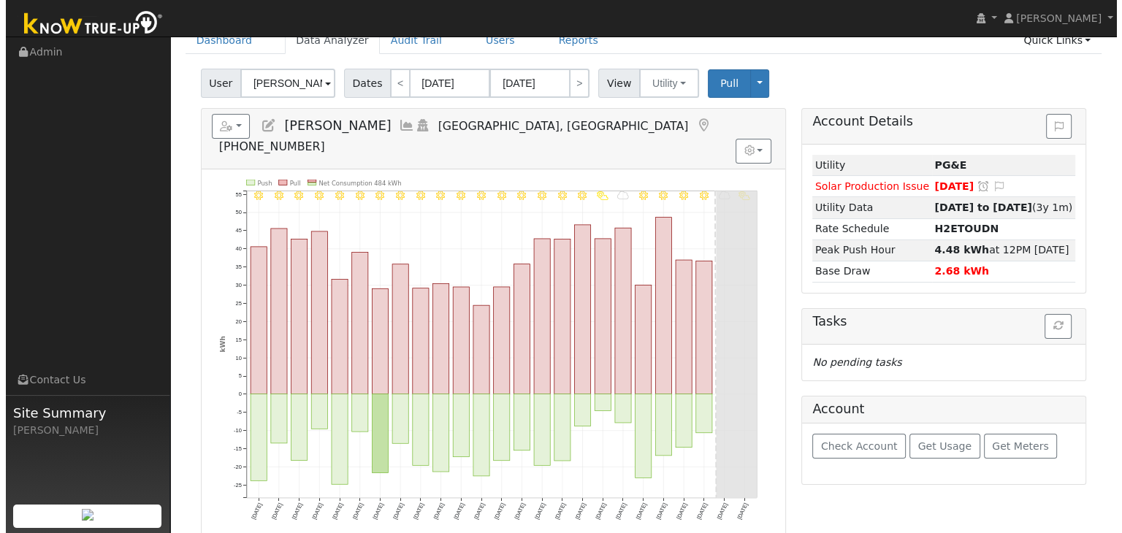
scroll to position [73, 0]
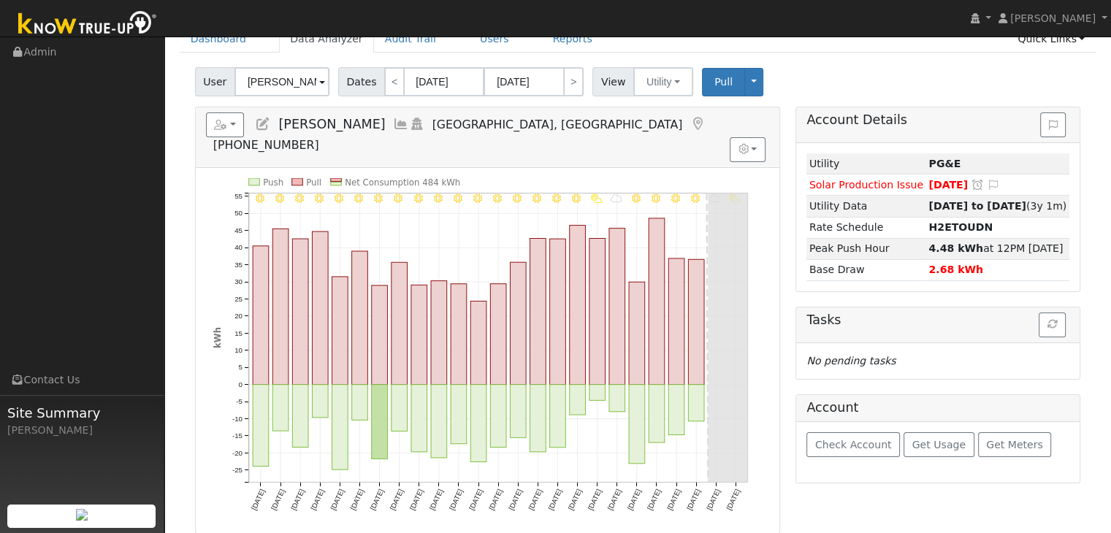
click at [689, 123] on icon at bounding box center [697, 124] width 16 height 13
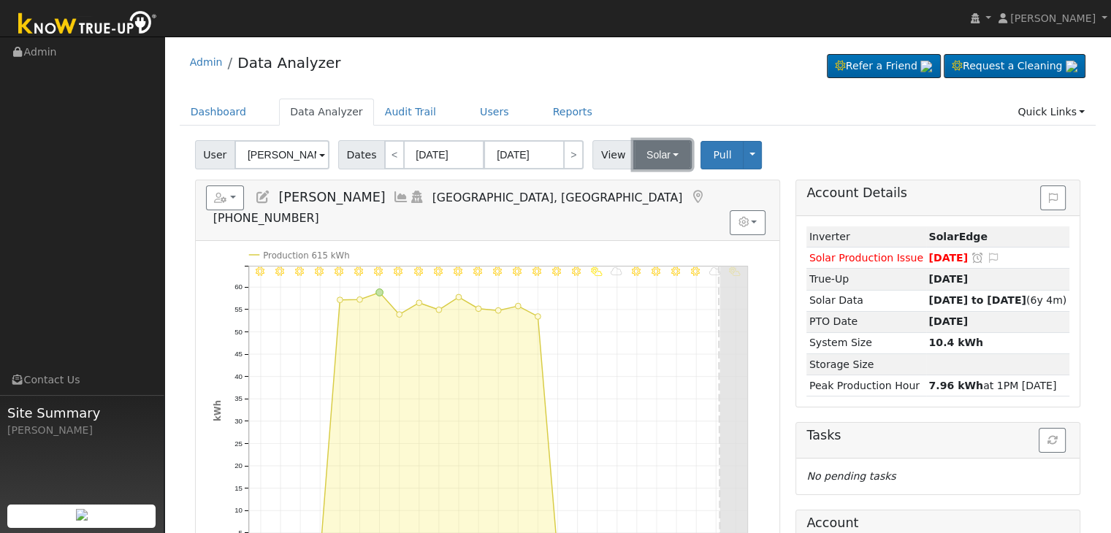
click at [643, 164] on button "Solar" at bounding box center [662, 154] width 58 height 29
click at [648, 191] on link "Utility" at bounding box center [680, 187] width 101 height 20
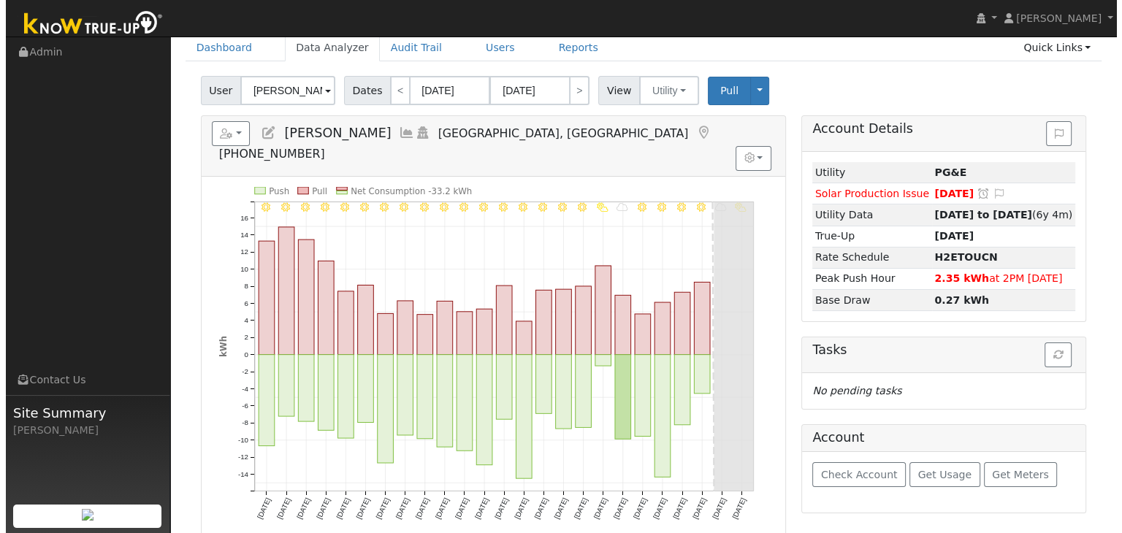
scroll to position [73, 0]
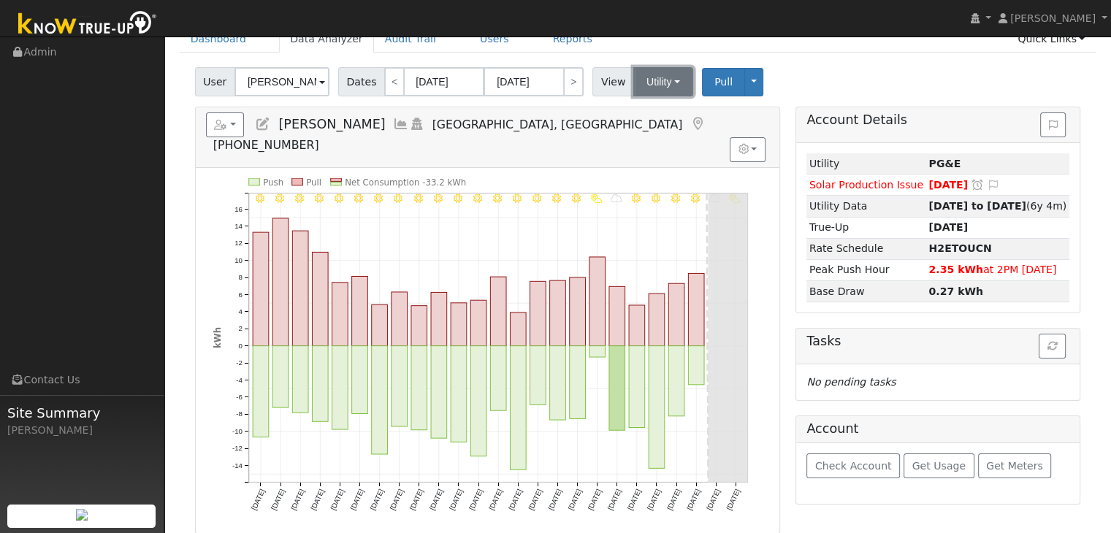
click at [651, 86] on button "Utility" at bounding box center [663, 81] width 60 height 29
click at [660, 132] on link "Solar" at bounding box center [680, 135] width 101 height 20
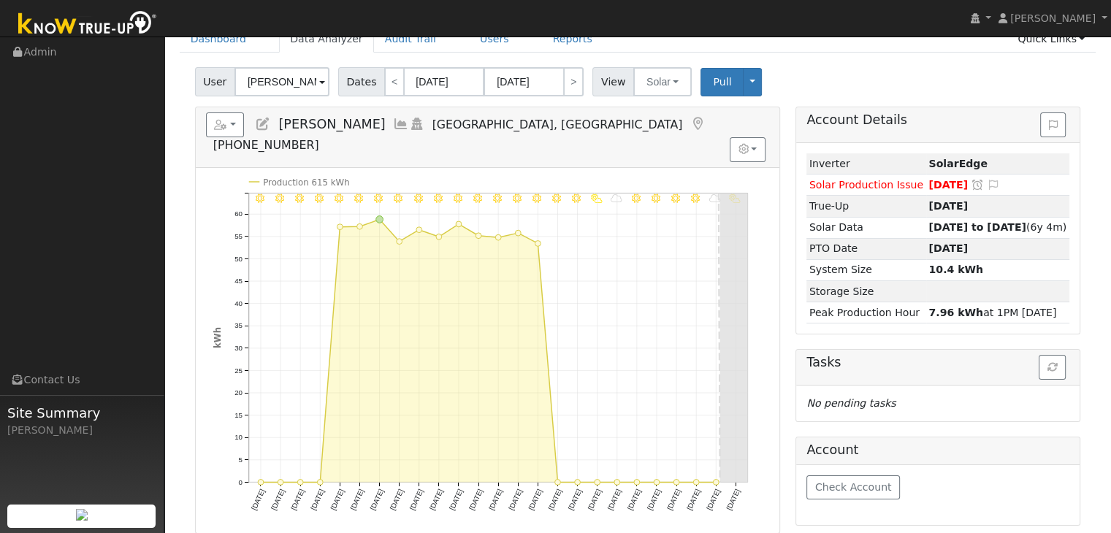
click at [689, 126] on icon at bounding box center [697, 124] width 16 height 13
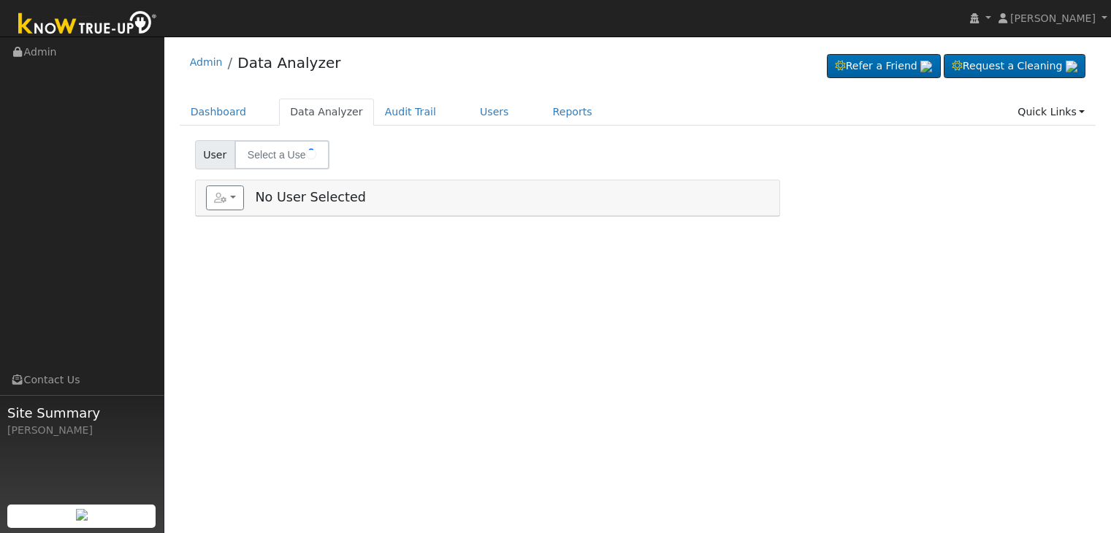
type input "[PERSON_NAME]"
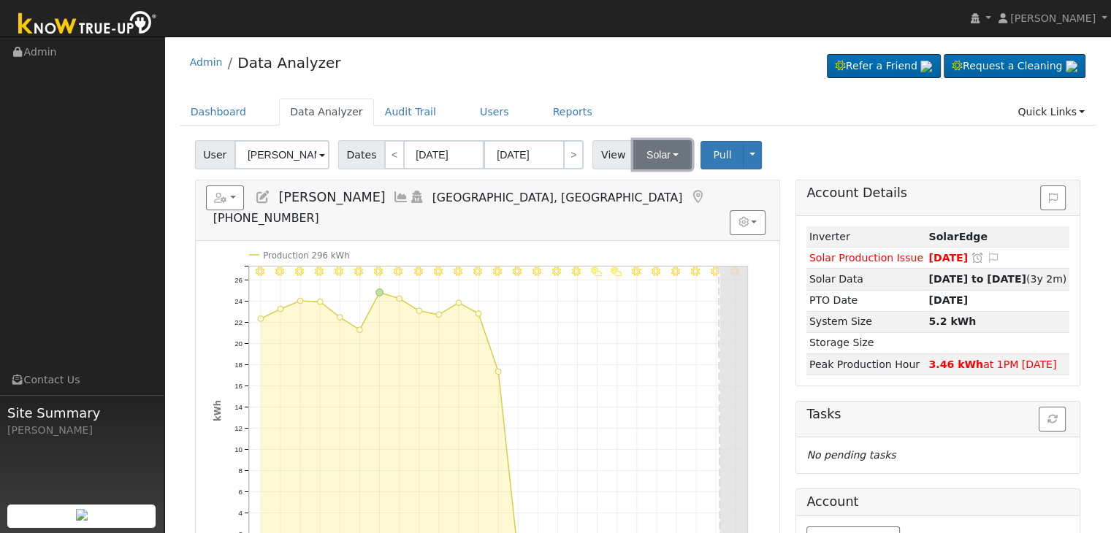
click at [646, 163] on button "Solar" at bounding box center [662, 154] width 58 height 29
click at [648, 183] on link "Utility" at bounding box center [680, 187] width 101 height 20
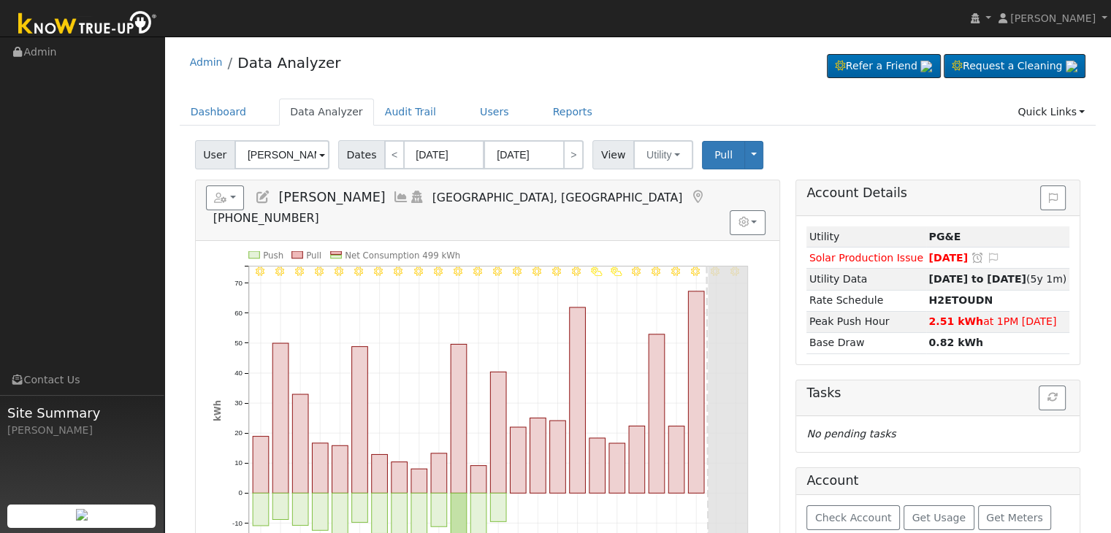
click at [689, 196] on icon at bounding box center [697, 197] width 16 height 13
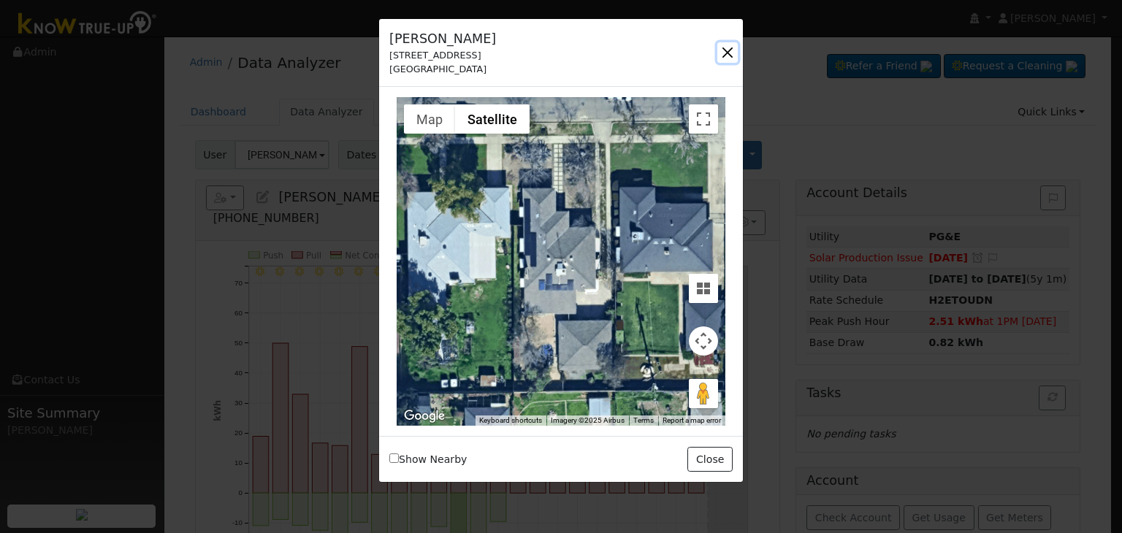
click at [721, 50] on button "button" at bounding box center [727, 52] width 20 height 20
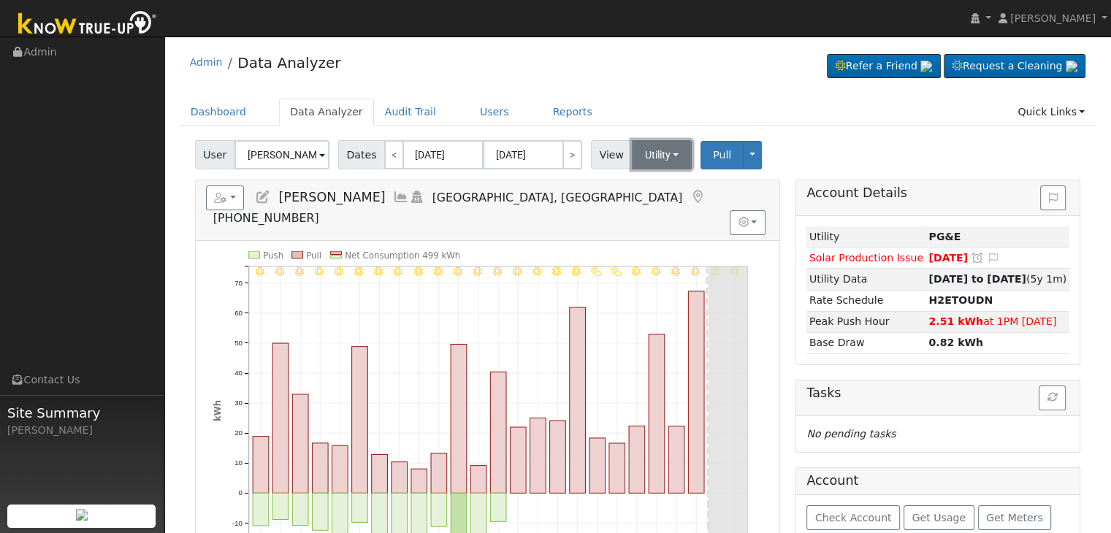
click at [656, 157] on button "Utility" at bounding box center [662, 154] width 61 height 29
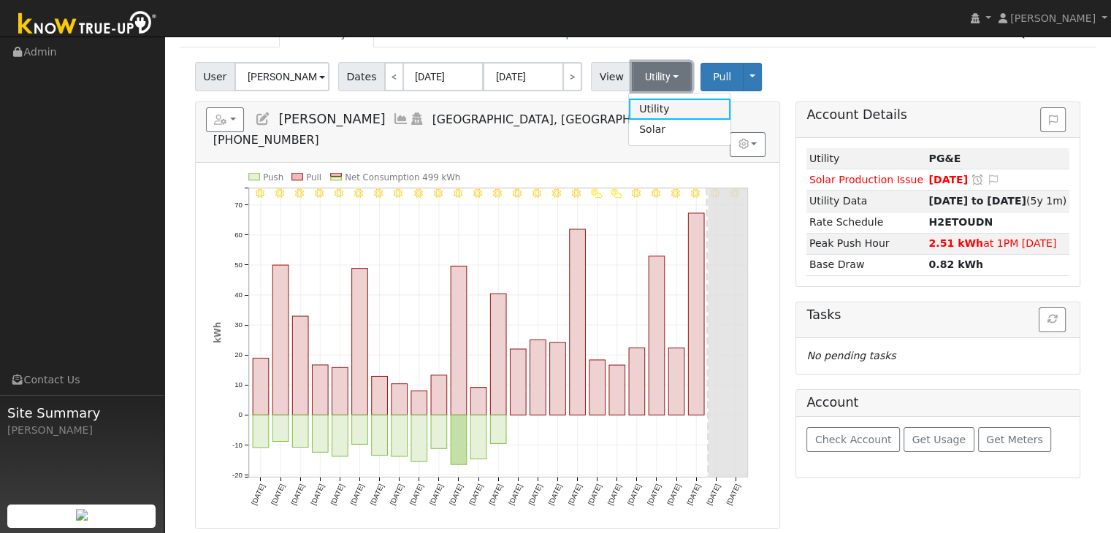
scroll to position [73, 0]
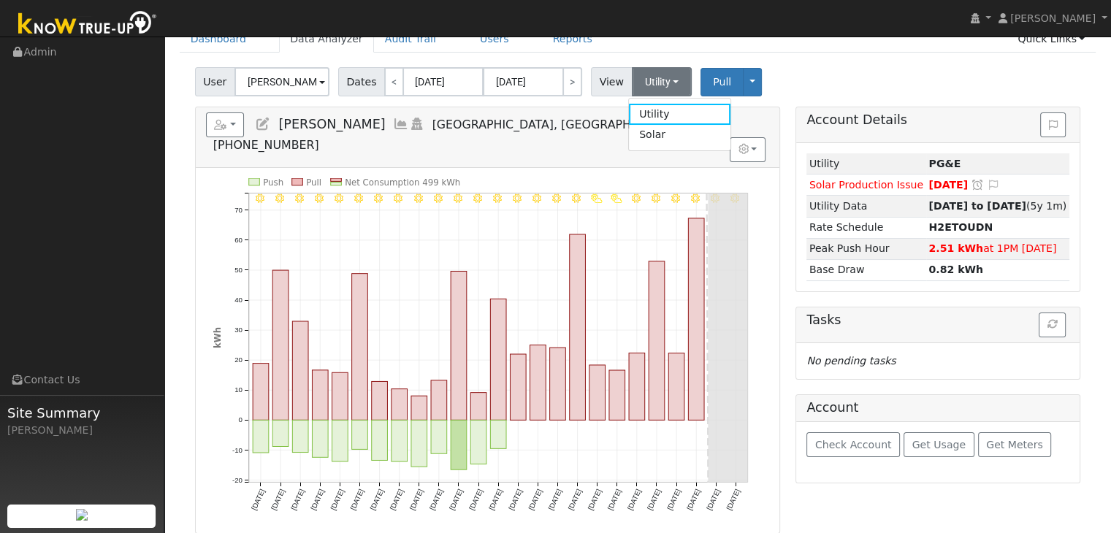
click at [138, 177] on ul "Navigation Admin Links Contact Us Site Summary Mara Panganiban" at bounding box center [82, 303] width 164 height 533
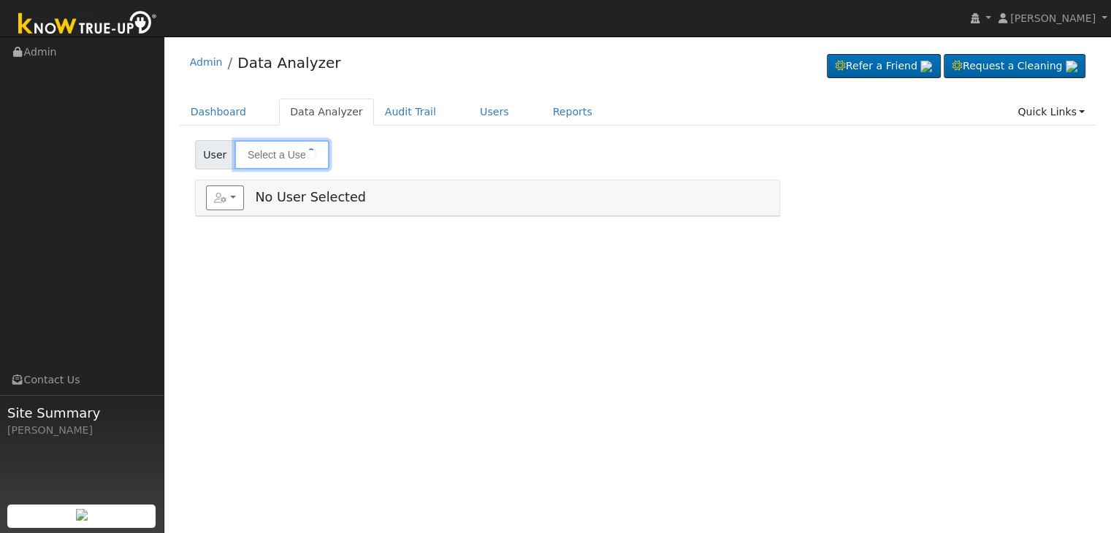
type input "[PERSON_NAME]"
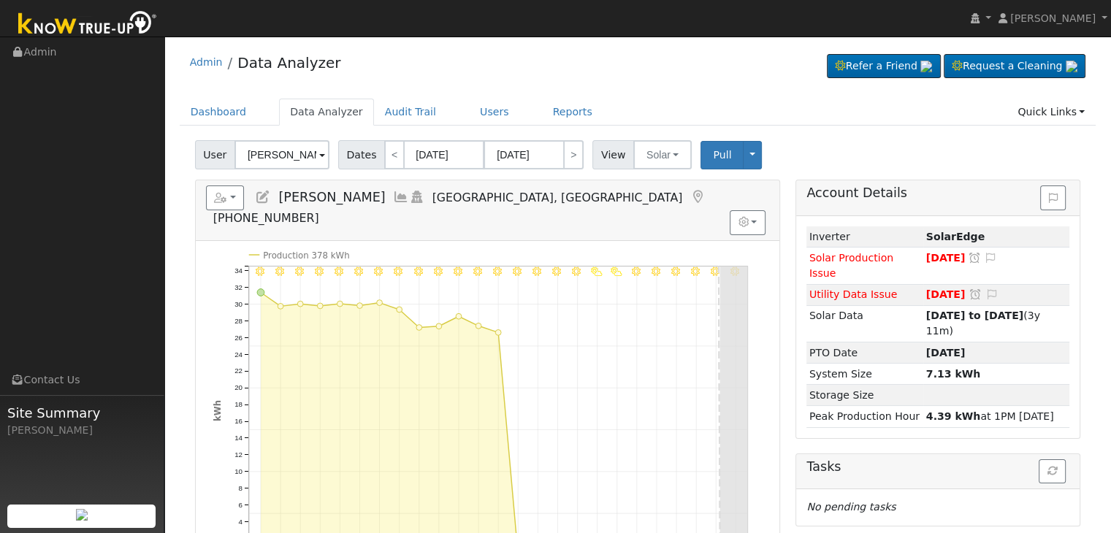
click at [663, 137] on div "User [PERSON_NAME] Account Default Account Default Account [STREET_ADDRESS][PER…" at bounding box center [637, 152] width 891 height 34
click at [654, 153] on button "Solar" at bounding box center [662, 154] width 58 height 29
click at [652, 188] on link "Utility" at bounding box center [680, 187] width 101 height 20
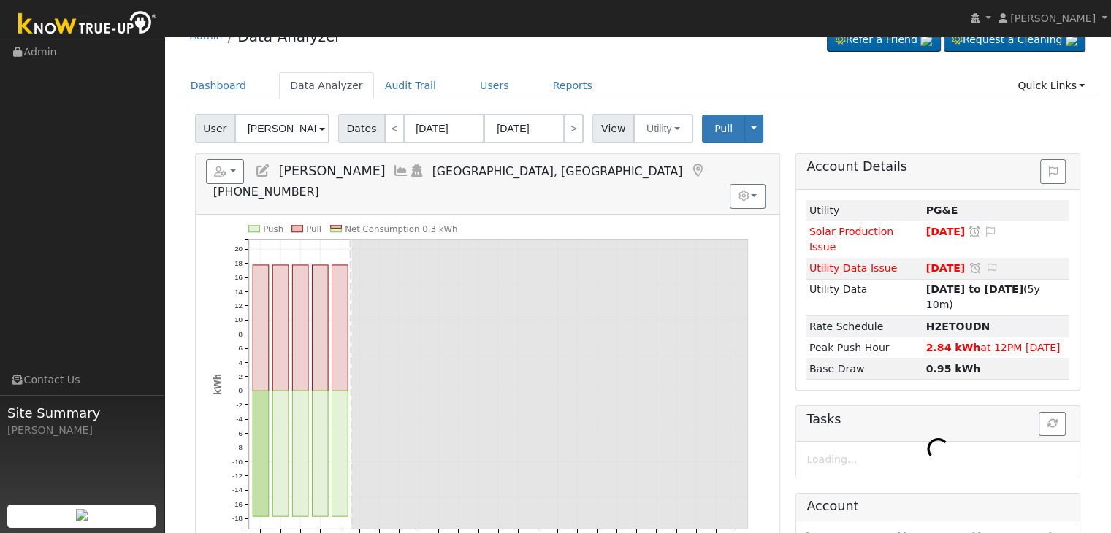
scroll to position [73, 0]
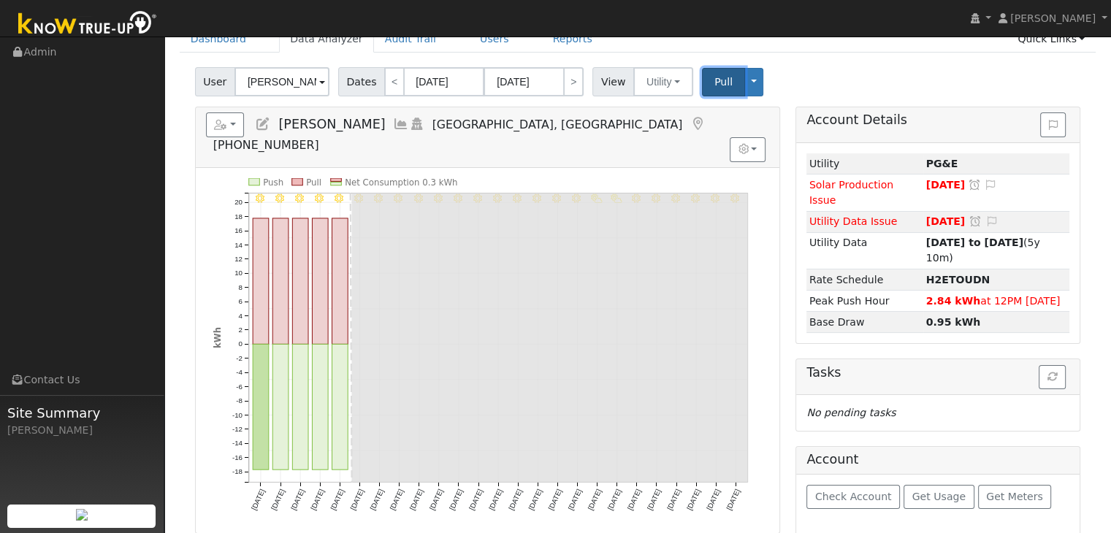
click at [714, 76] on span "Pull" at bounding box center [723, 82] width 18 height 12
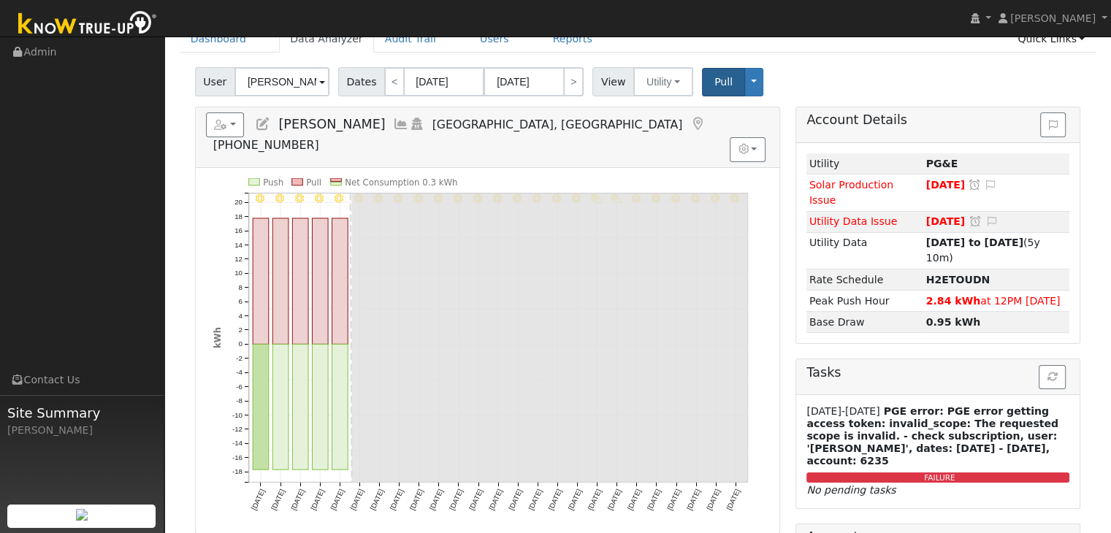
click at [689, 120] on icon at bounding box center [697, 124] width 16 height 13
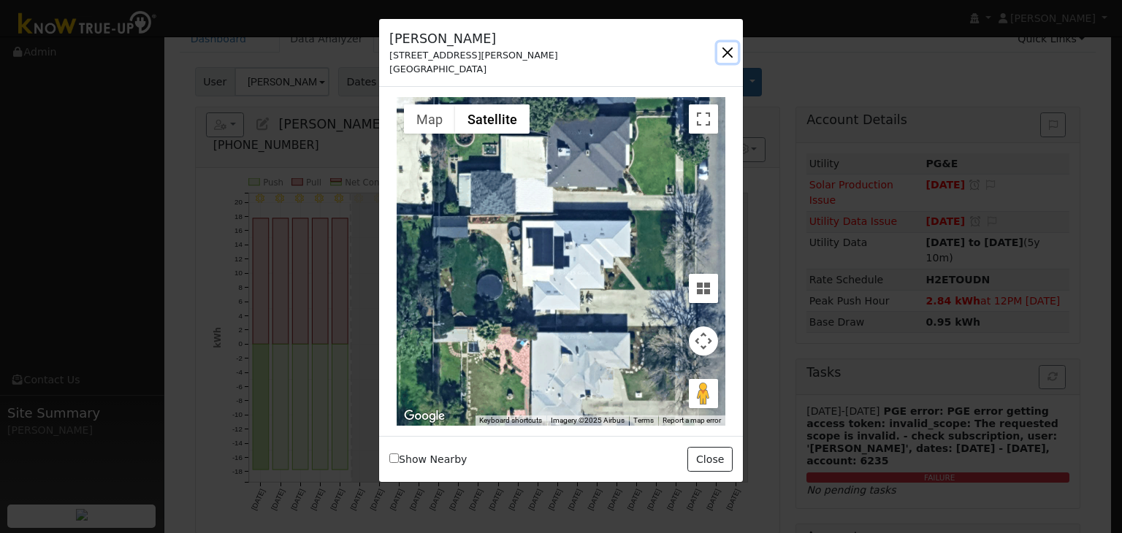
click at [727, 50] on button "button" at bounding box center [727, 52] width 20 height 20
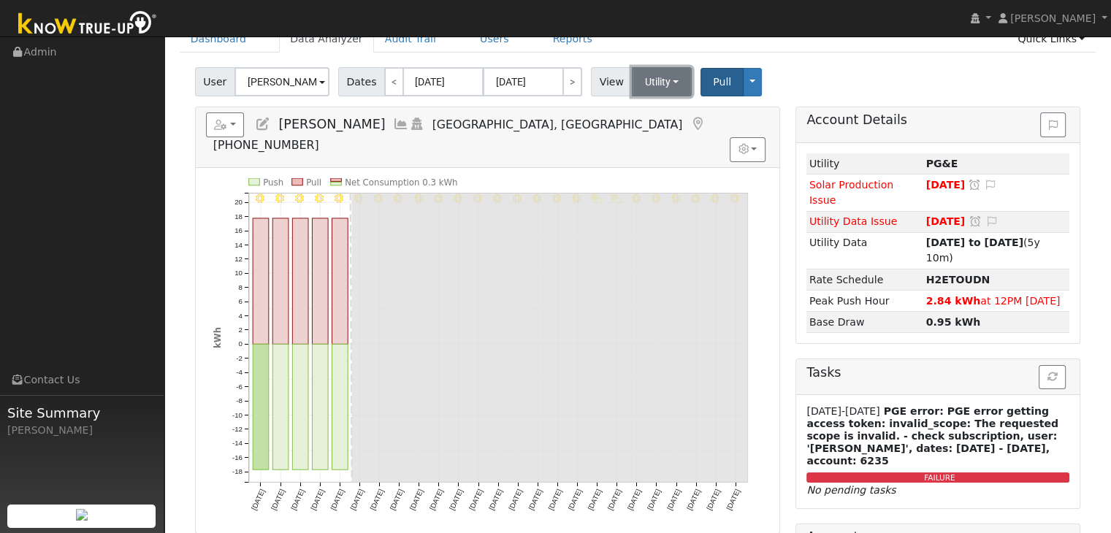
click at [649, 77] on button "Utility" at bounding box center [662, 81] width 61 height 29
click at [651, 129] on link "Solar" at bounding box center [679, 135] width 101 height 20
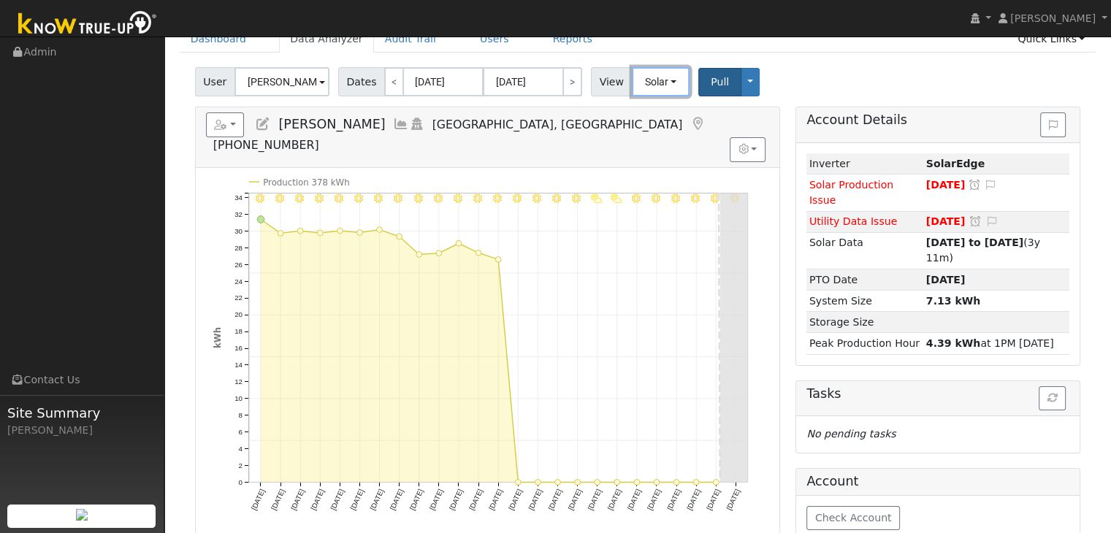
drag, startPoint x: 632, startPoint y: 85, endPoint x: 643, endPoint y: 103, distance: 20.7
click at [634, 85] on button "Solar" at bounding box center [661, 81] width 58 height 29
click at [648, 114] on link "Utility" at bounding box center [679, 114] width 101 height 20
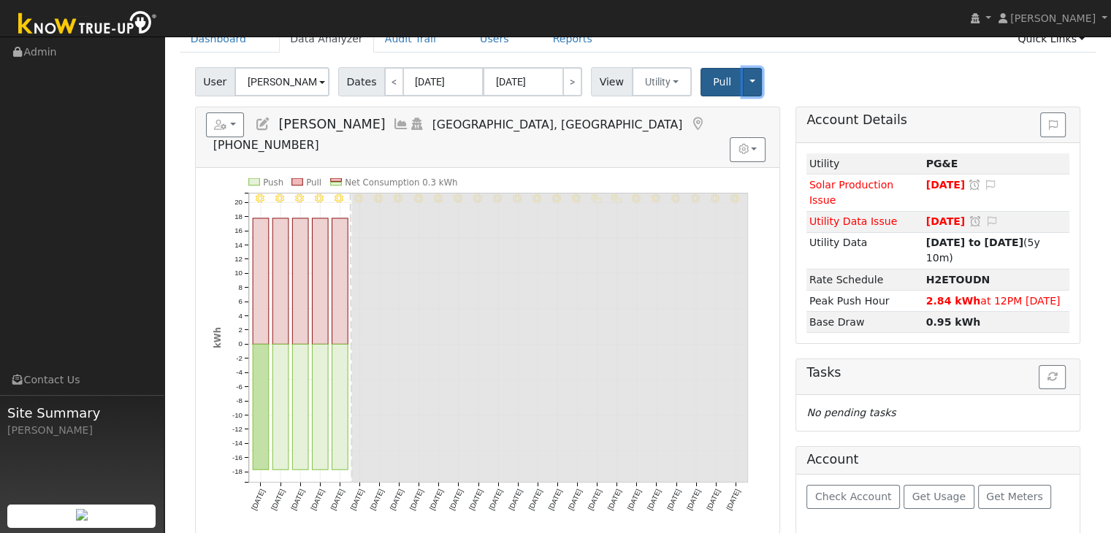
click at [743, 85] on button "Toggle Dropdown" at bounding box center [752, 82] width 19 height 28
click at [768, 200] on link "Disconnect Utility" at bounding box center [796, 197] width 111 height 20
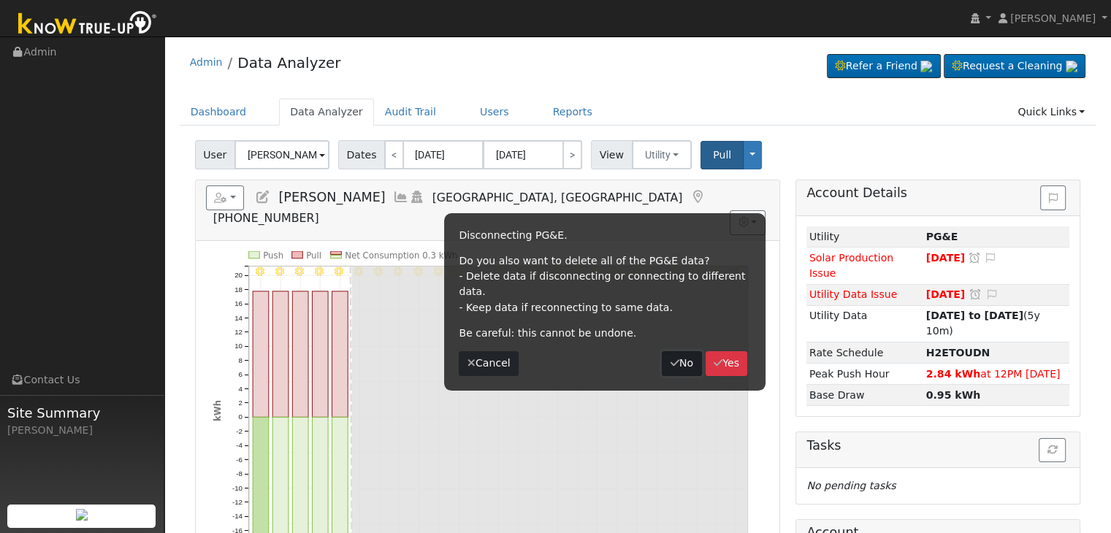
click at [676, 351] on button "No" at bounding box center [681, 363] width 39 height 25
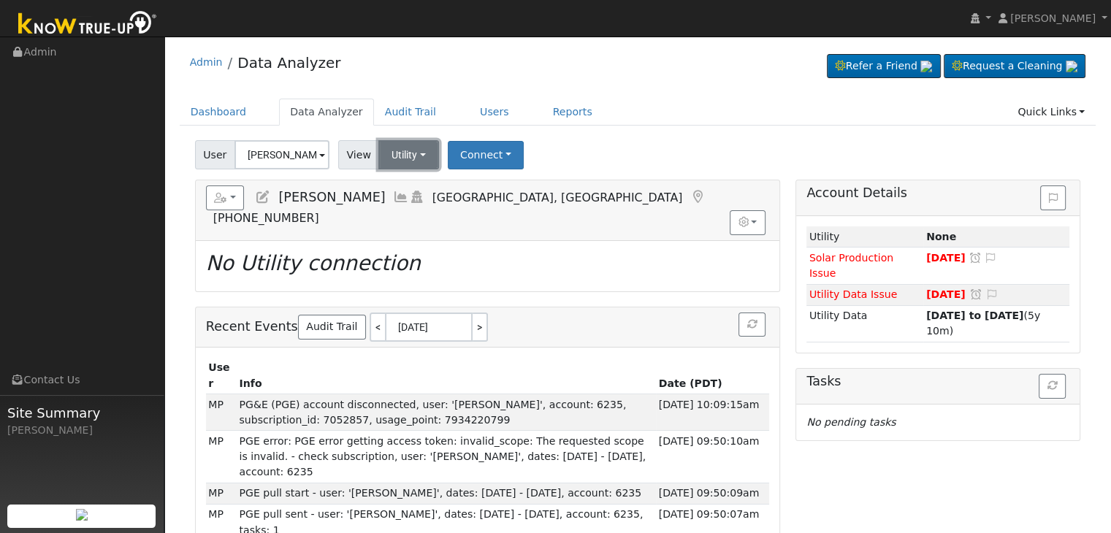
click at [407, 156] on button "Utility" at bounding box center [408, 154] width 61 height 29
click at [405, 214] on link "Solar" at bounding box center [426, 208] width 101 height 20
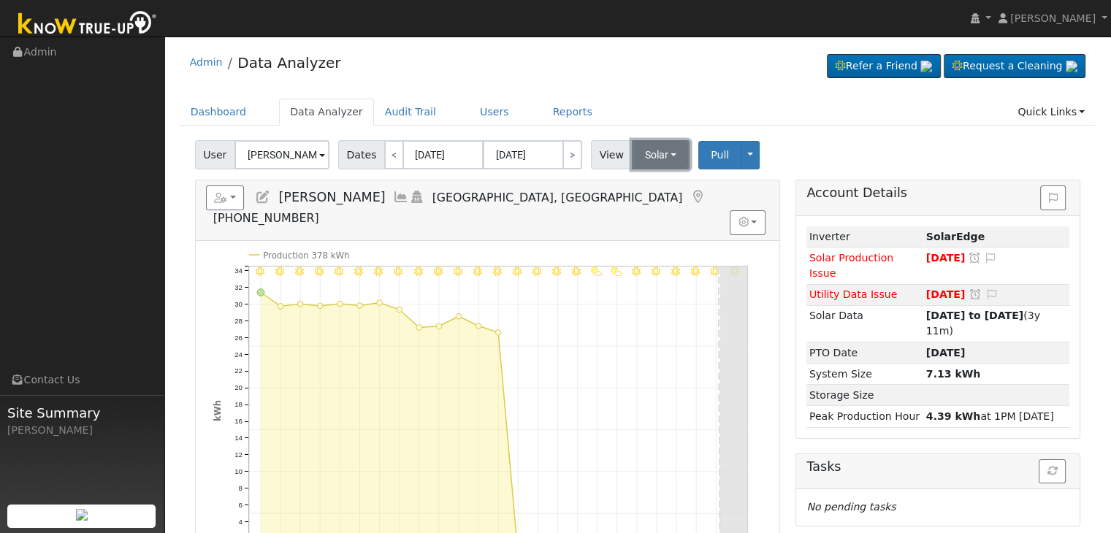
click at [650, 153] on button "Solar" at bounding box center [661, 154] width 58 height 29
click at [648, 183] on link "Utility" at bounding box center [679, 187] width 101 height 20
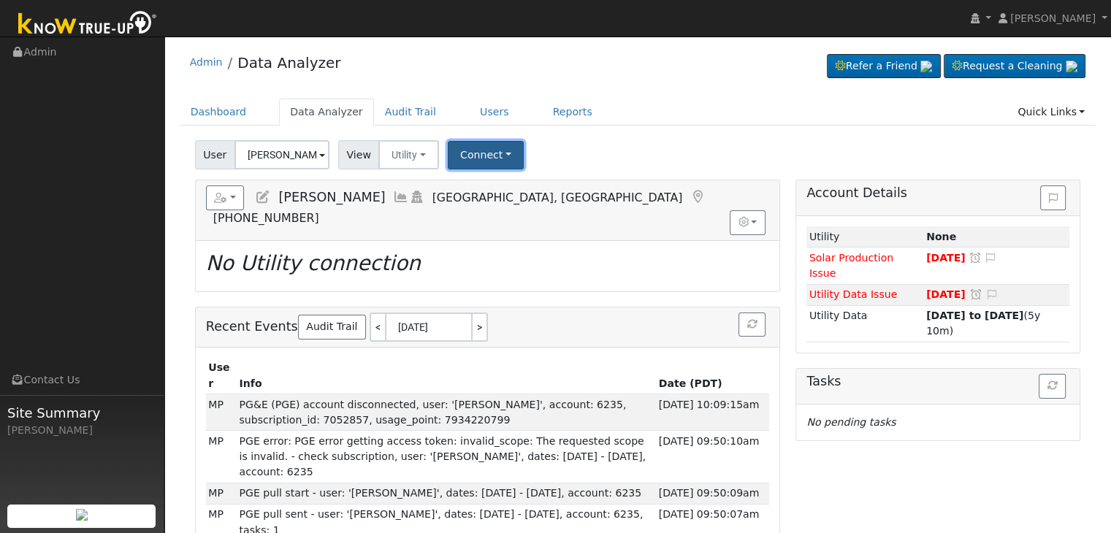
click at [489, 158] on button "Connect" at bounding box center [486, 155] width 76 height 28
click at [497, 194] on link "Select a Provider" at bounding box center [505, 187] width 114 height 20
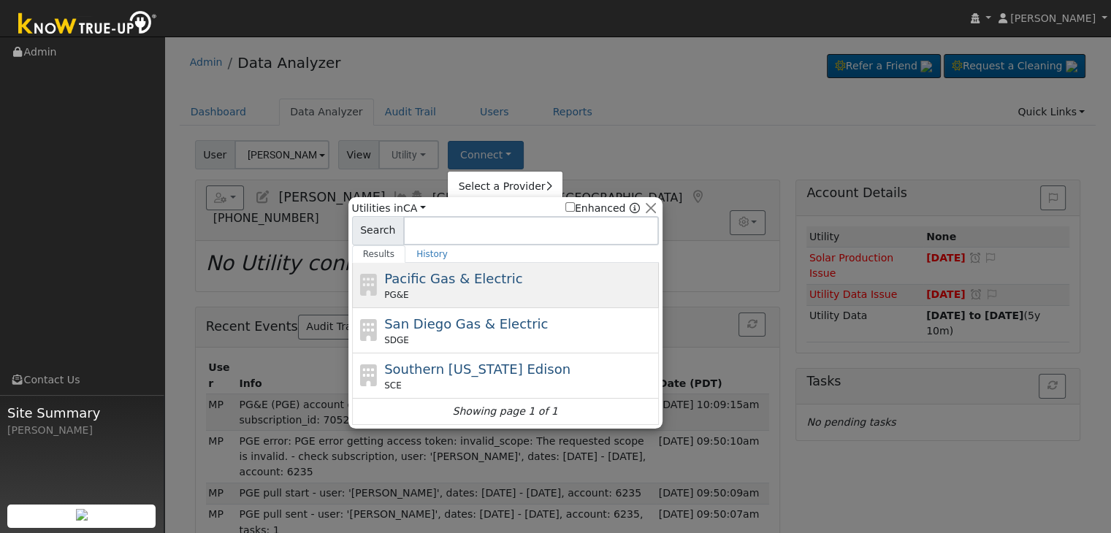
click at [433, 271] on span "Pacific Gas & Electric" at bounding box center [453, 278] width 138 height 15
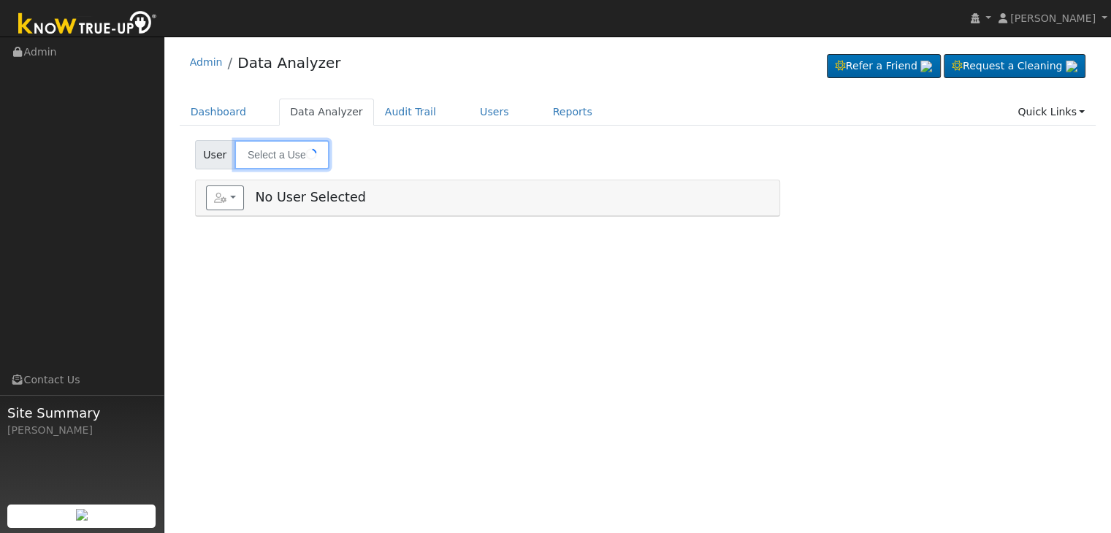
type input "Danielle Trathen"
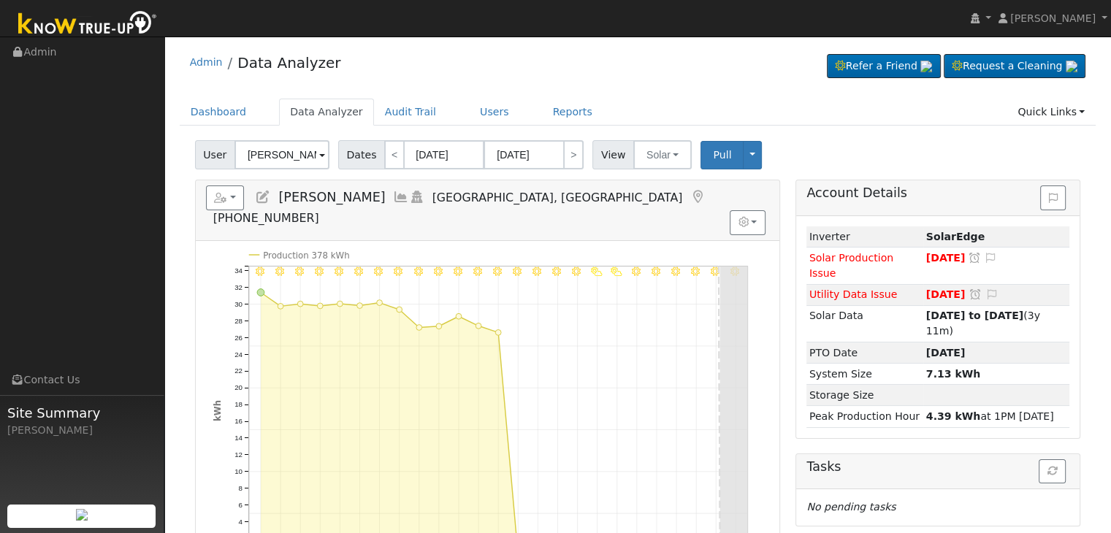
click at [266, 196] on icon at bounding box center [263, 197] width 16 height 13
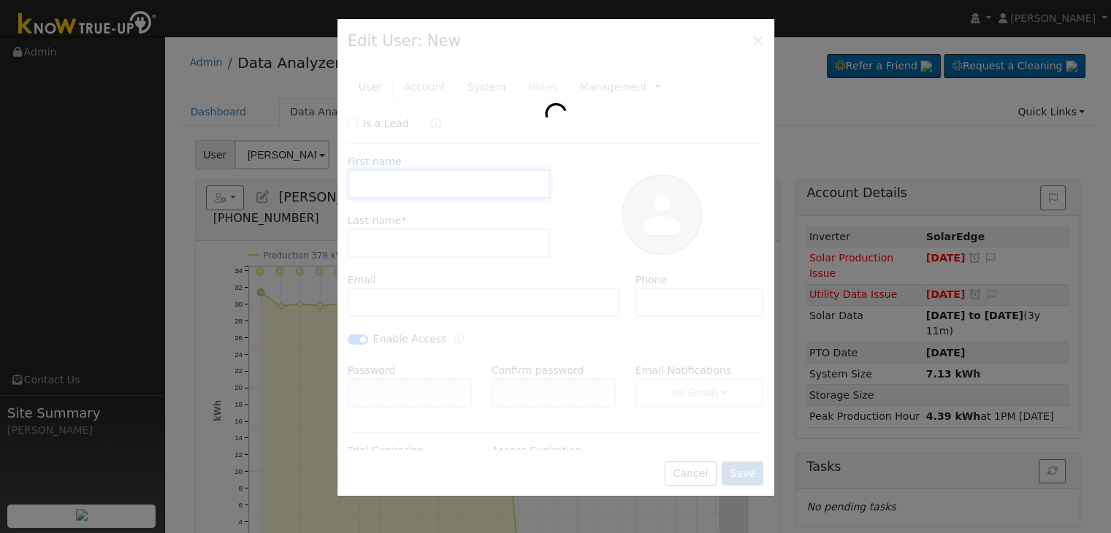
type input "Danielle"
type input "Trathen"
type input "danielleytrathen@yahoo.com"
type input "(559) 287-9459"
checkbox input "true"
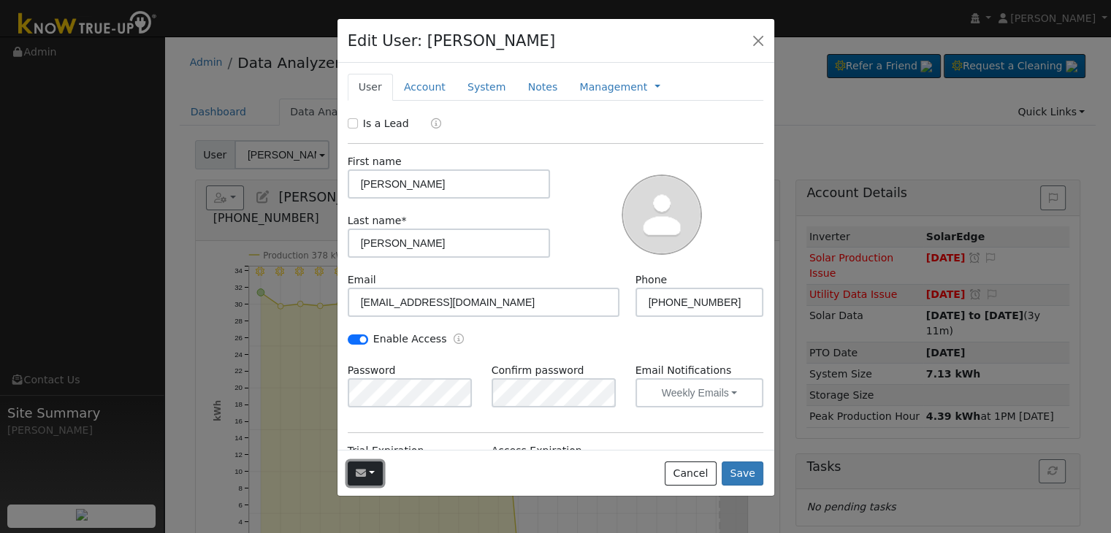
click at [370, 475] on button "button" at bounding box center [366, 473] width 36 height 25
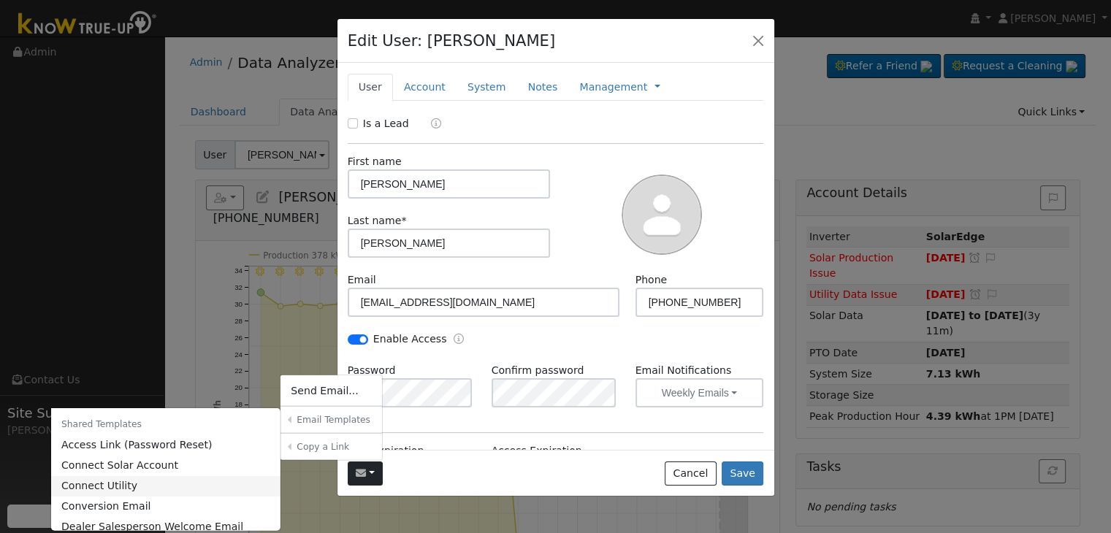
click at [148, 494] on link "Connect Utility" at bounding box center [166, 485] width 230 height 20
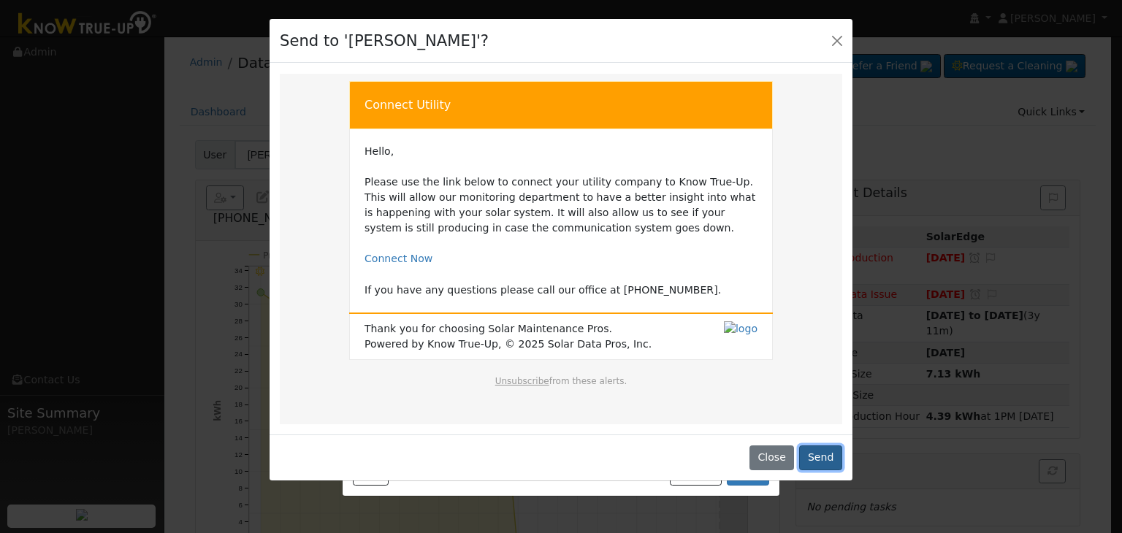
click at [822, 453] on button "Send" at bounding box center [820, 457] width 43 height 25
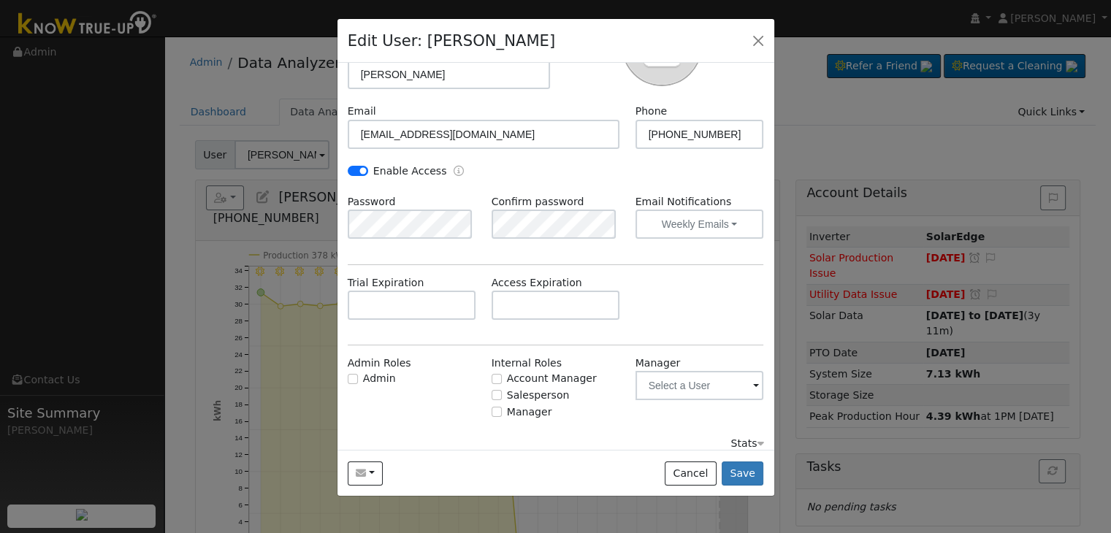
scroll to position [226, 0]
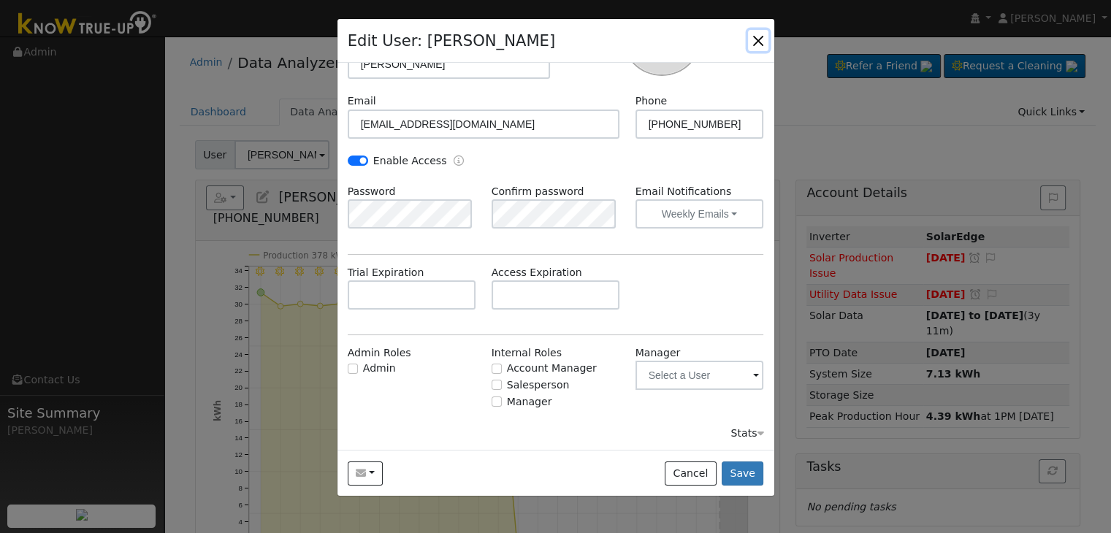
click at [756, 36] on button "button" at bounding box center [758, 40] width 20 height 20
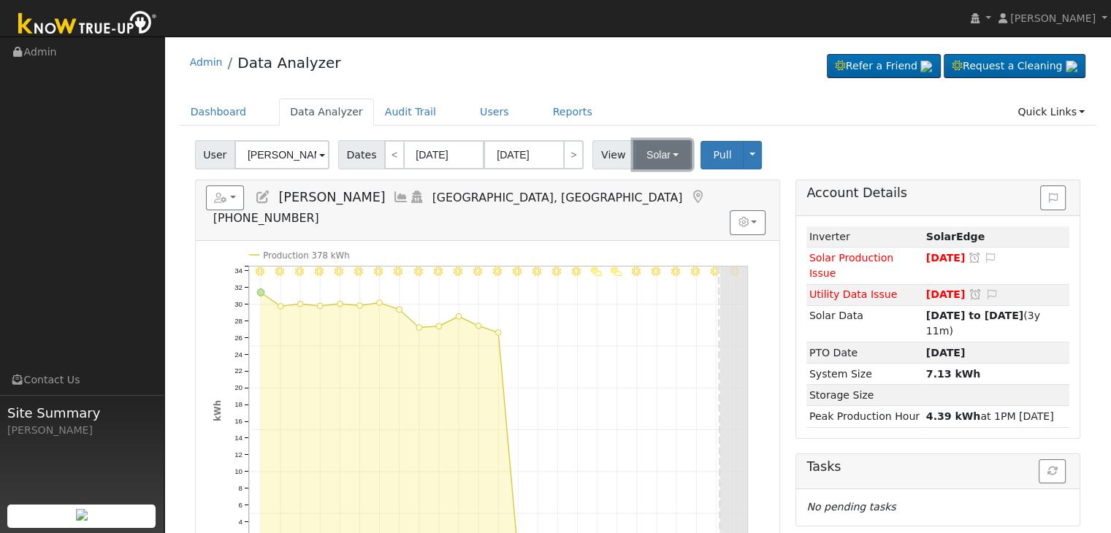
click at [652, 153] on button "Solar" at bounding box center [662, 154] width 58 height 29
click at [656, 181] on link "Utility" at bounding box center [680, 187] width 101 height 20
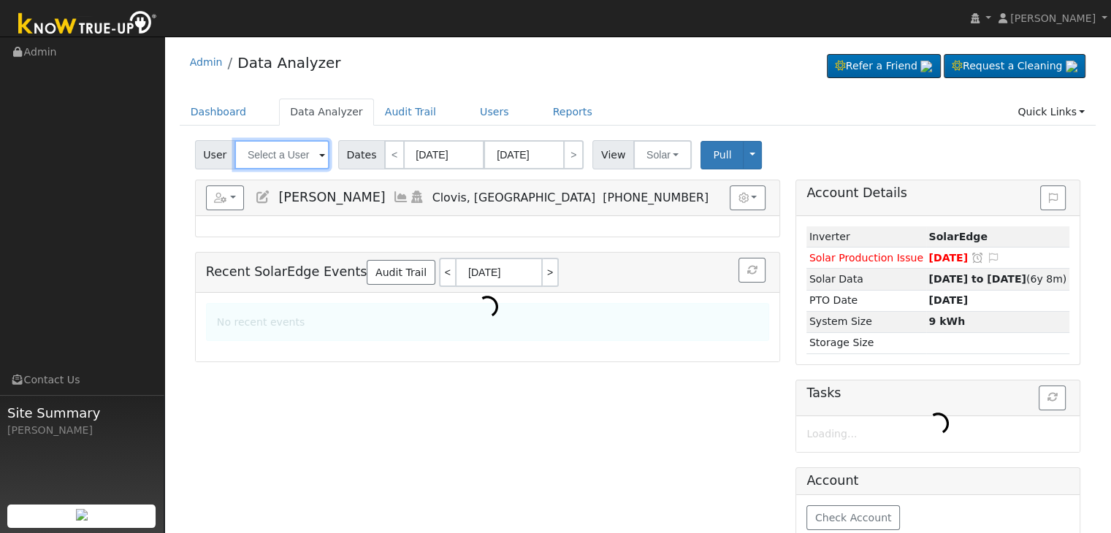
type input "[PERSON_NAME]"
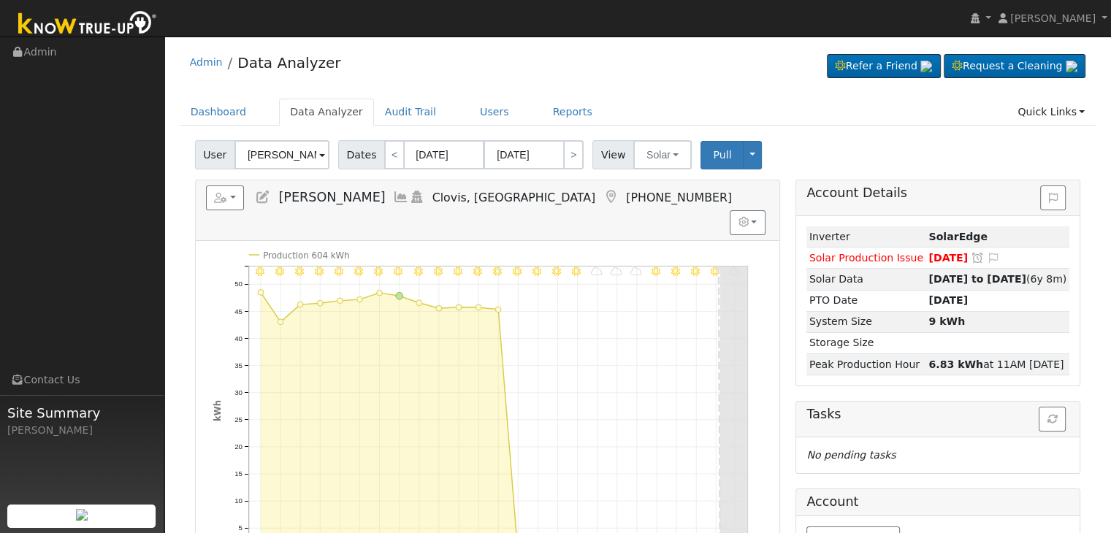
click at [602, 196] on icon at bounding box center [610, 197] width 16 height 13
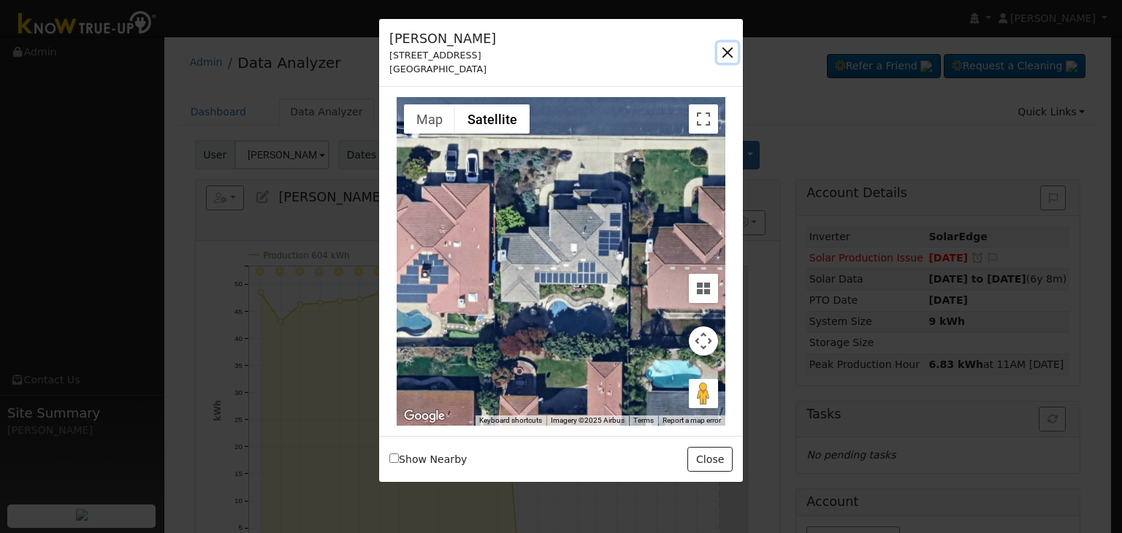
click at [724, 50] on button "button" at bounding box center [727, 52] width 20 height 20
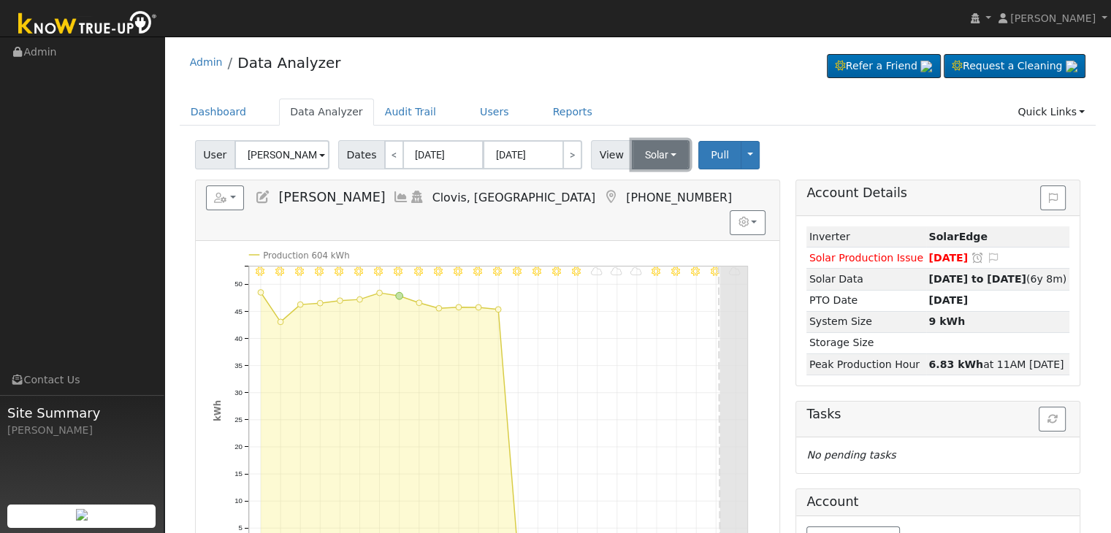
click at [647, 158] on button "Solar" at bounding box center [661, 154] width 58 height 29
click at [648, 180] on link "Utility" at bounding box center [679, 187] width 101 height 20
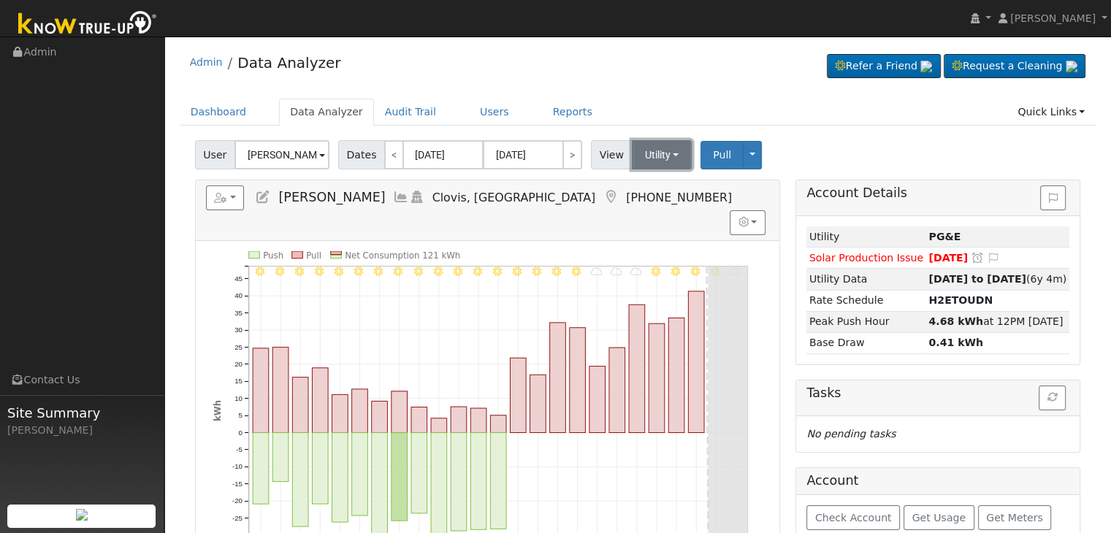
click at [651, 150] on button "Utility" at bounding box center [662, 154] width 61 height 29
click at [654, 199] on link "Solar" at bounding box center [679, 208] width 101 height 20
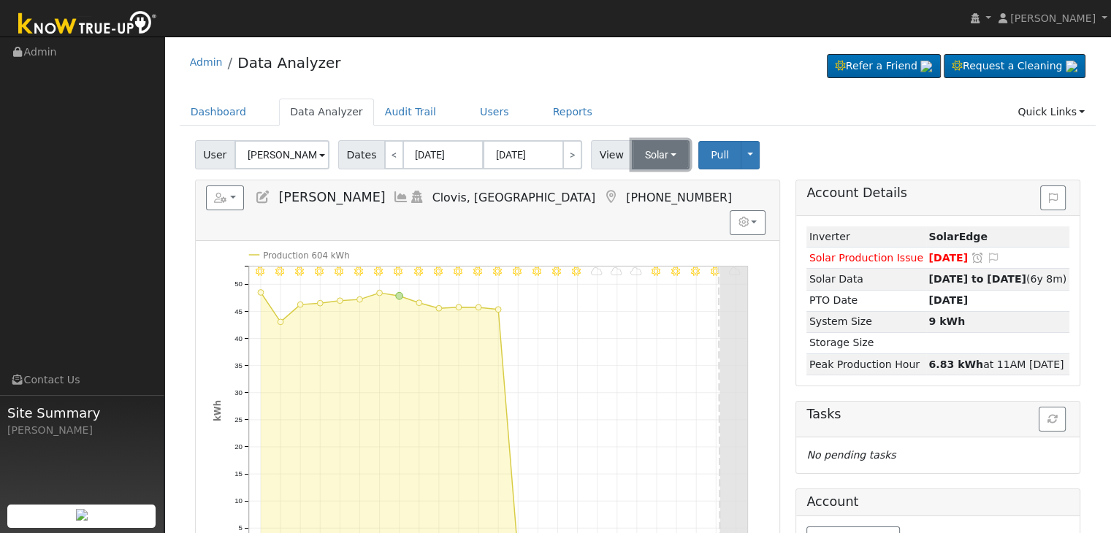
click at [658, 155] on button "Solar" at bounding box center [661, 154] width 58 height 29
click at [654, 190] on link "Utility" at bounding box center [679, 187] width 101 height 20
